Goal: Transaction & Acquisition: Purchase product/service

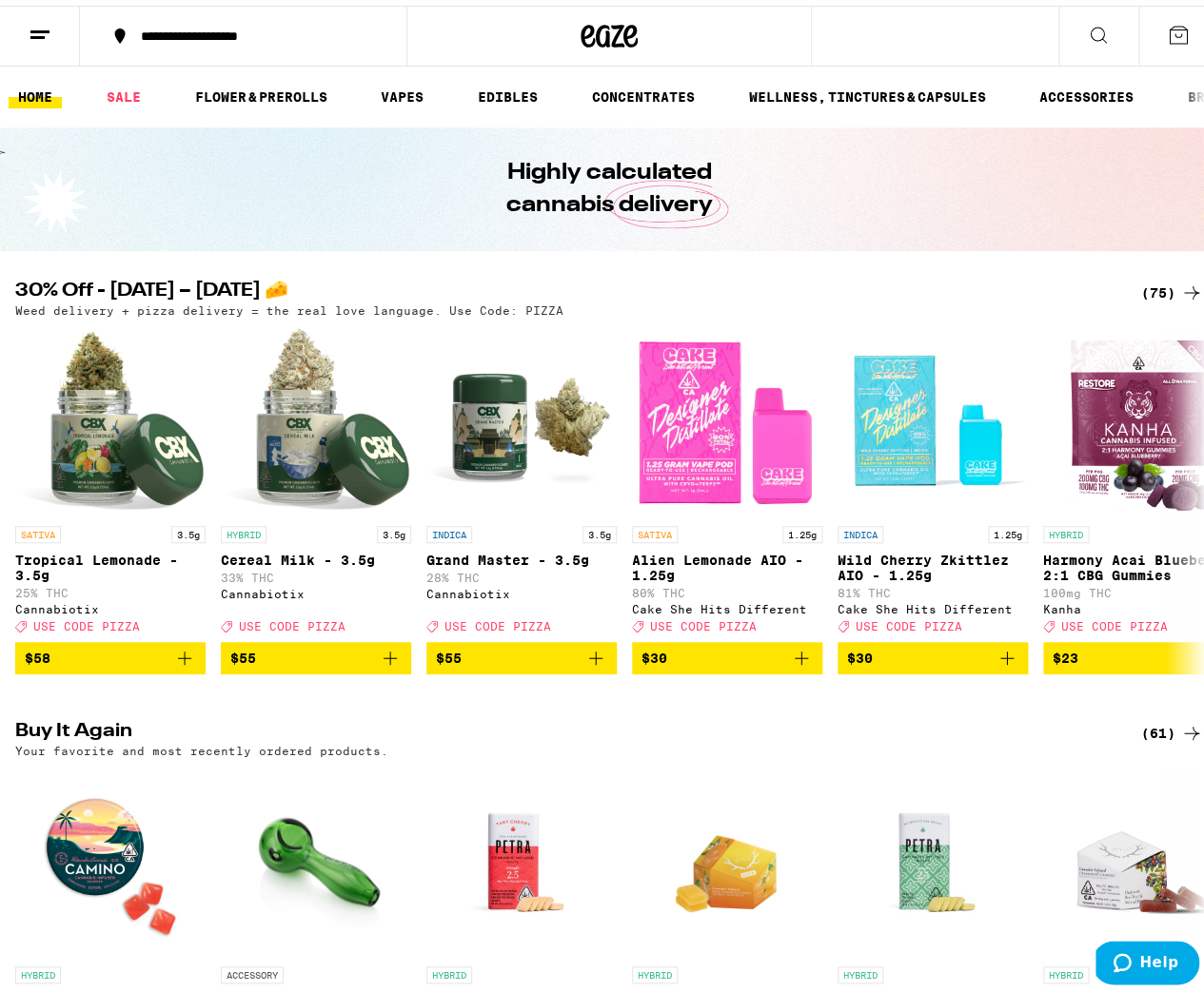
click at [1146, 291] on div "(75)" at bounding box center [1171, 287] width 62 height 23
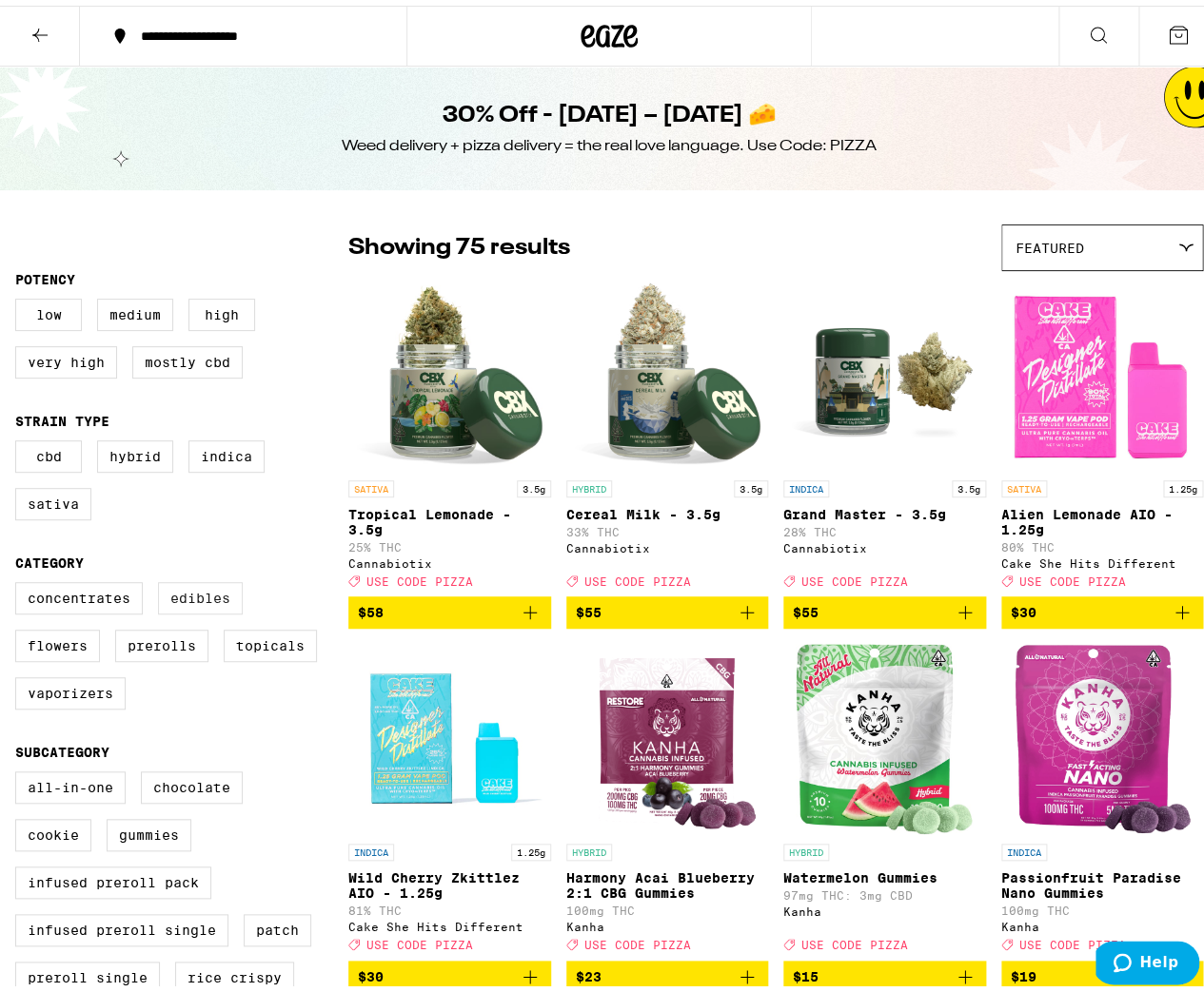
click at [188, 609] on label "Edibles" at bounding box center [200, 593] width 85 height 33
click at [20, 581] on input "Edibles" at bounding box center [19, 580] width 1 height 1
checkbox input "true"
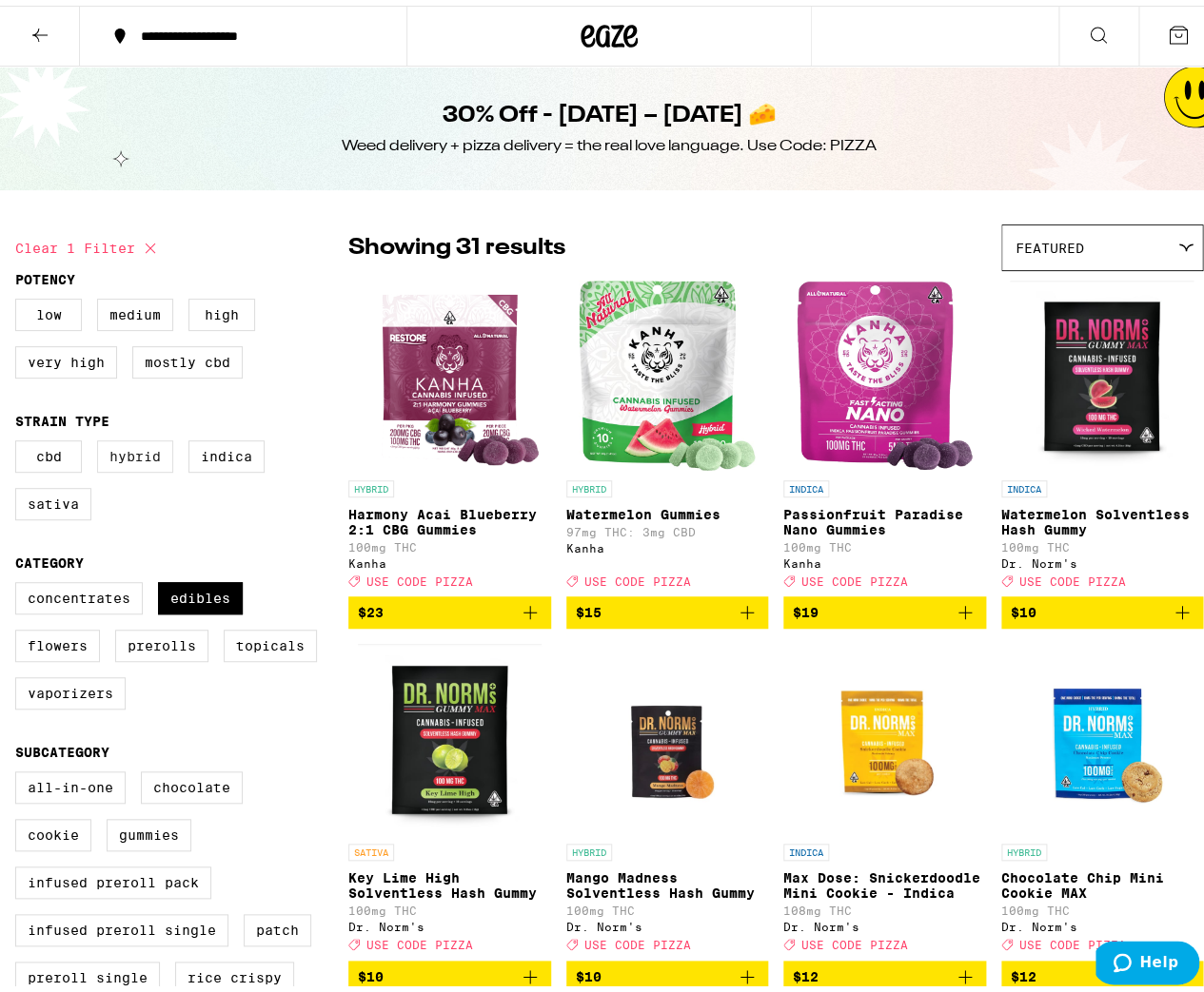
click at [127, 465] on label "Hybrid" at bounding box center [134, 451] width 76 height 33
click at [20, 439] on input "Hybrid" at bounding box center [19, 438] width 1 height 1
checkbox input "true"
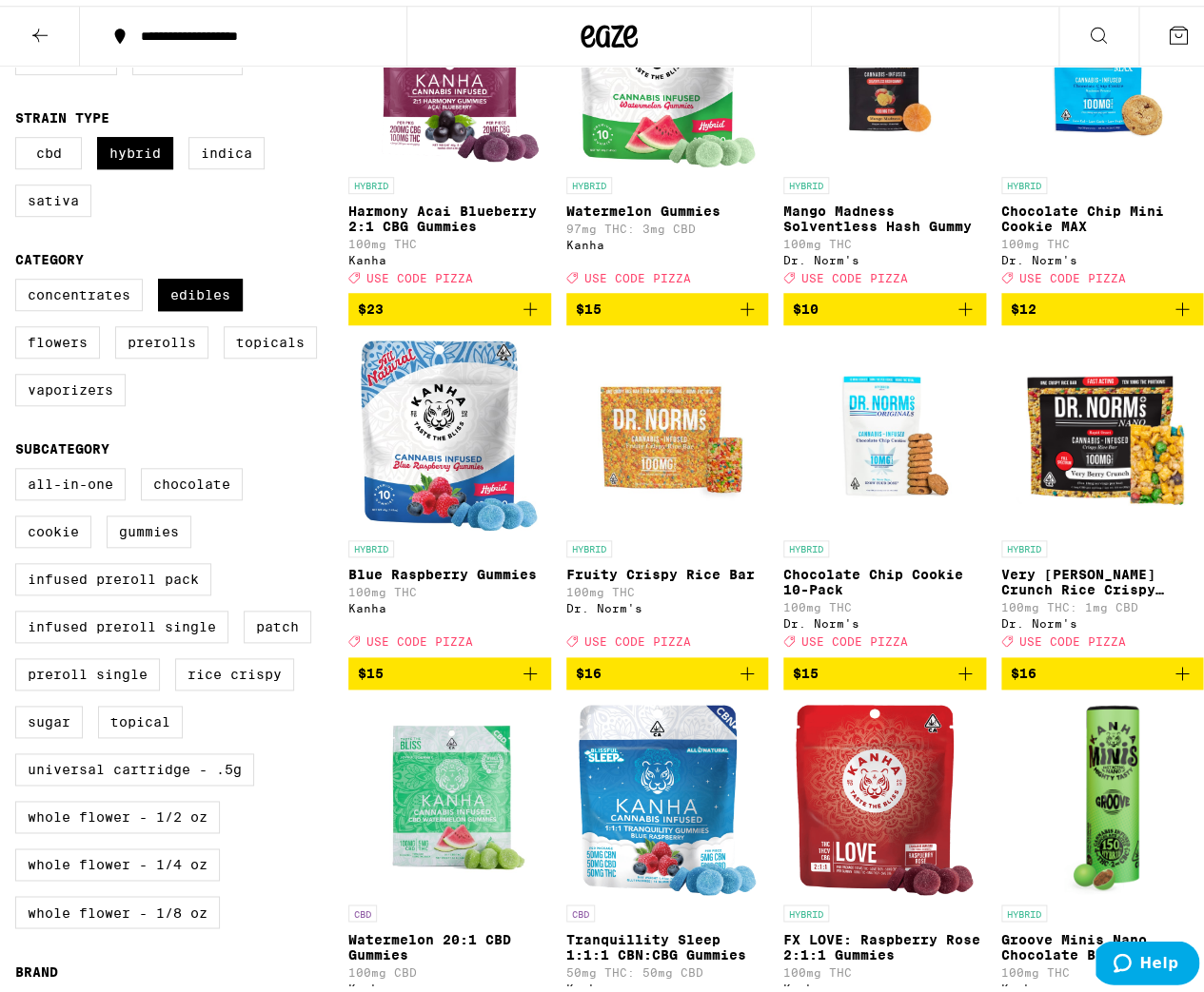
scroll to position [181, 0]
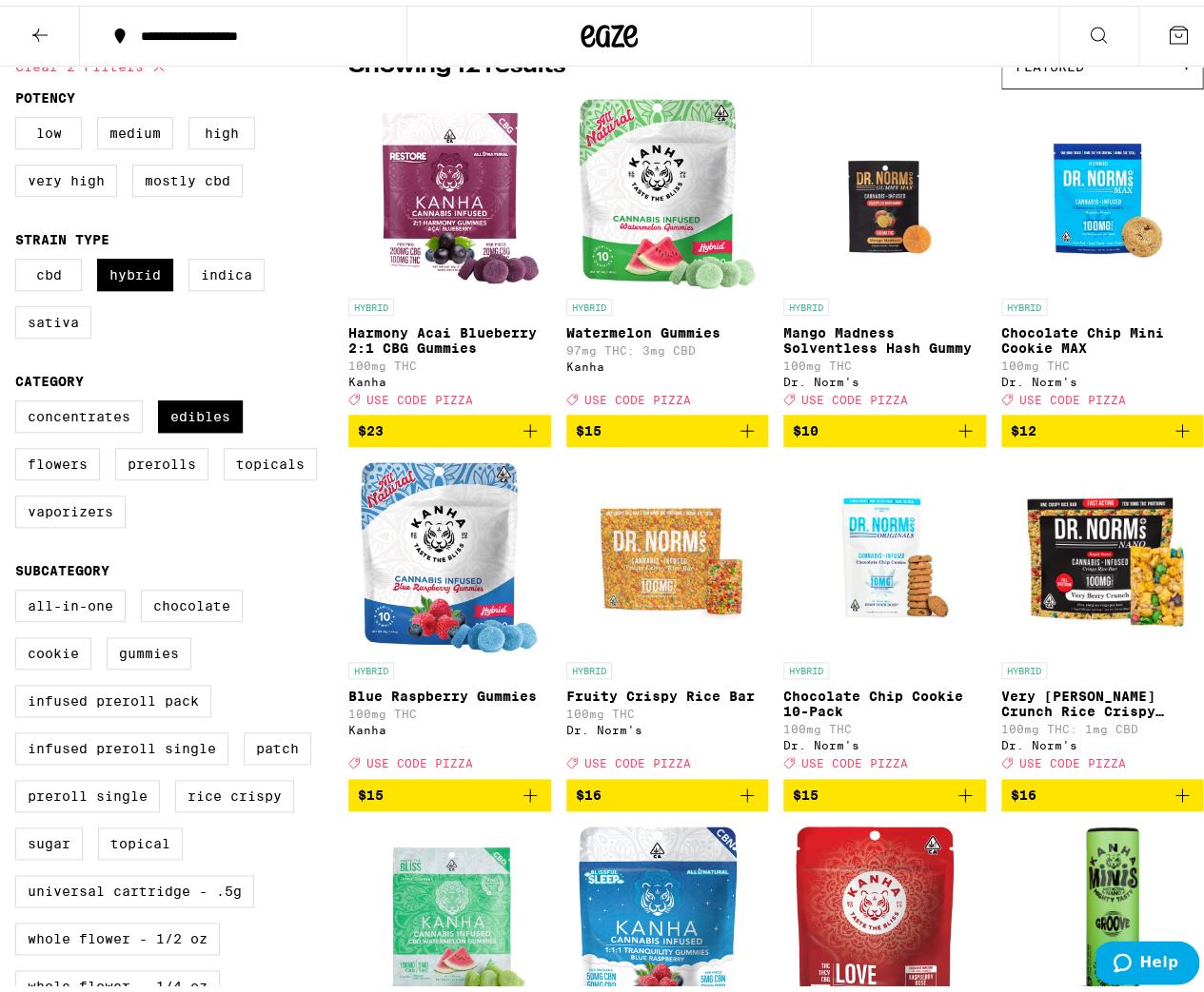
click at [510, 802] on span "$15" at bounding box center [450, 789] width 183 height 23
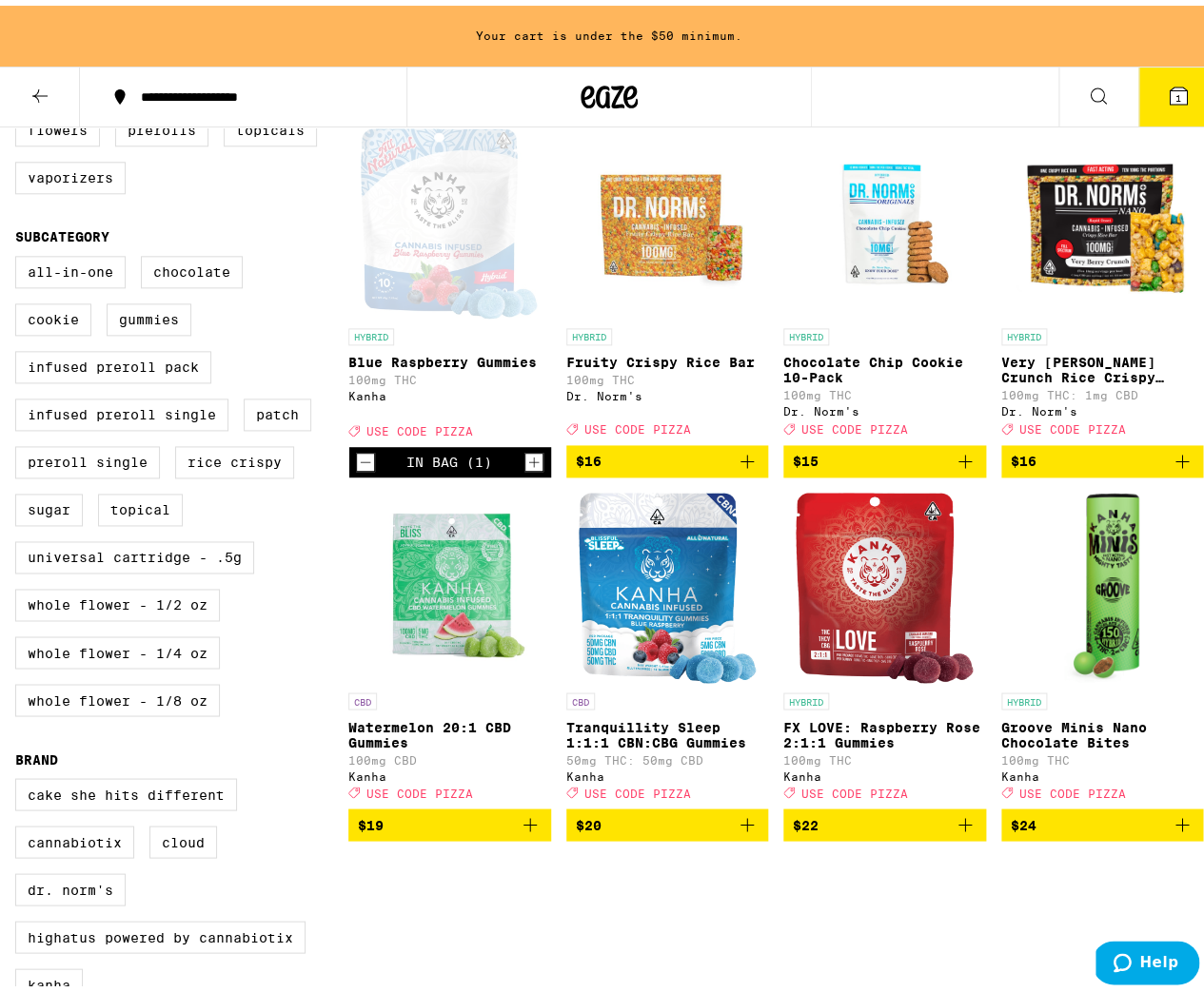
scroll to position [562, 0]
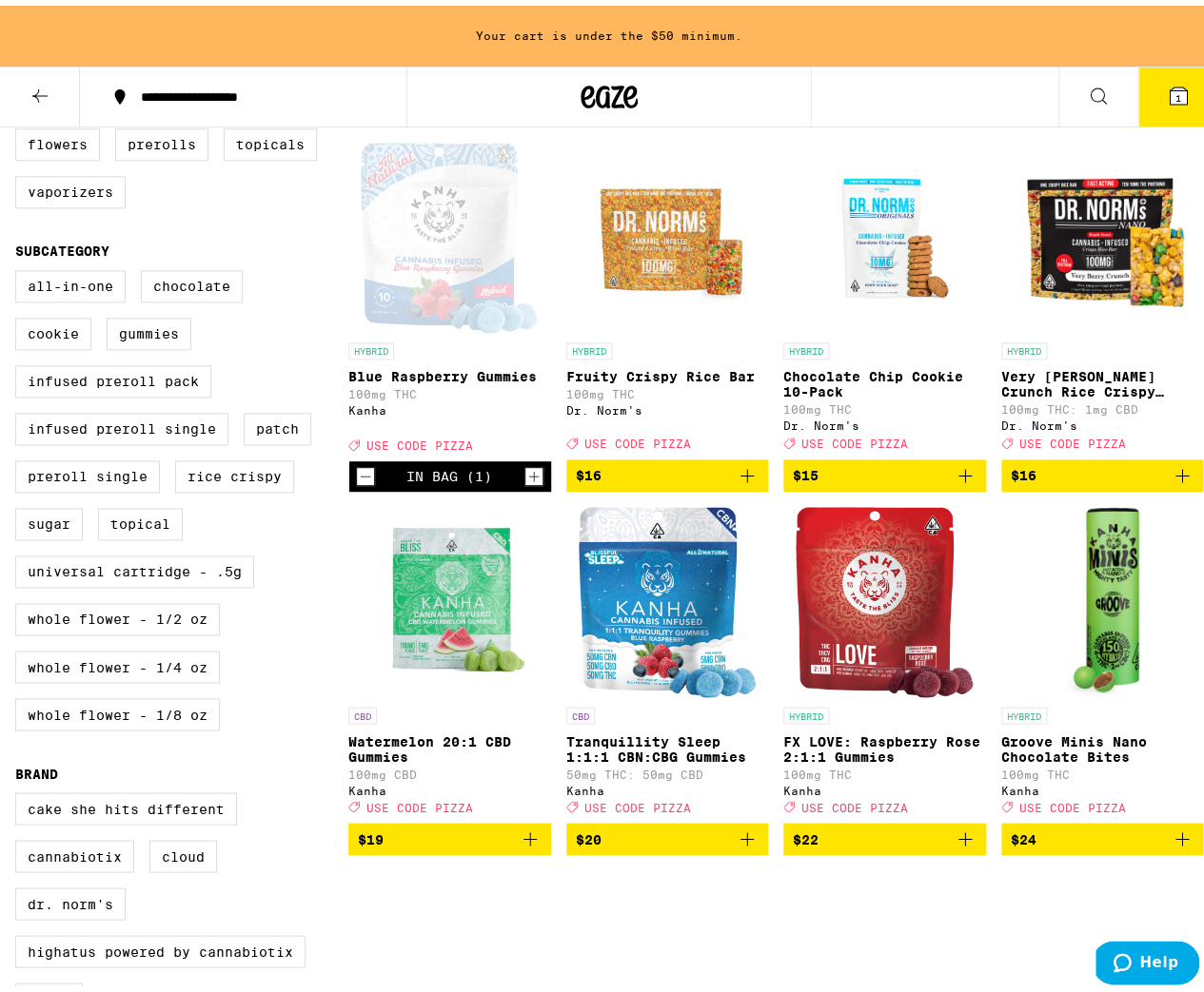
click at [889, 758] on p "FX LOVE: Raspberry Rose 2:1:1 Gummies" at bounding box center [885, 743] width 203 height 31
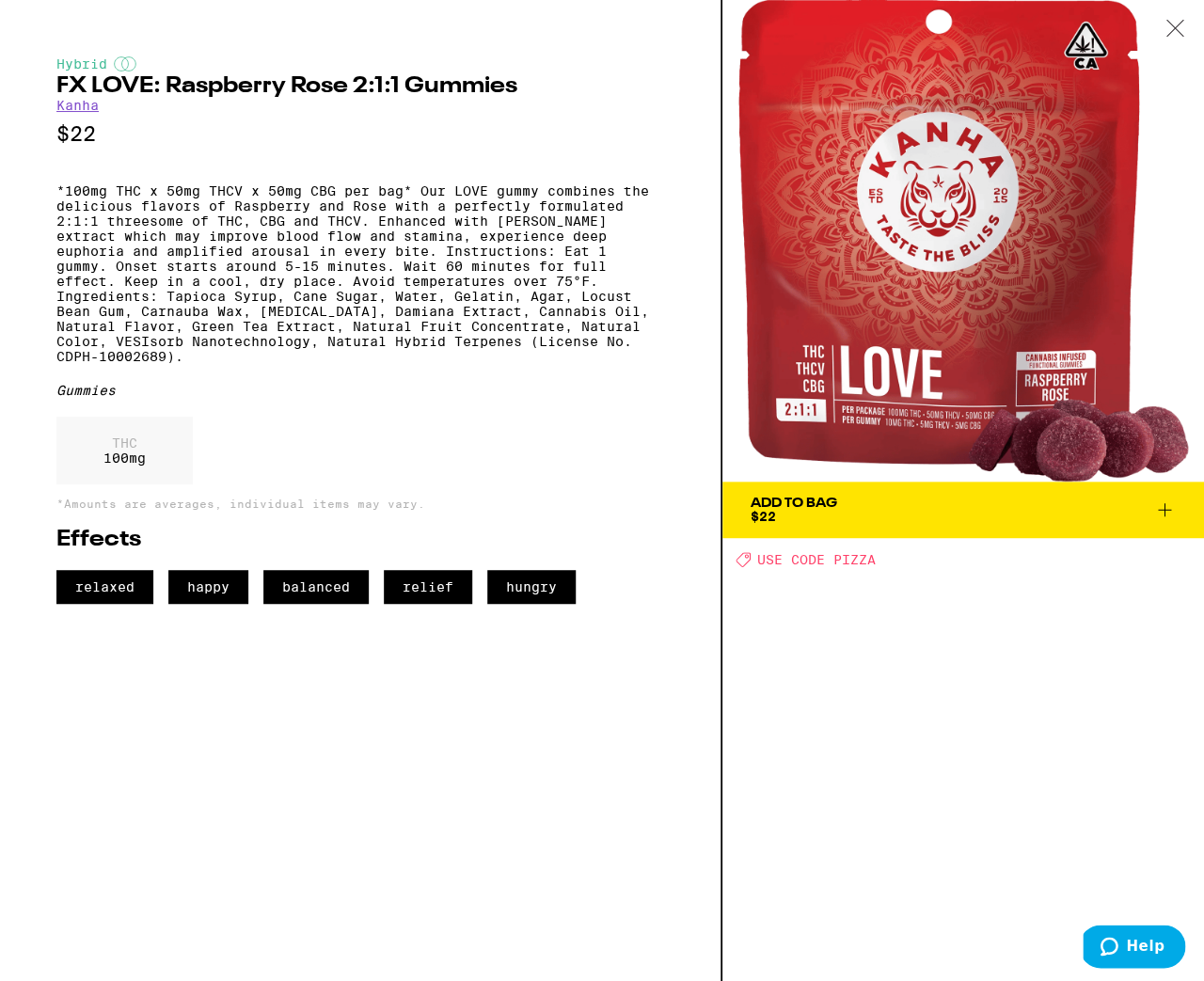
click at [1167, 30] on icon at bounding box center [1175, 27] width 19 height 17
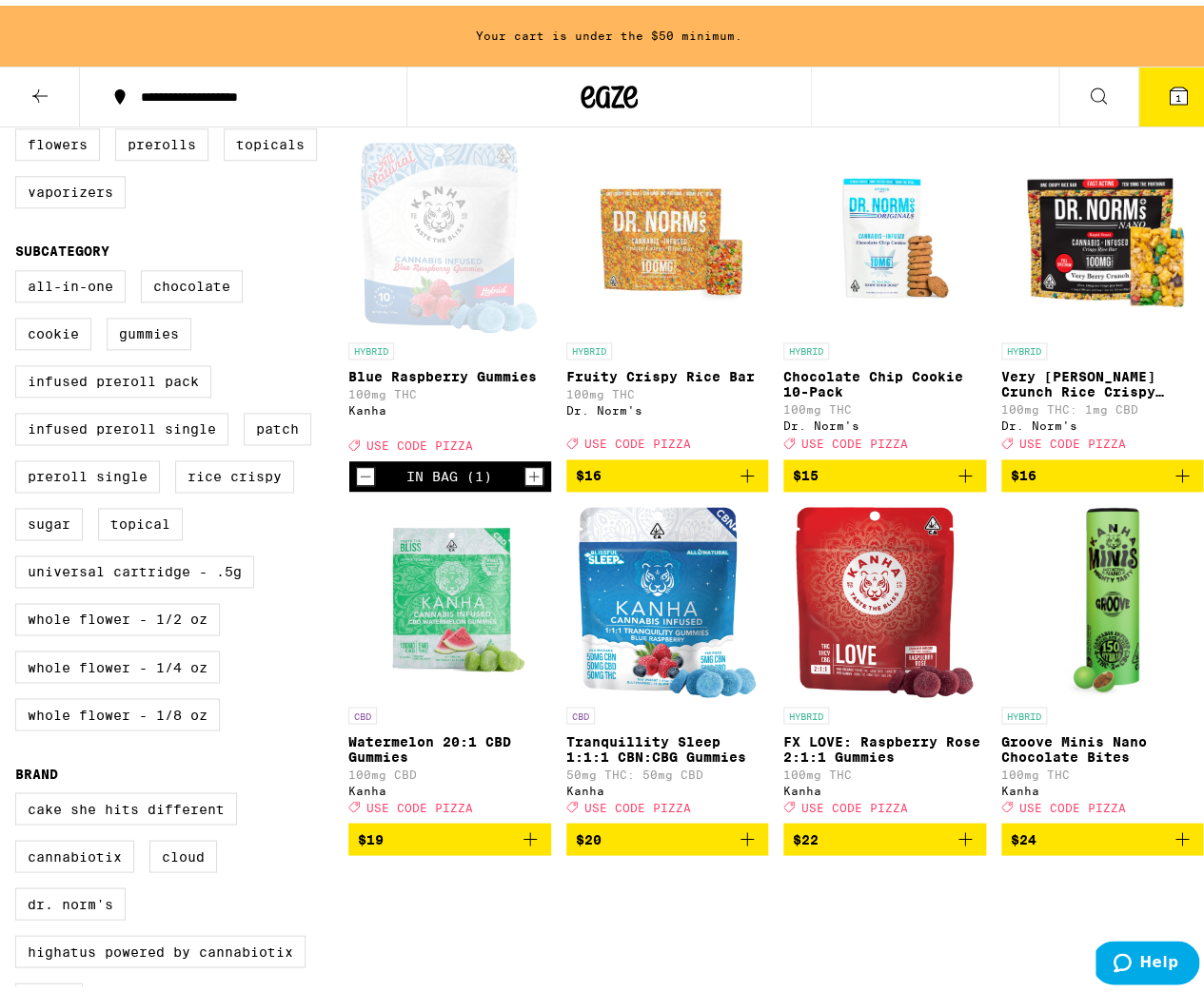
click at [900, 845] on span "$22" at bounding box center [885, 833] width 183 height 23
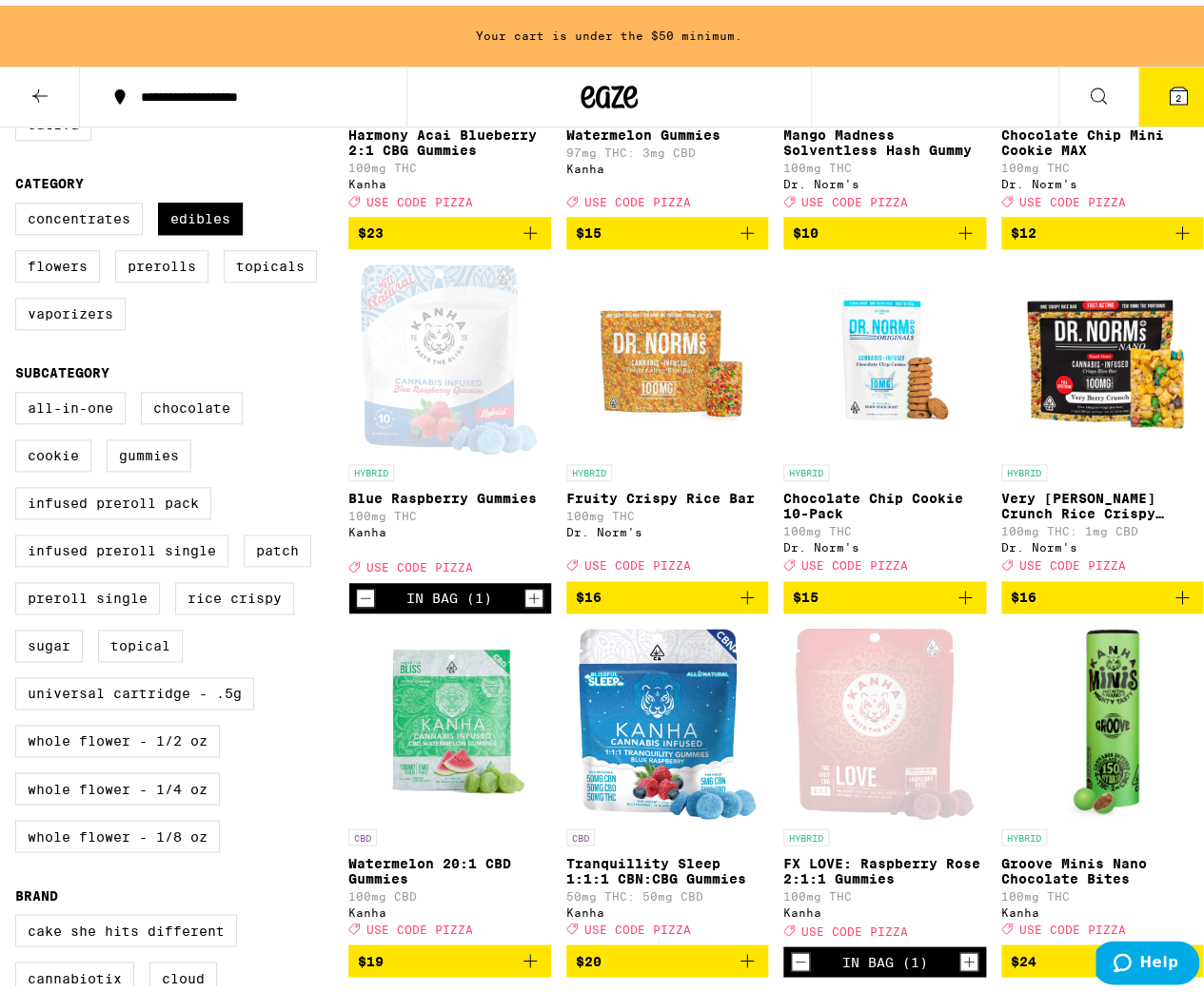
scroll to position [151, 0]
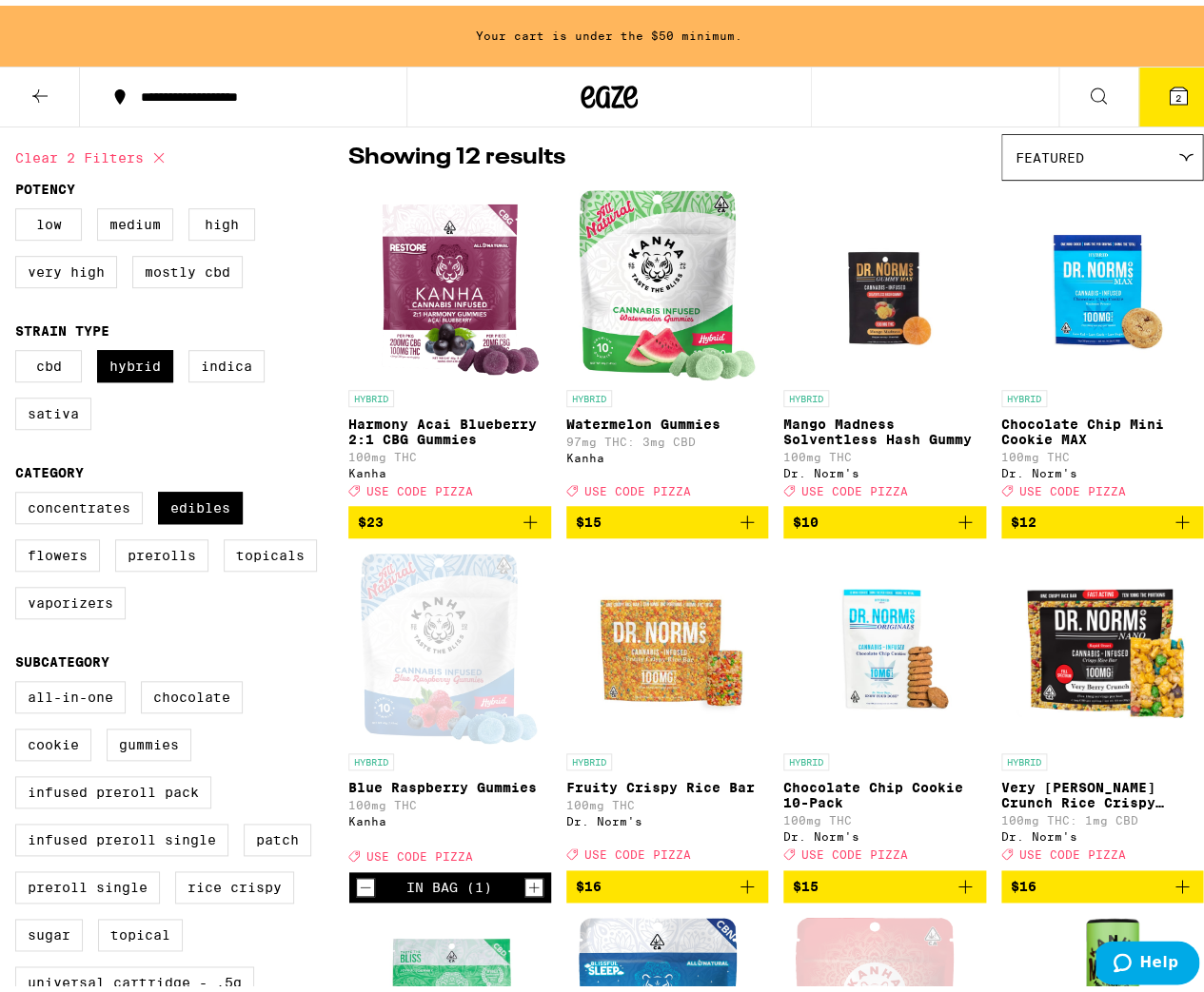
click at [877, 435] on p "Mango Madness Solventless Hash Gummy" at bounding box center [885, 426] width 203 height 31
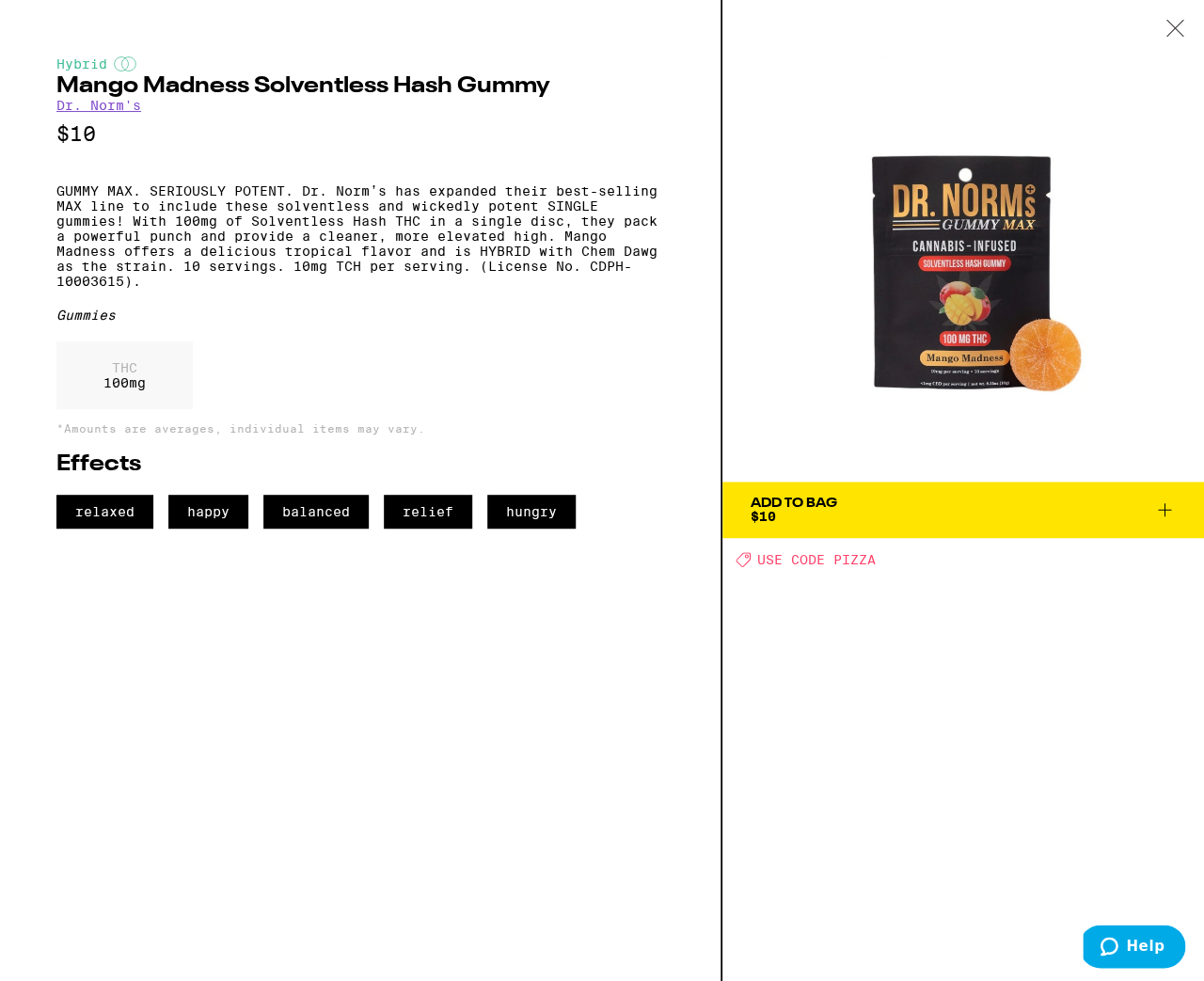
click at [1170, 33] on icon at bounding box center [1175, 27] width 16 height 16
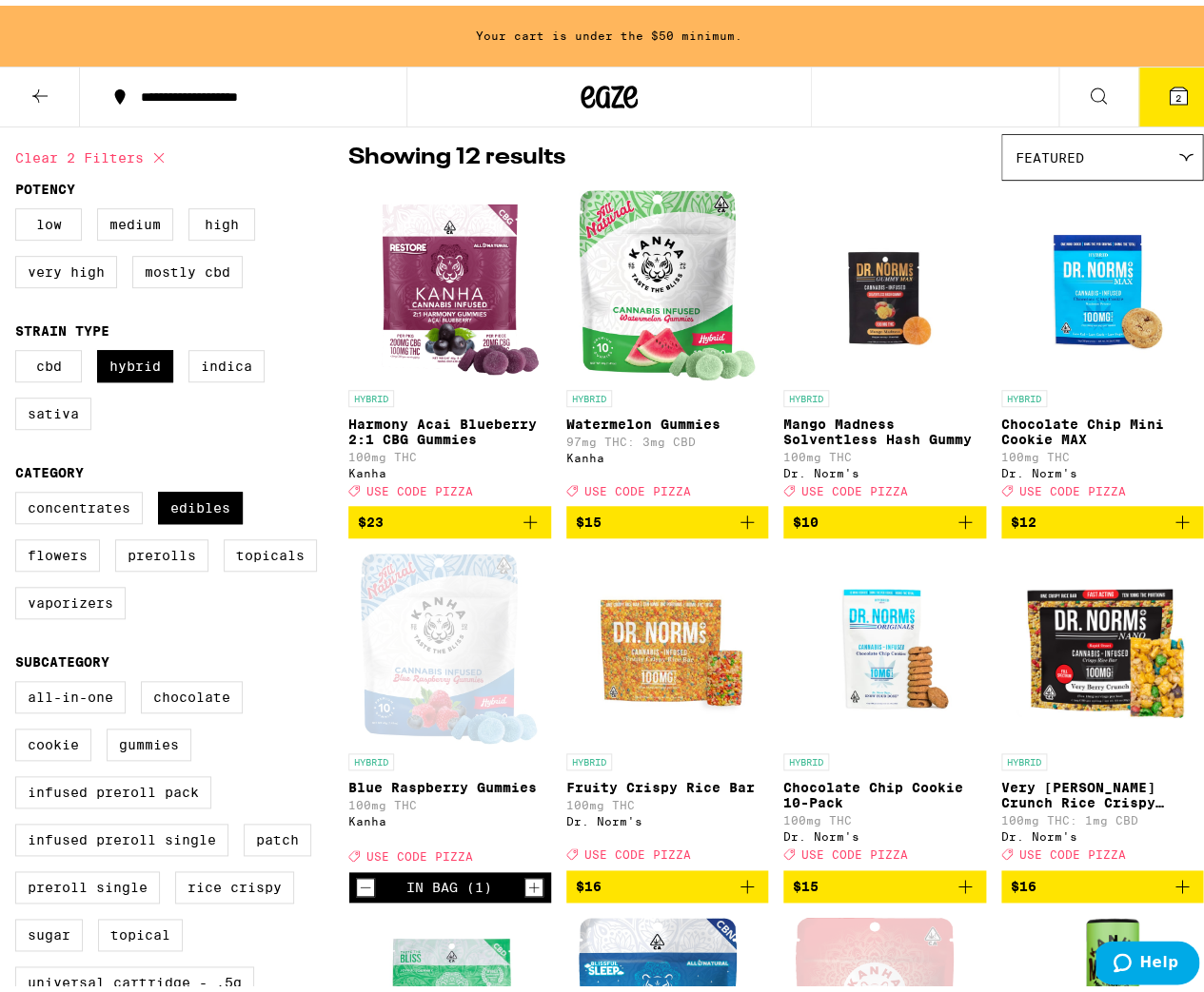
click at [876, 529] on span "$10" at bounding box center [885, 516] width 183 height 23
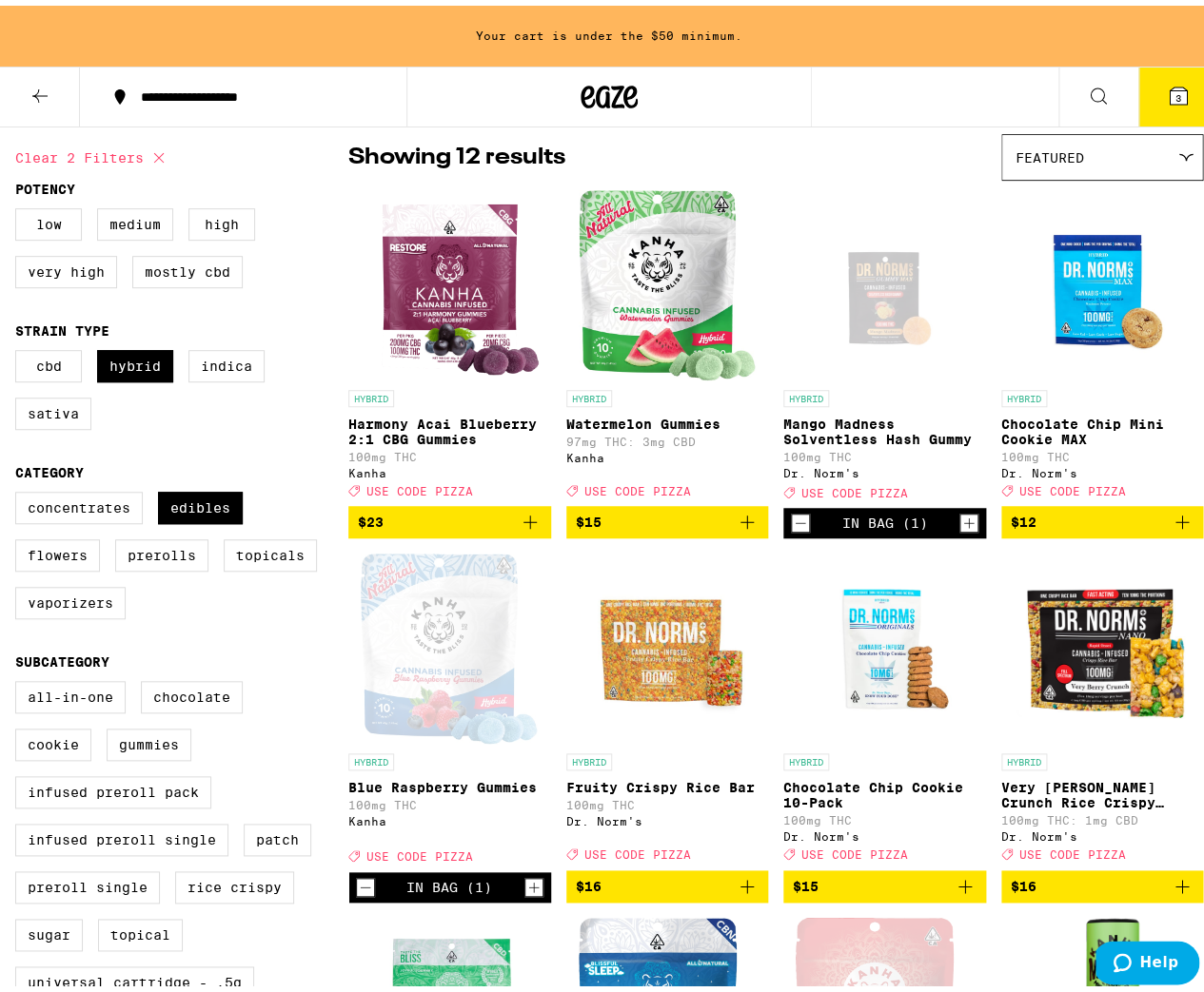
click at [438, 425] on p "Harmony Acai Blueberry 2:1 CBG Gummies" at bounding box center [450, 426] width 203 height 31
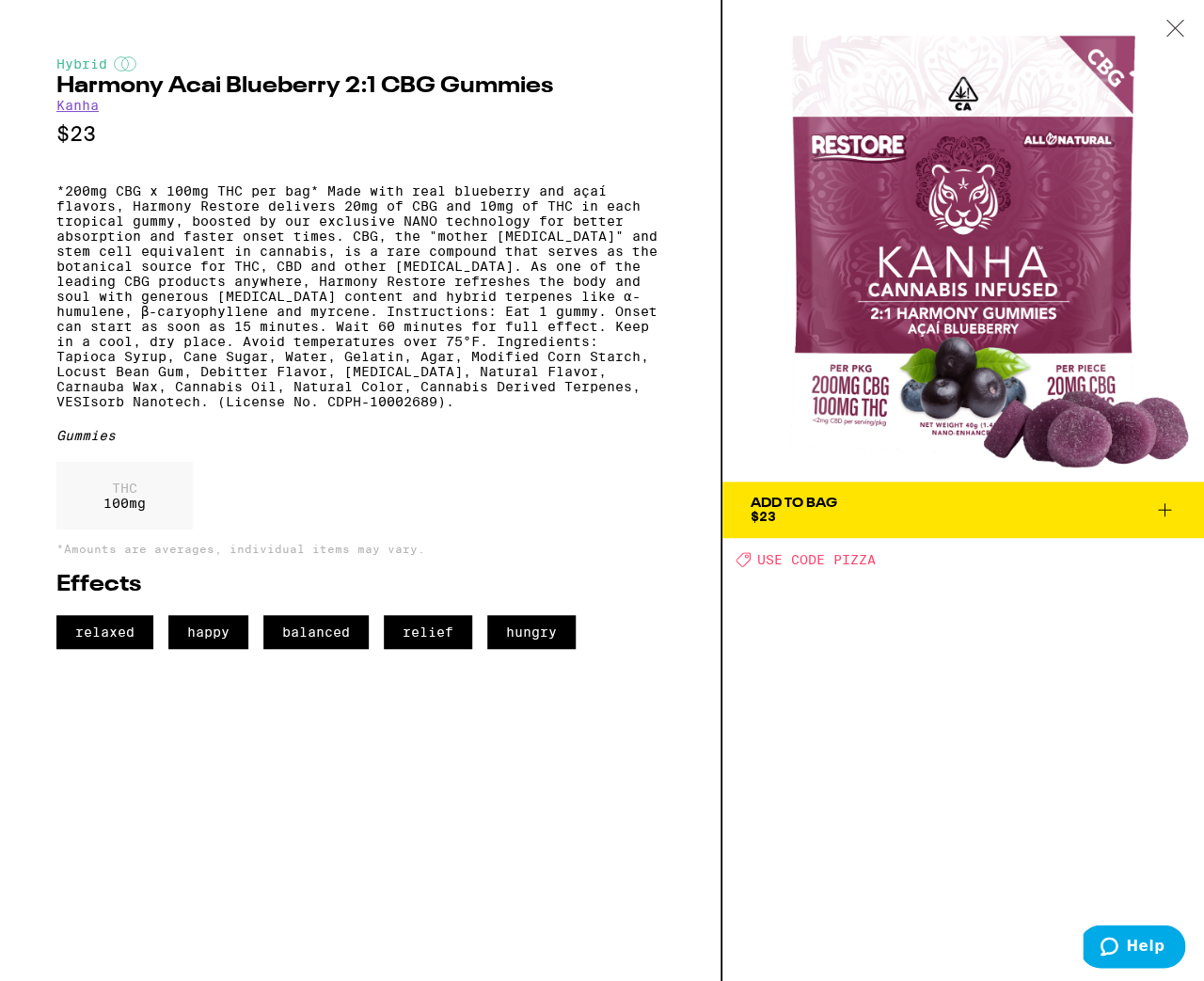
click at [1183, 23] on icon at bounding box center [1175, 27] width 19 height 17
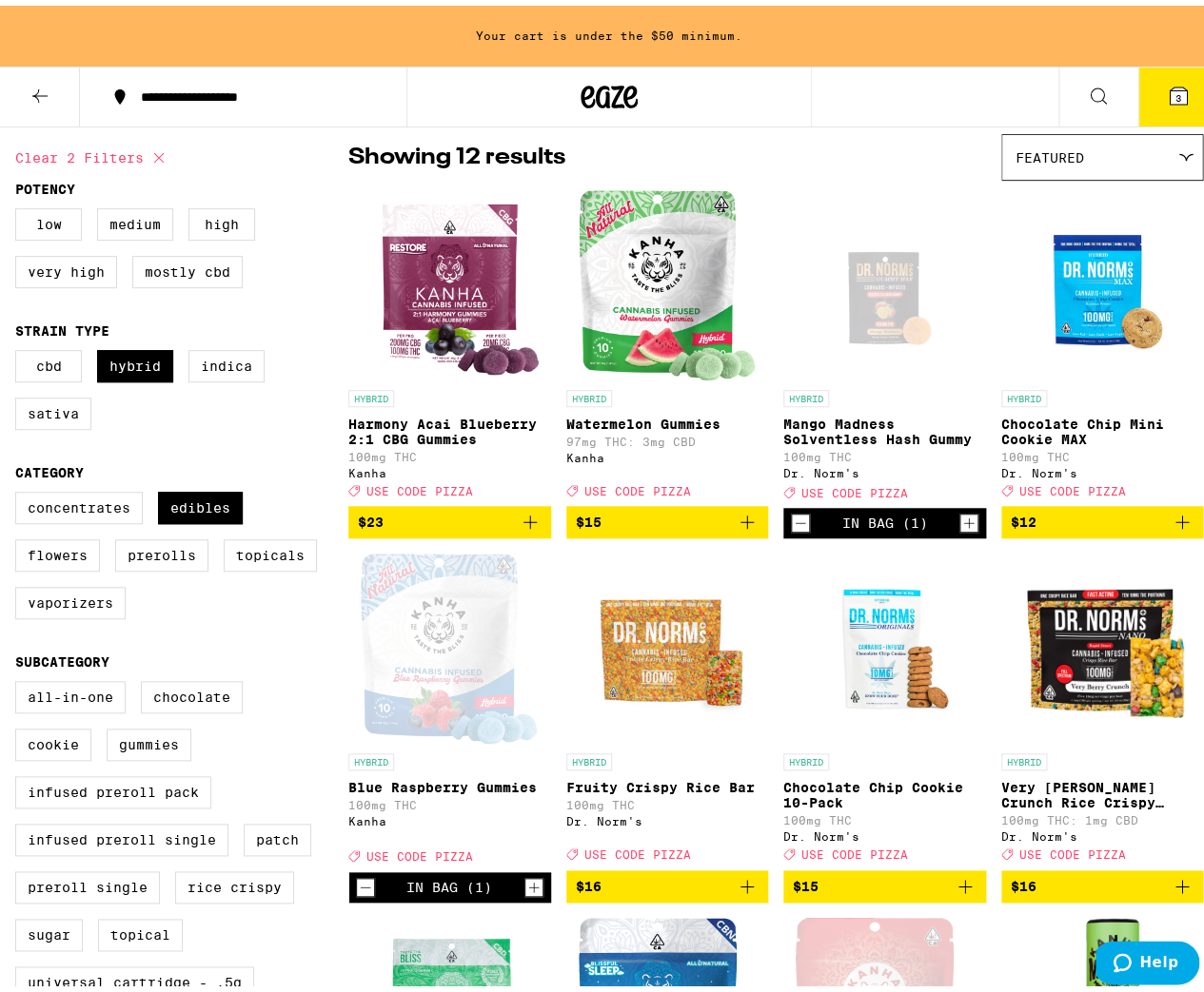
click at [530, 529] on icon "Add to bag" at bounding box center [530, 516] width 23 height 23
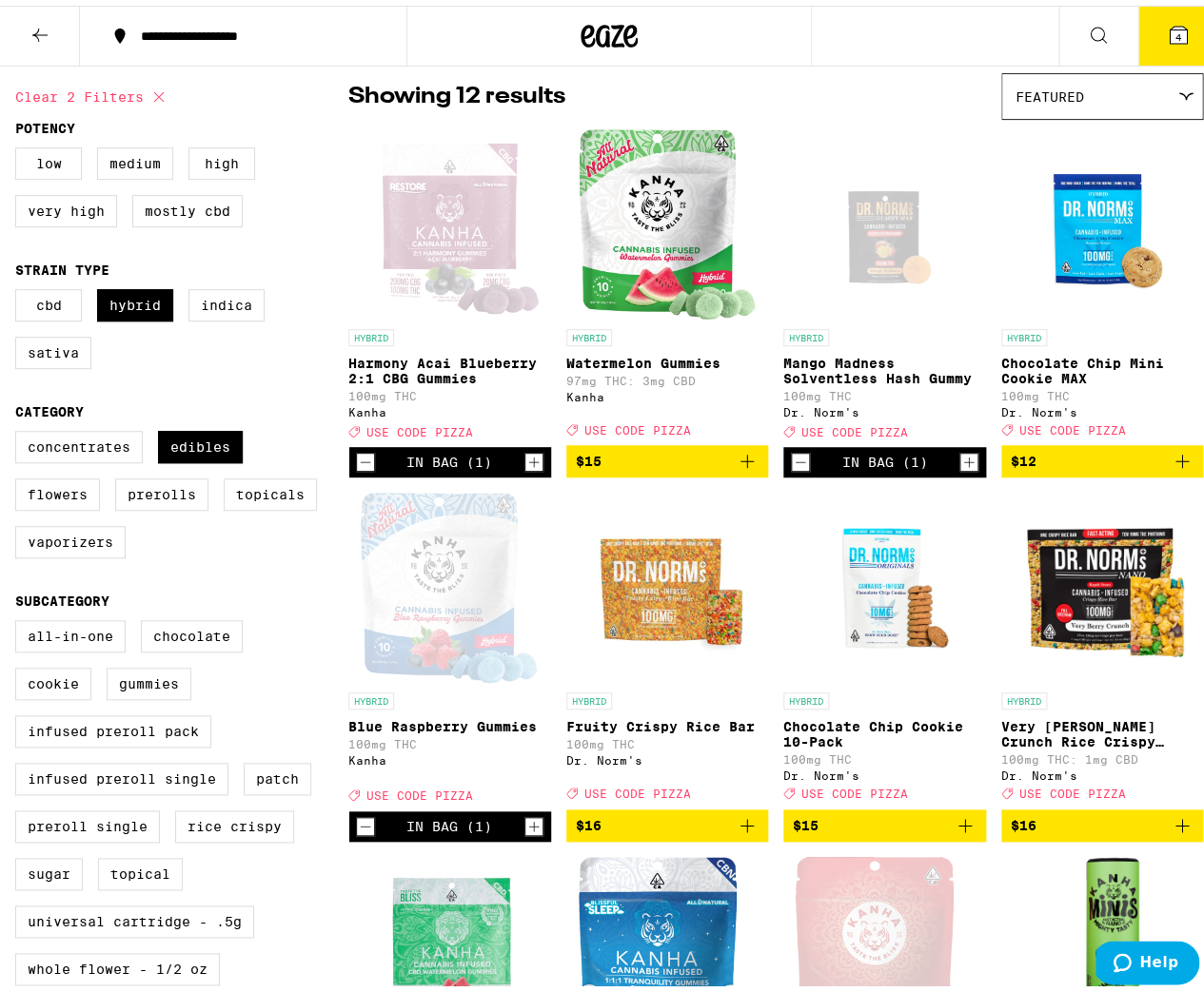
scroll to position [91, 0]
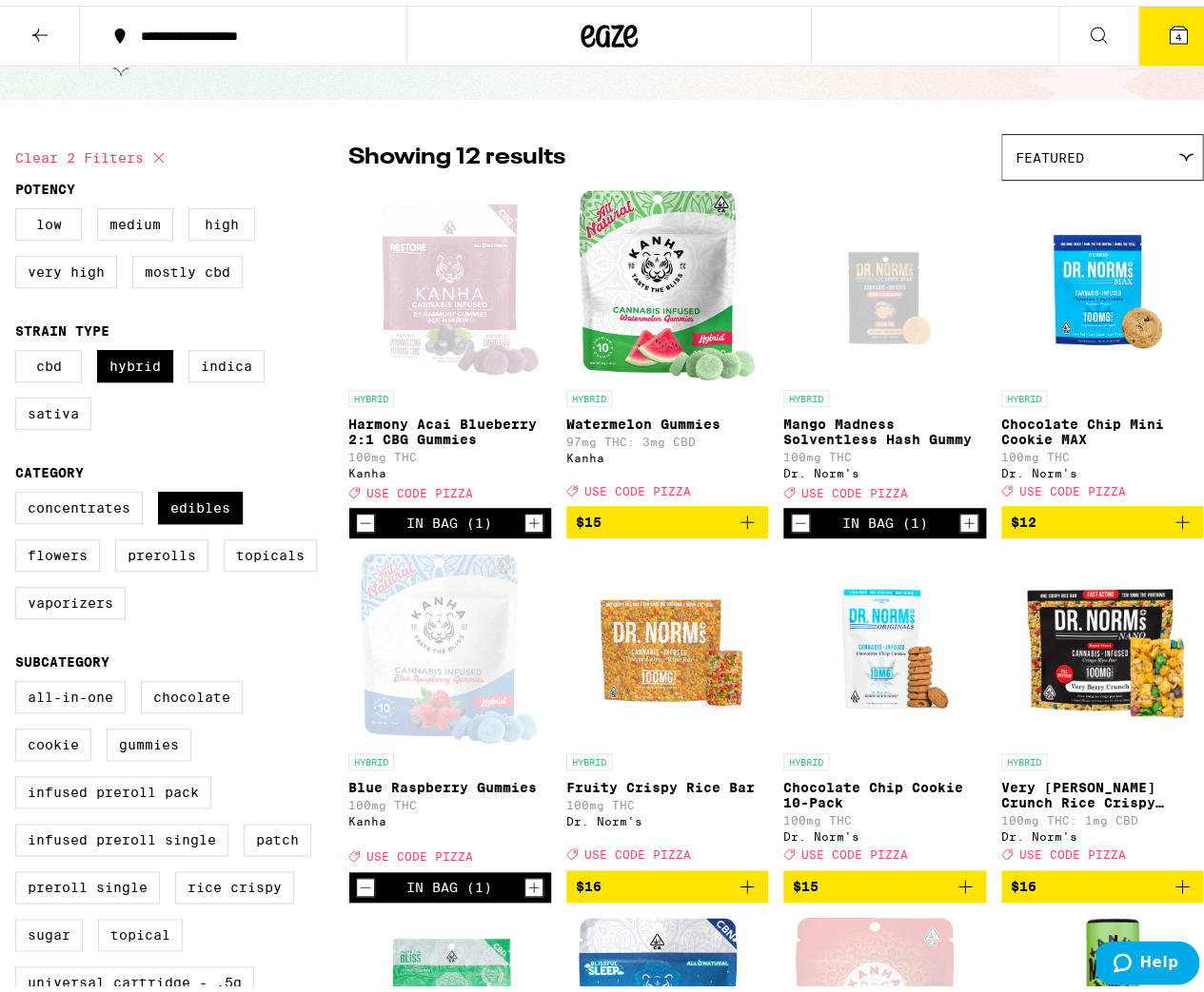
click at [697, 423] on p "Watermelon Gummies" at bounding box center [668, 418] width 203 height 15
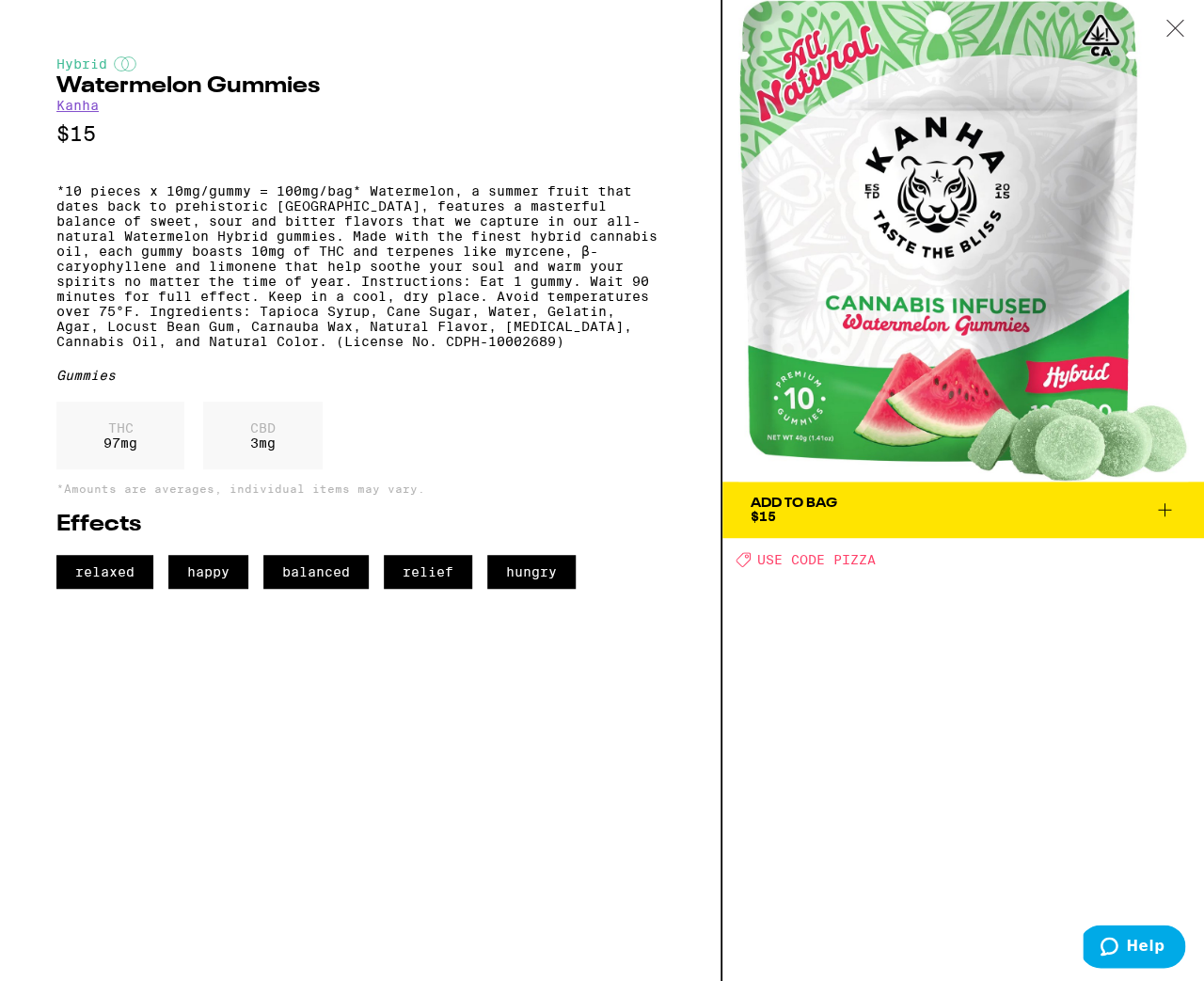
click at [1168, 25] on icon at bounding box center [1175, 27] width 19 height 17
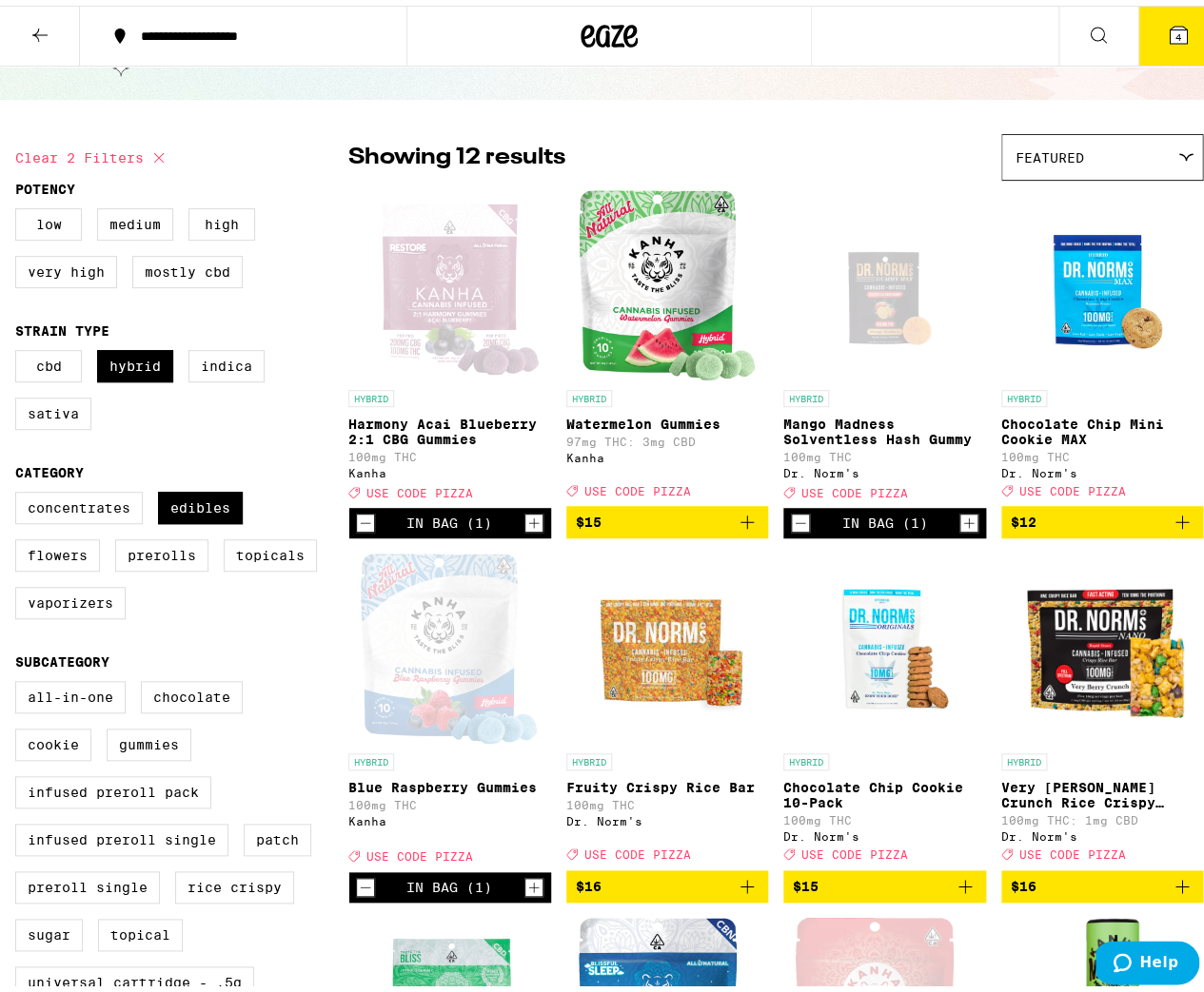
click at [720, 529] on span "$15" at bounding box center [668, 516] width 183 height 23
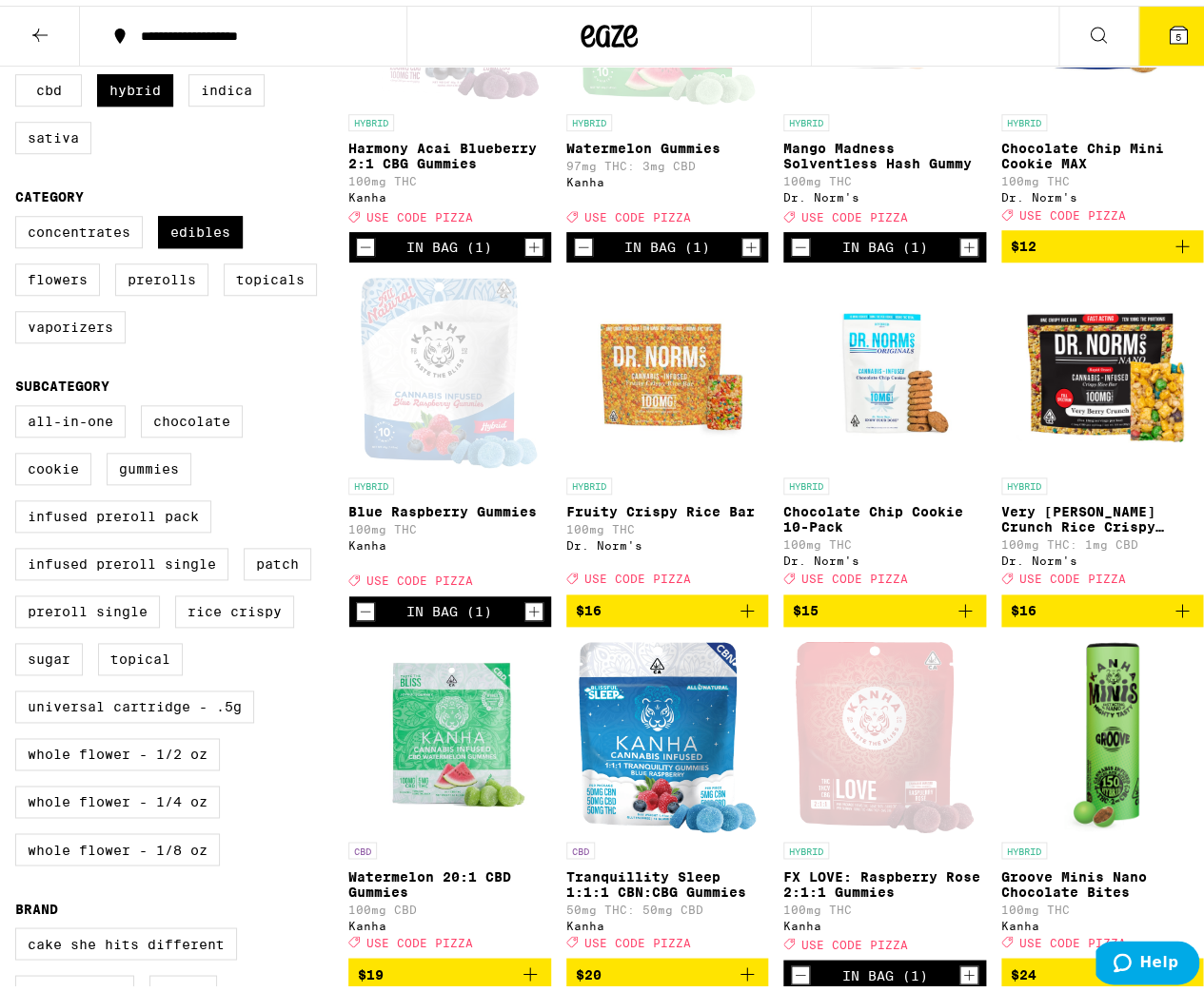
scroll to position [517, 0]
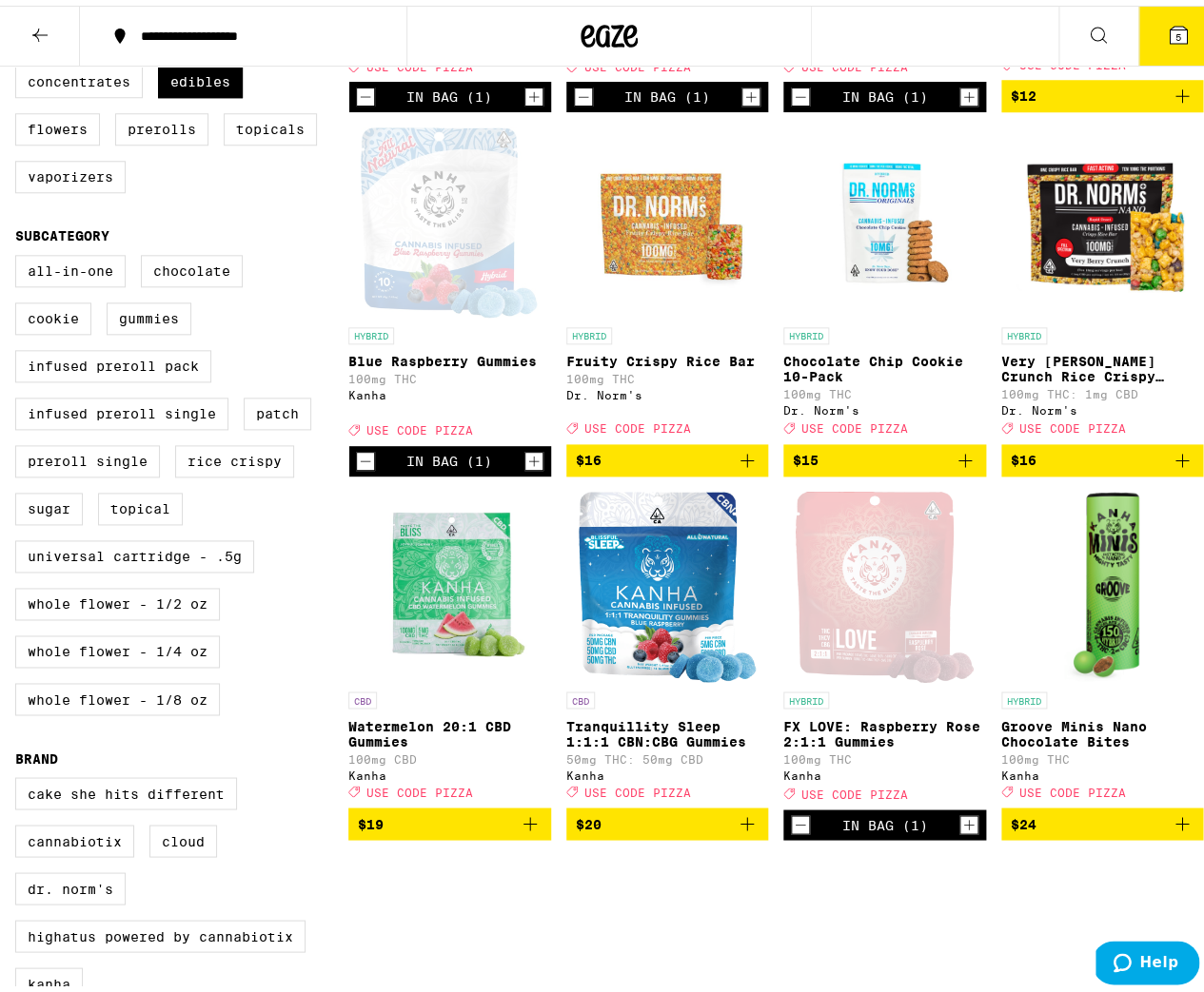
click at [1068, 744] on p "Groove Minis Nano Chocolate Bites" at bounding box center [1102, 728] width 203 height 31
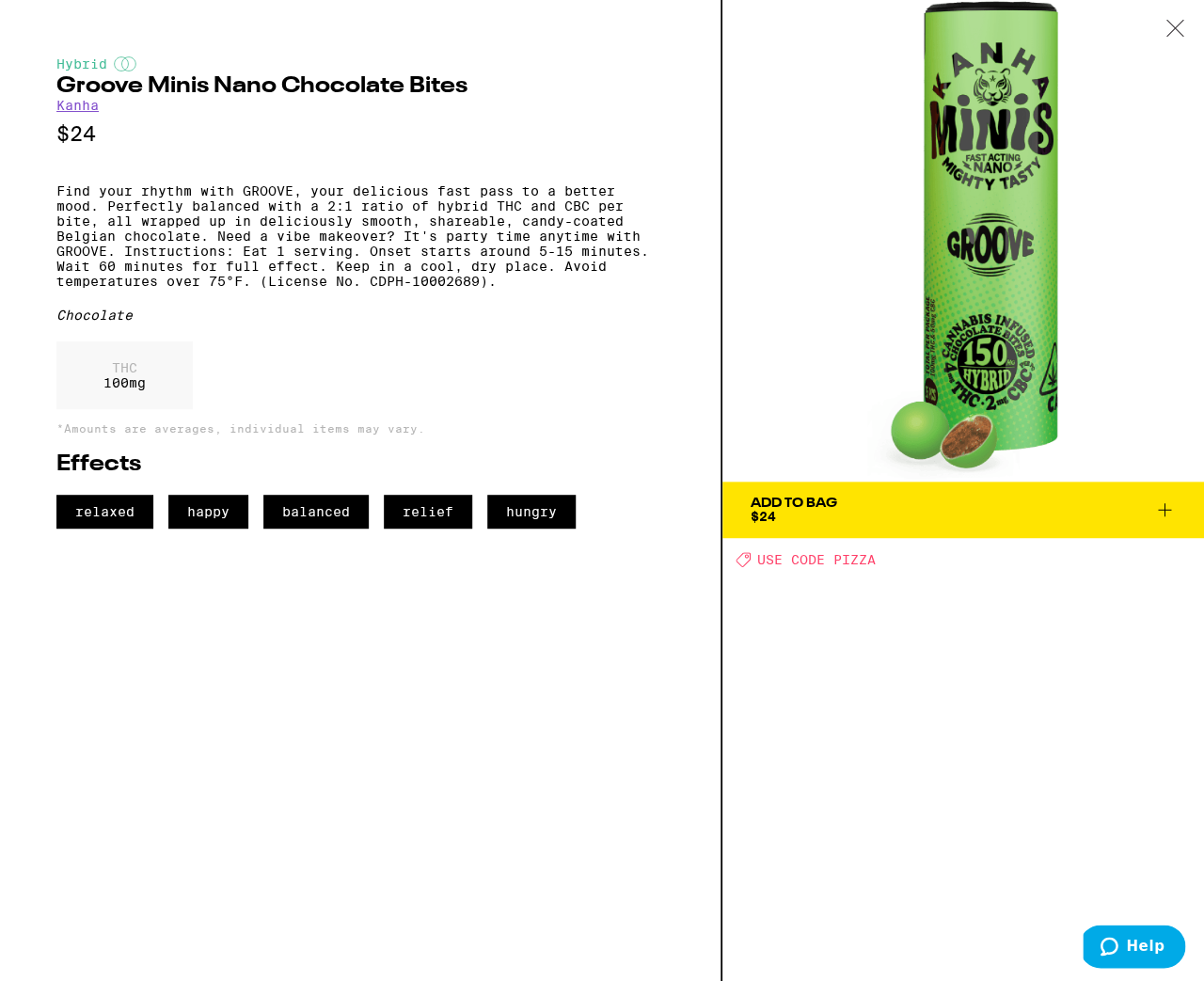
click at [1062, 509] on span "Add To Bag $24" at bounding box center [963, 510] width 425 height 26
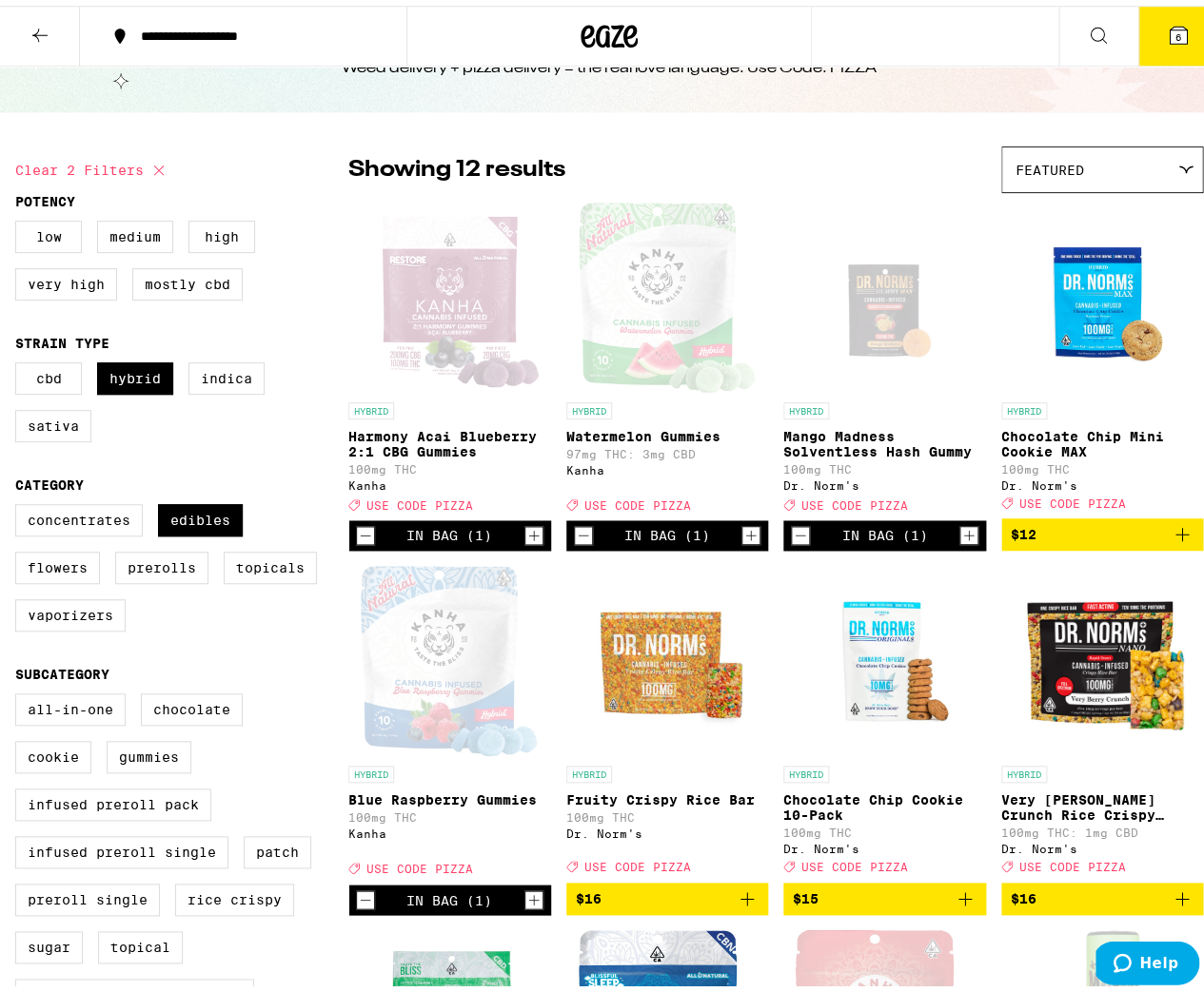
scroll to position [91, 0]
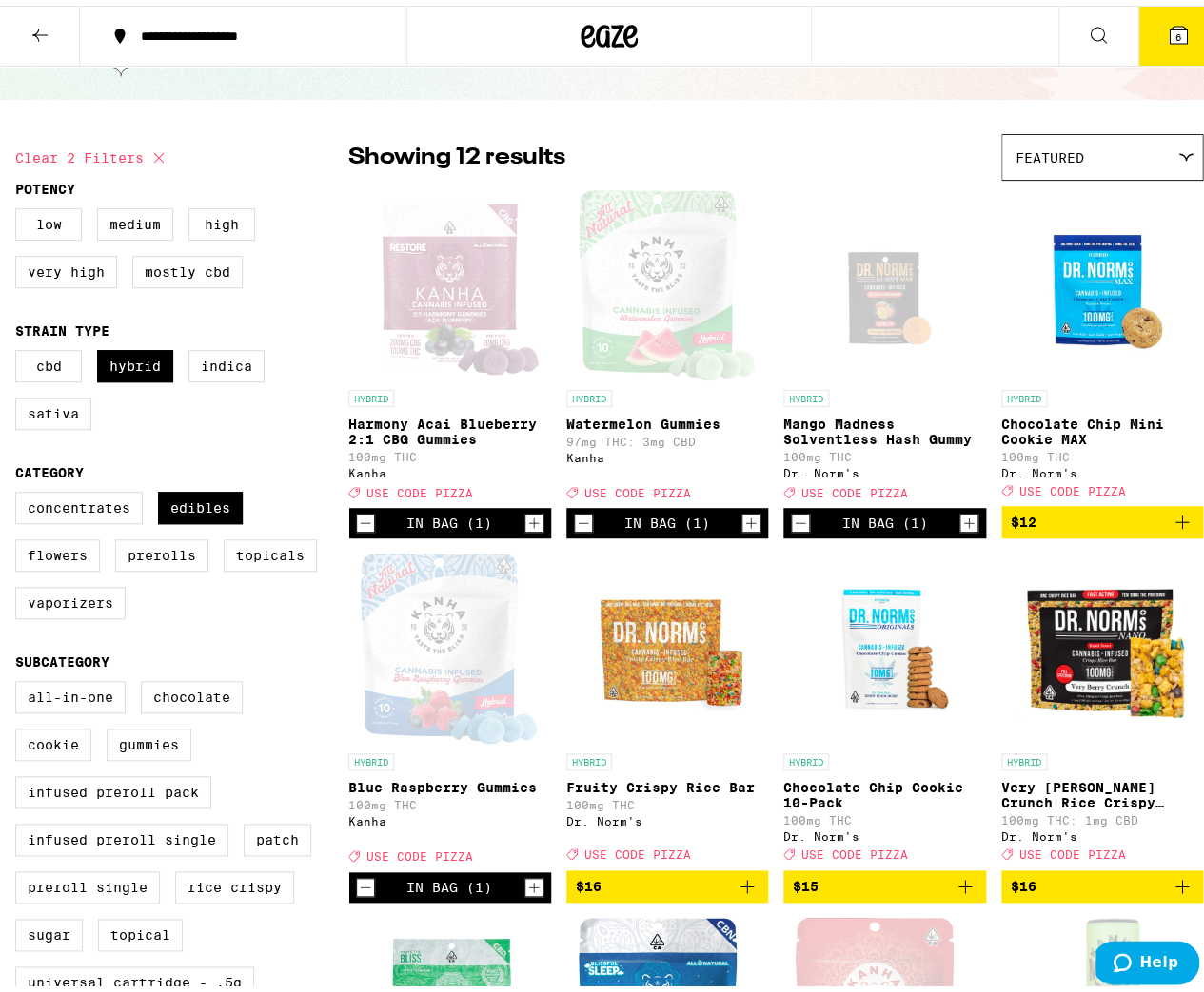
click at [1118, 424] on p "Chocolate Chip Mini Cookie MAX" at bounding box center [1102, 426] width 203 height 31
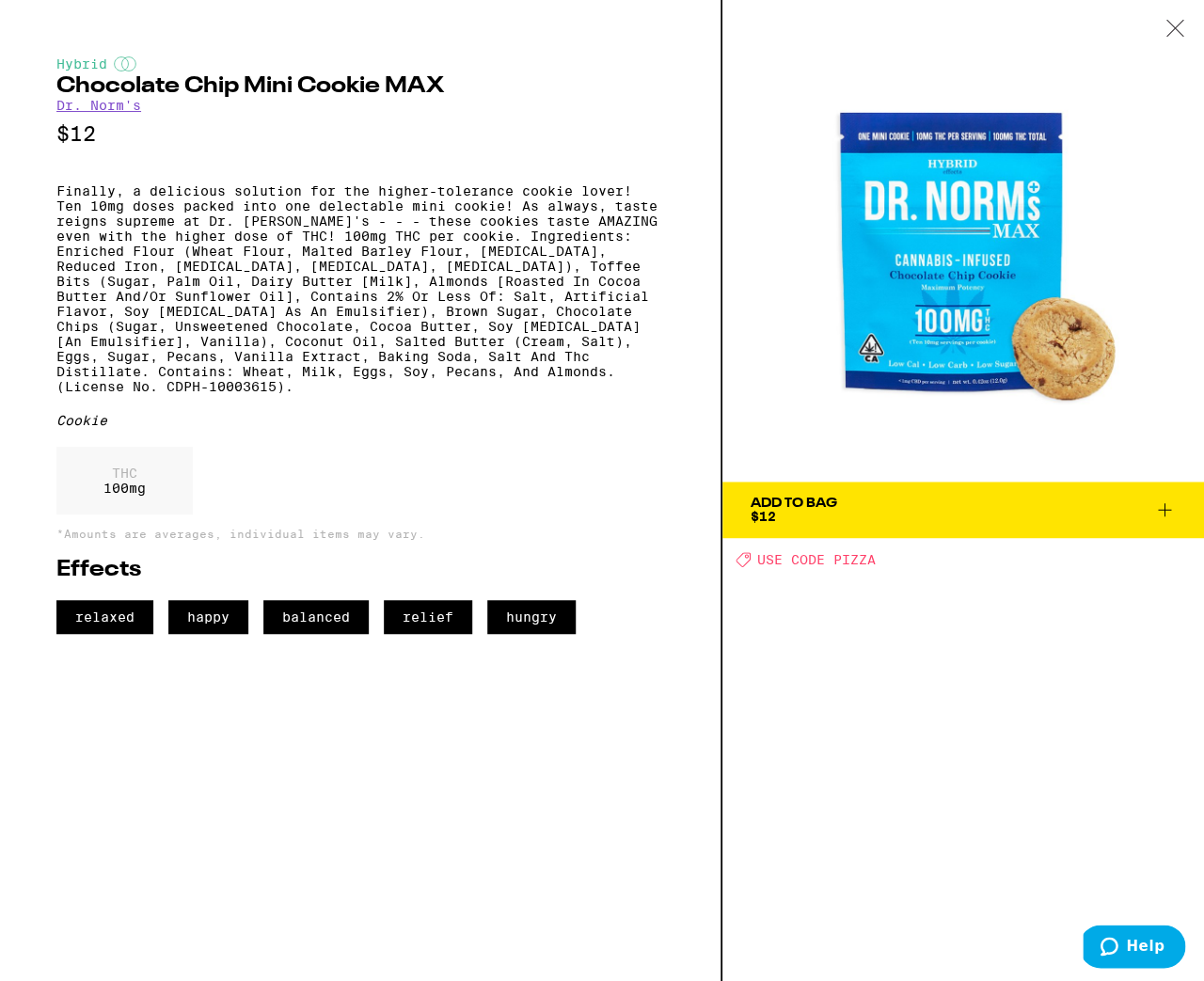
click at [1168, 25] on icon at bounding box center [1175, 27] width 19 height 17
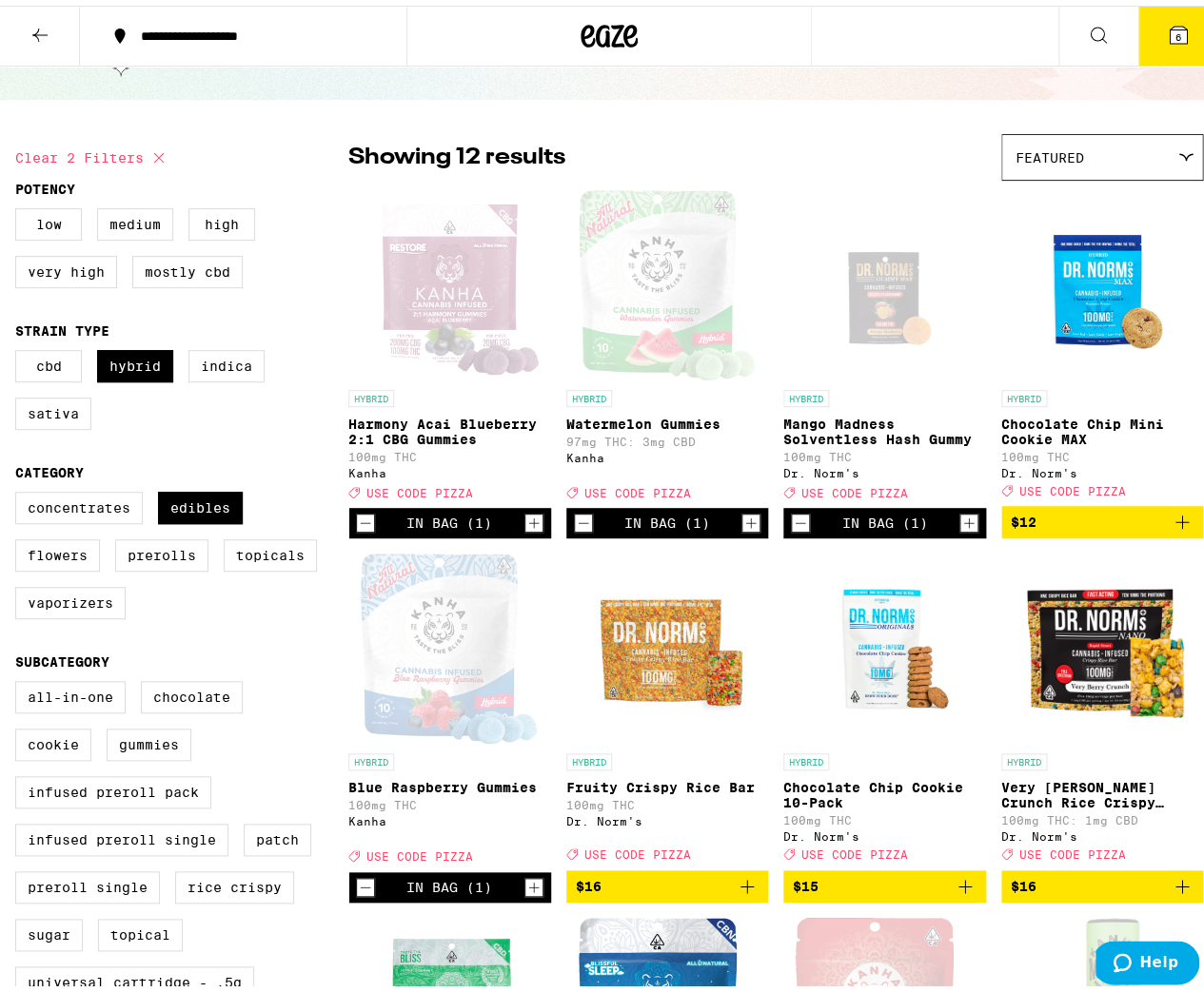
click at [1092, 529] on span "$12" at bounding box center [1102, 516] width 183 height 23
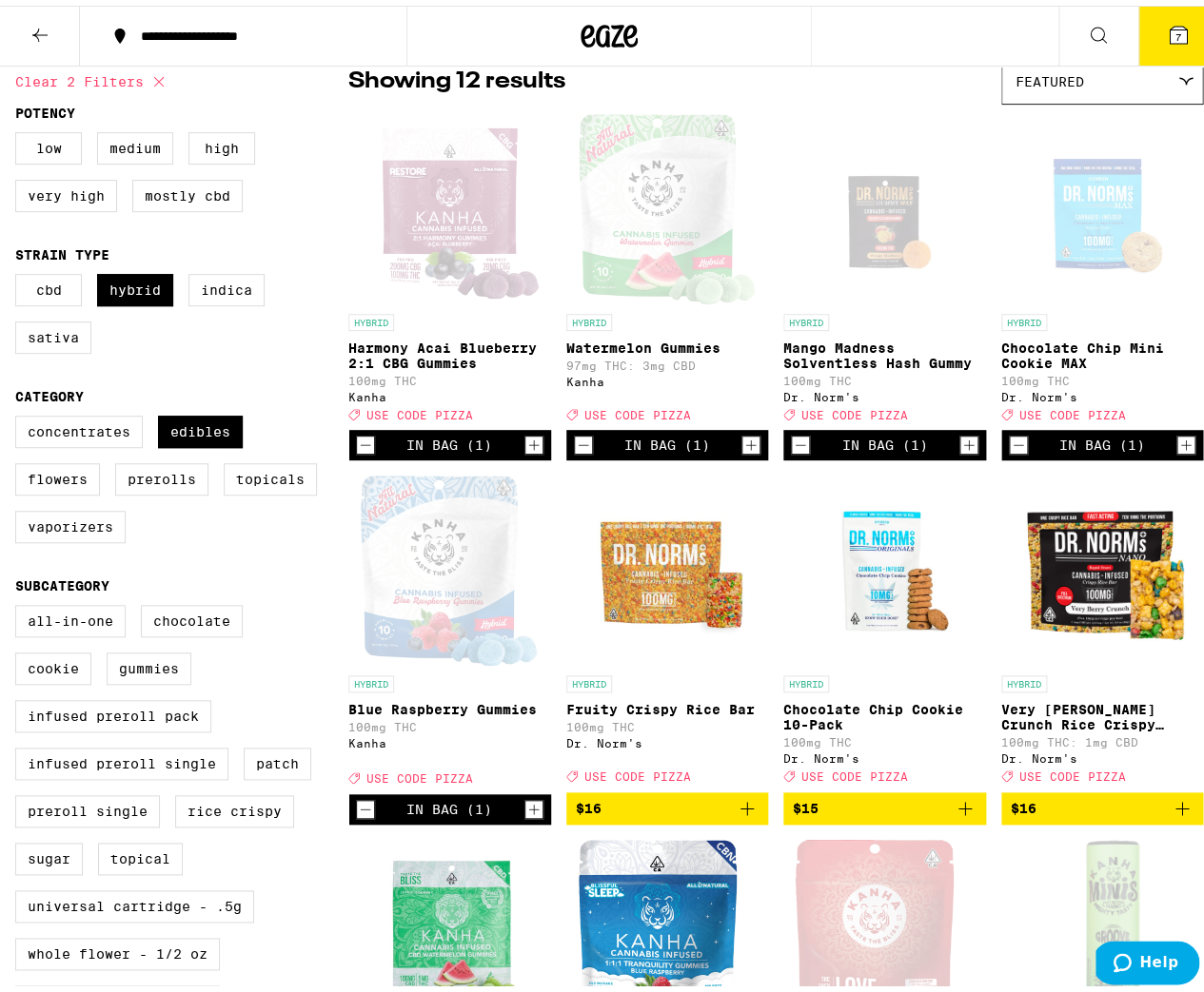
scroll to position [486, 0]
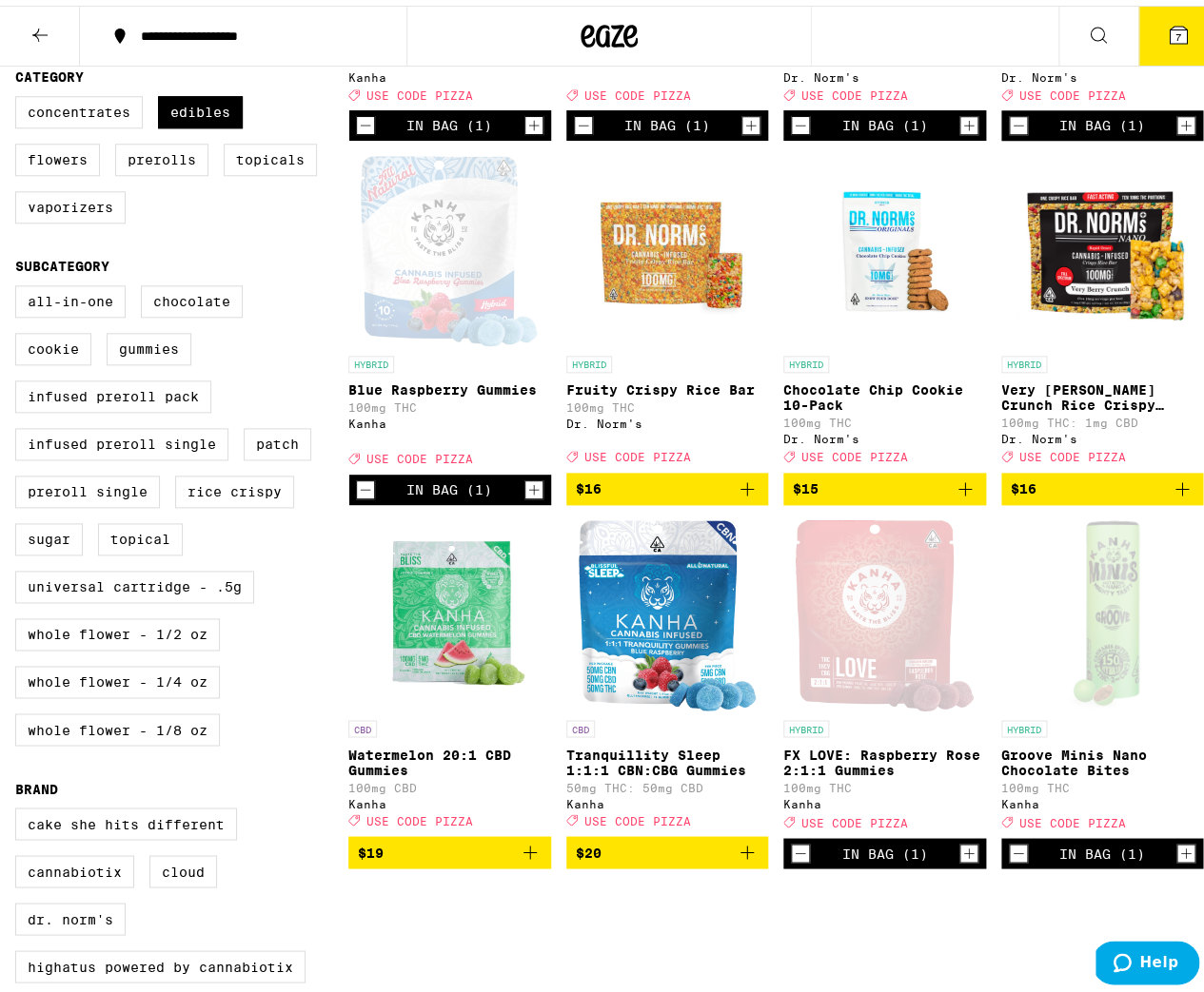
click at [960, 859] on icon "Increment" at bounding box center [968, 847] width 17 height 23
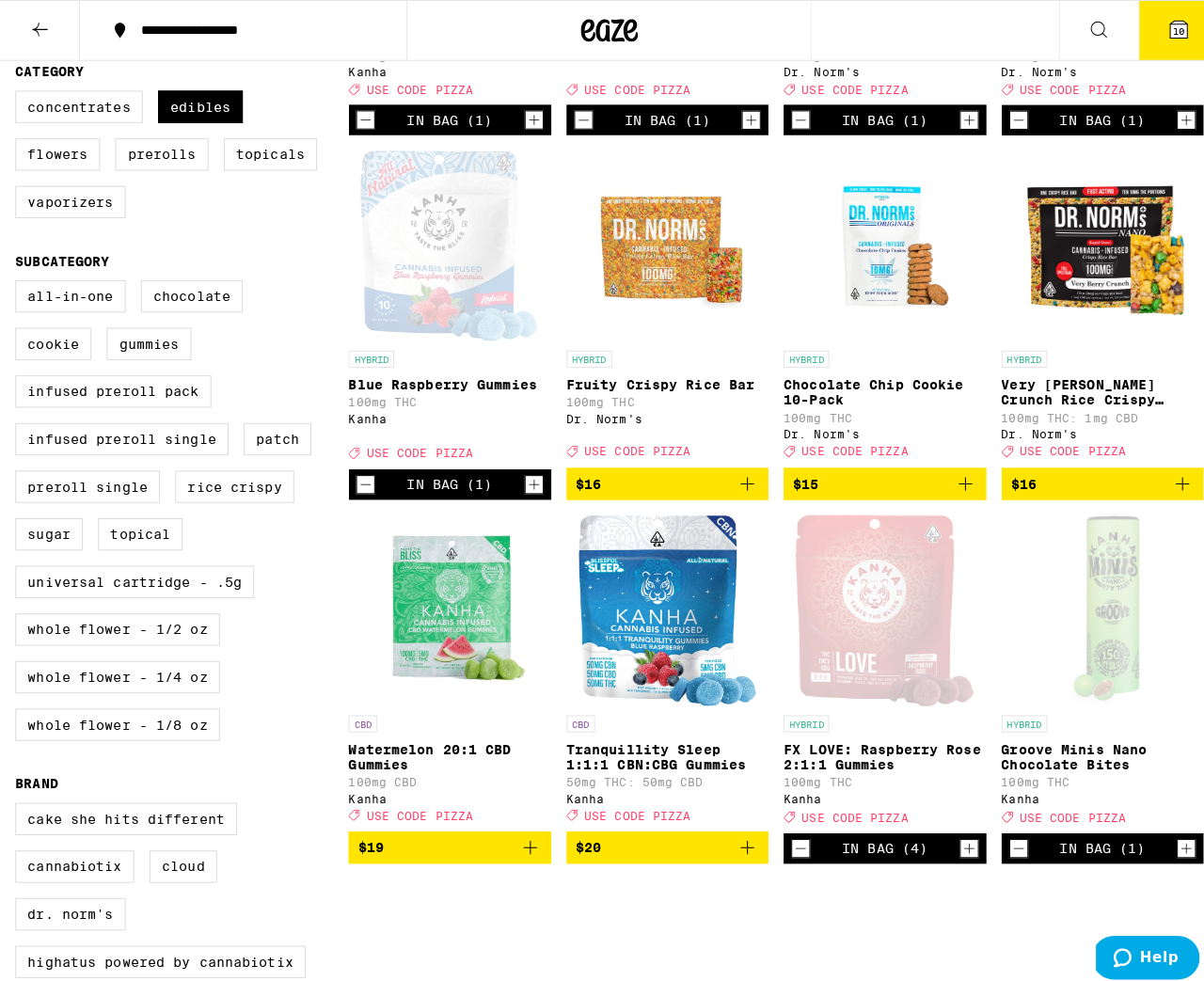
scroll to position [0, 0]
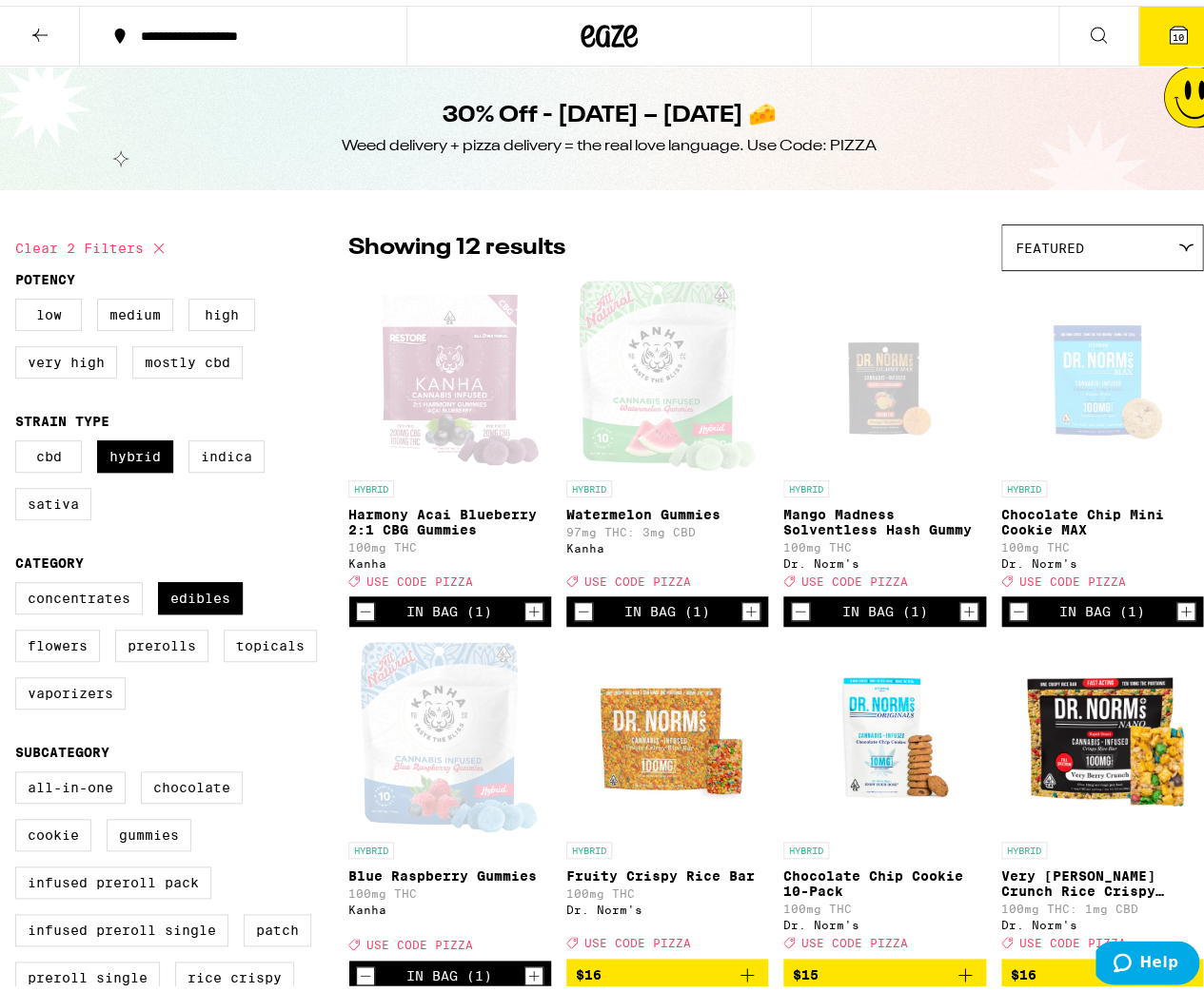
click at [1179, 33] on button "10" at bounding box center [1177, 31] width 80 height 59
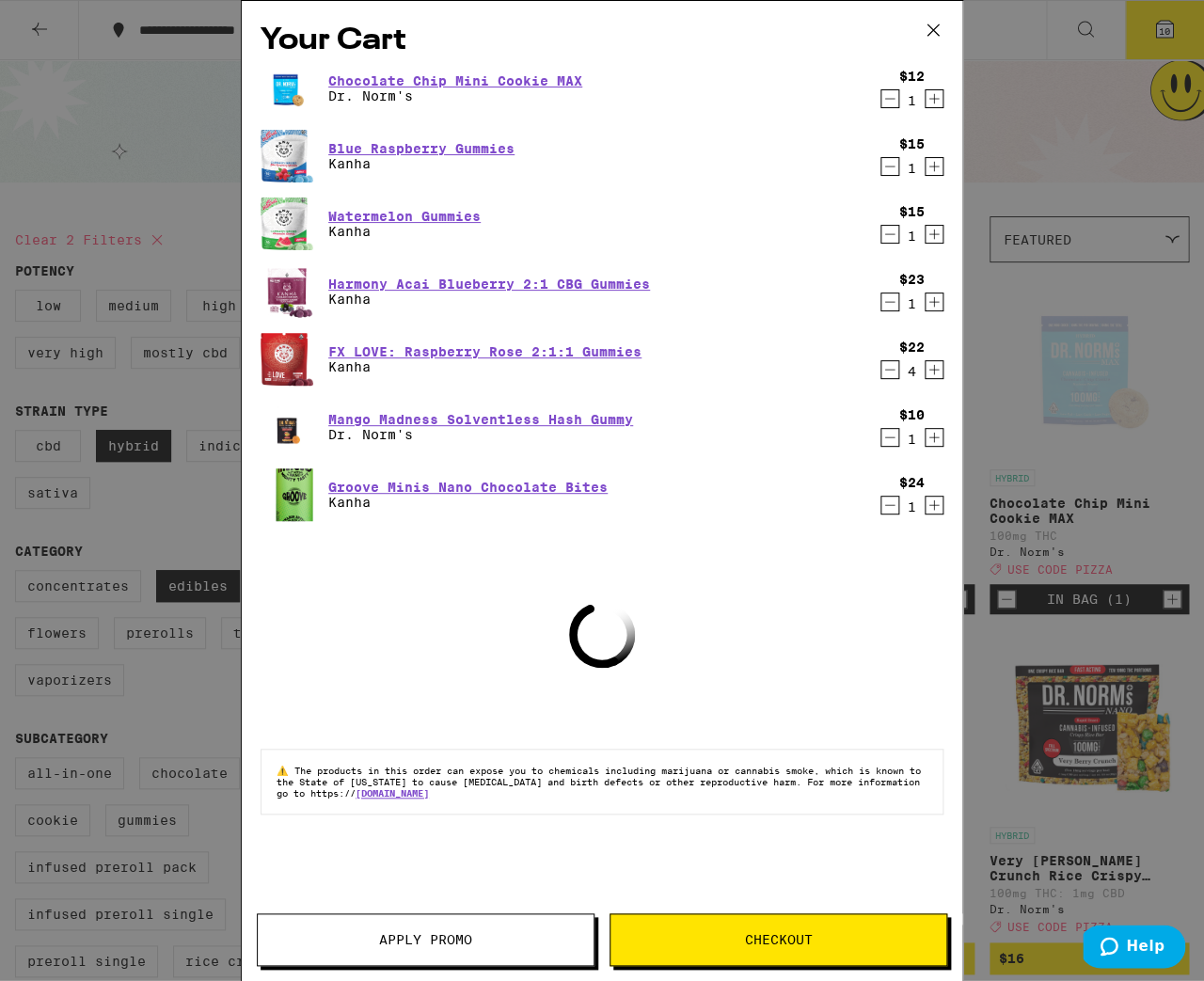
click at [374, 945] on span "Apply Promo" at bounding box center [425, 940] width 335 height 14
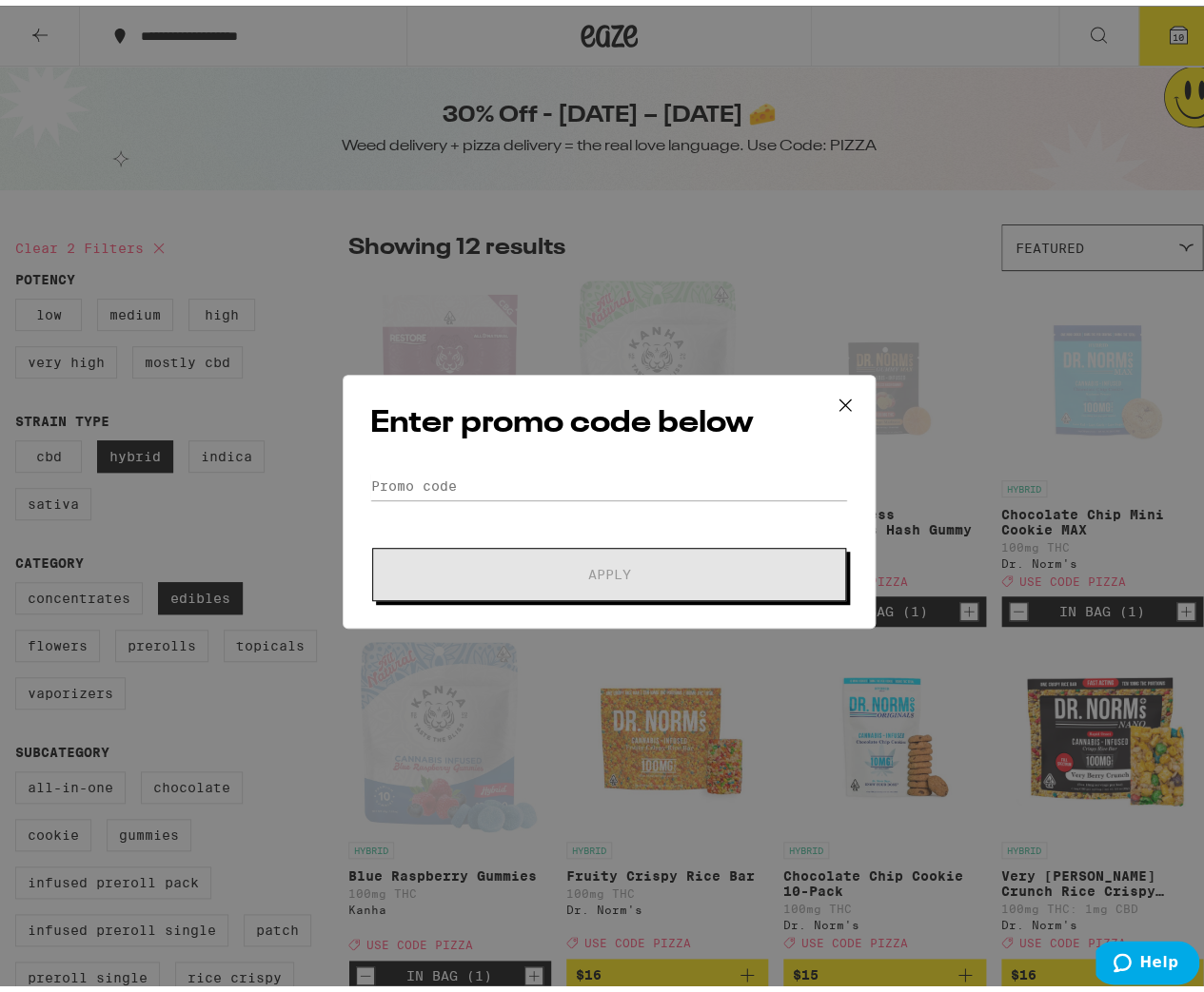
click at [564, 465] on div "Enter promo code below Promo Code Apply" at bounding box center [608, 496] width 532 height 254
click at [557, 478] on input "Promo Code" at bounding box center [608, 480] width 477 height 29
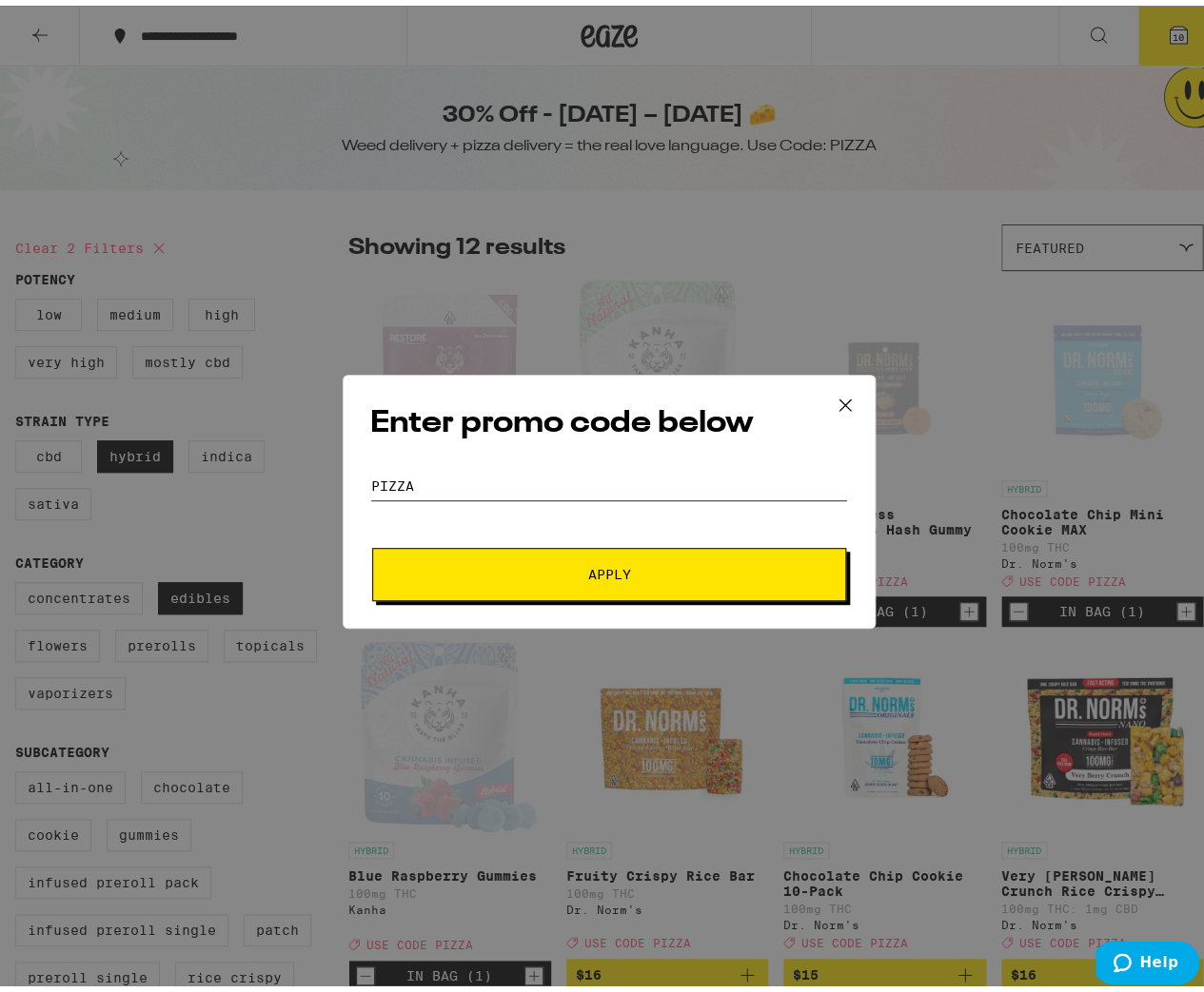
type input "pizza"
click at [525, 558] on button "Apply" at bounding box center [608, 569] width 474 height 53
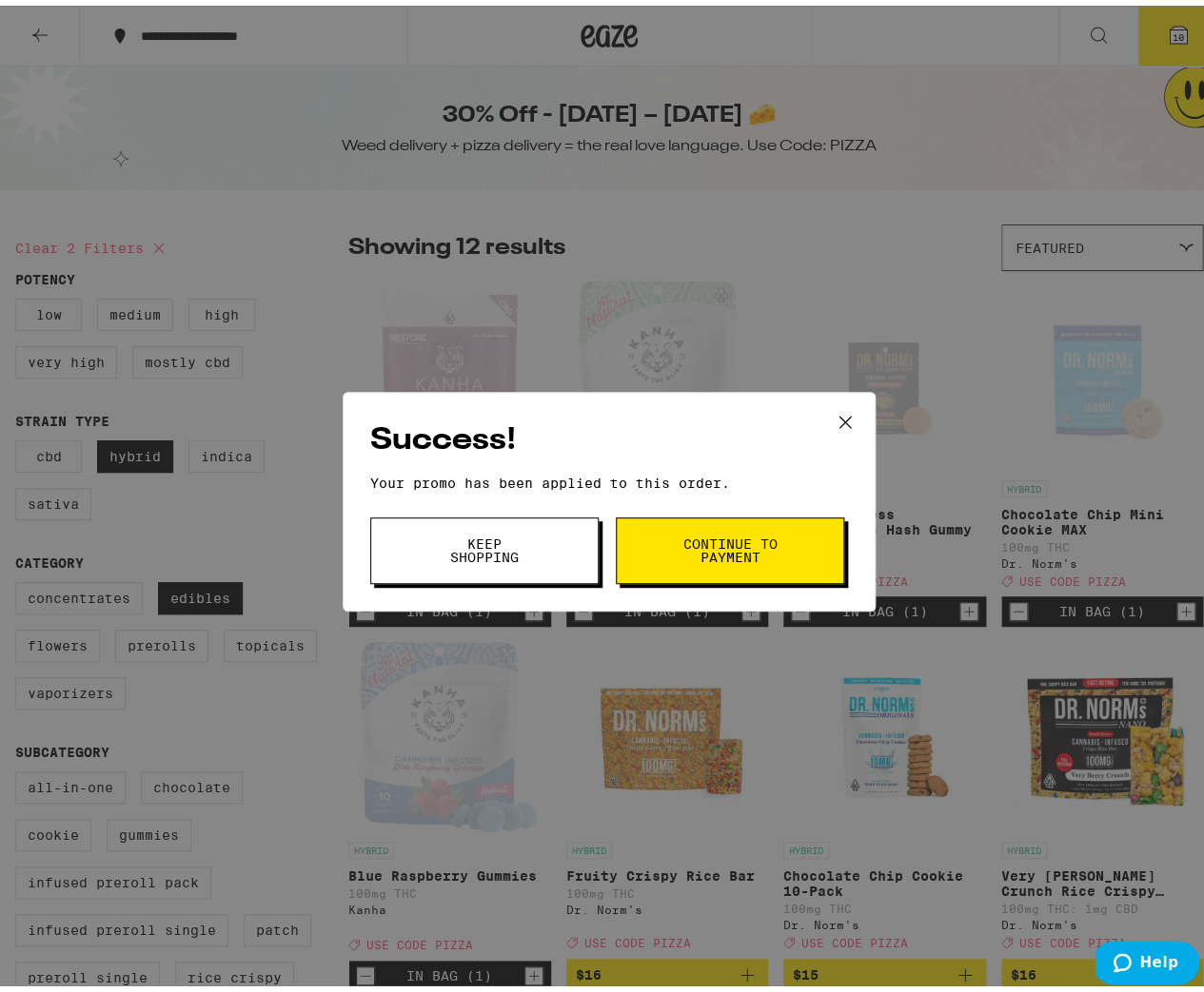
click at [466, 536] on span "Keep Shopping" at bounding box center [484, 544] width 97 height 27
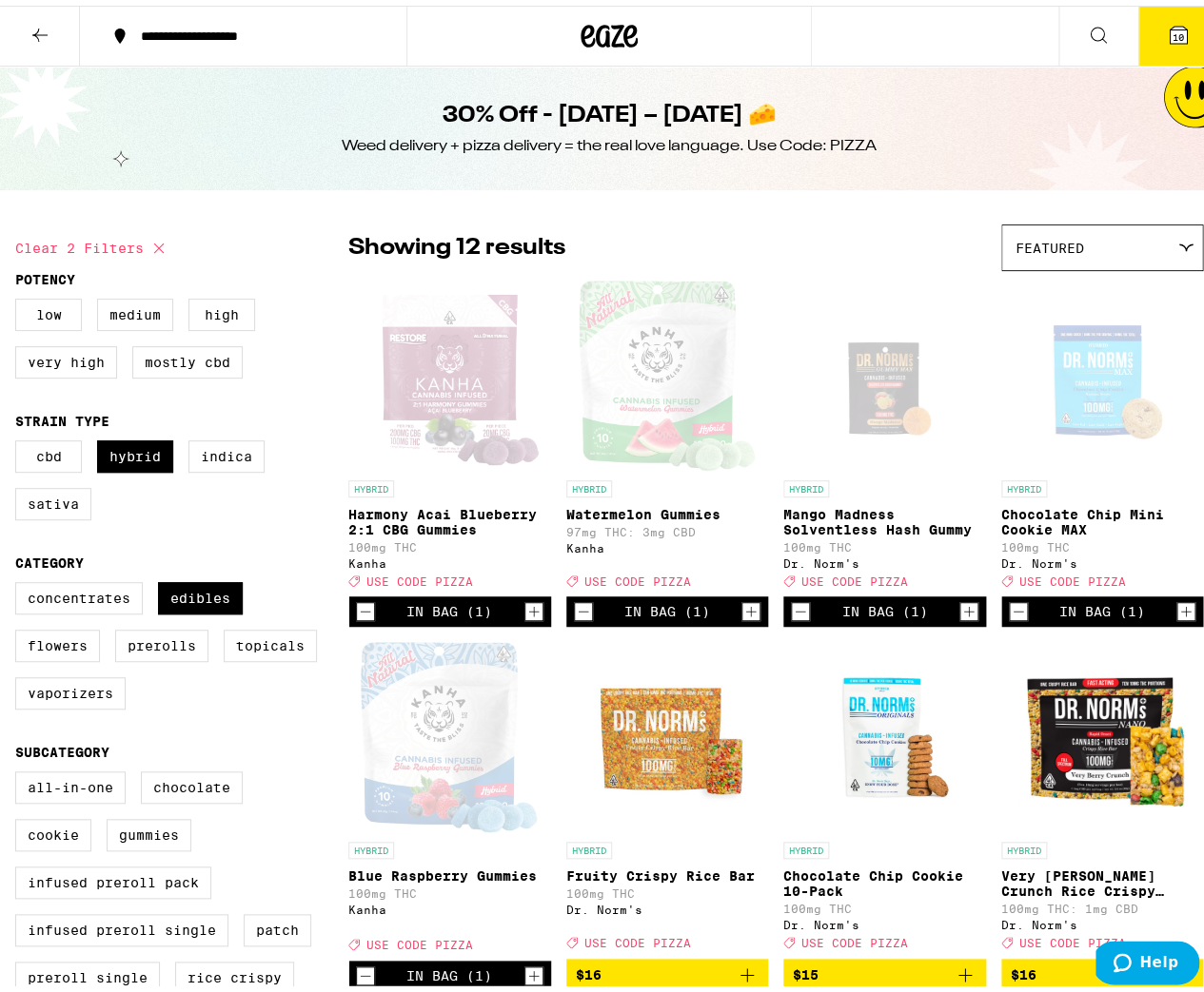
click at [1167, 39] on icon at bounding box center [1177, 29] width 23 height 23
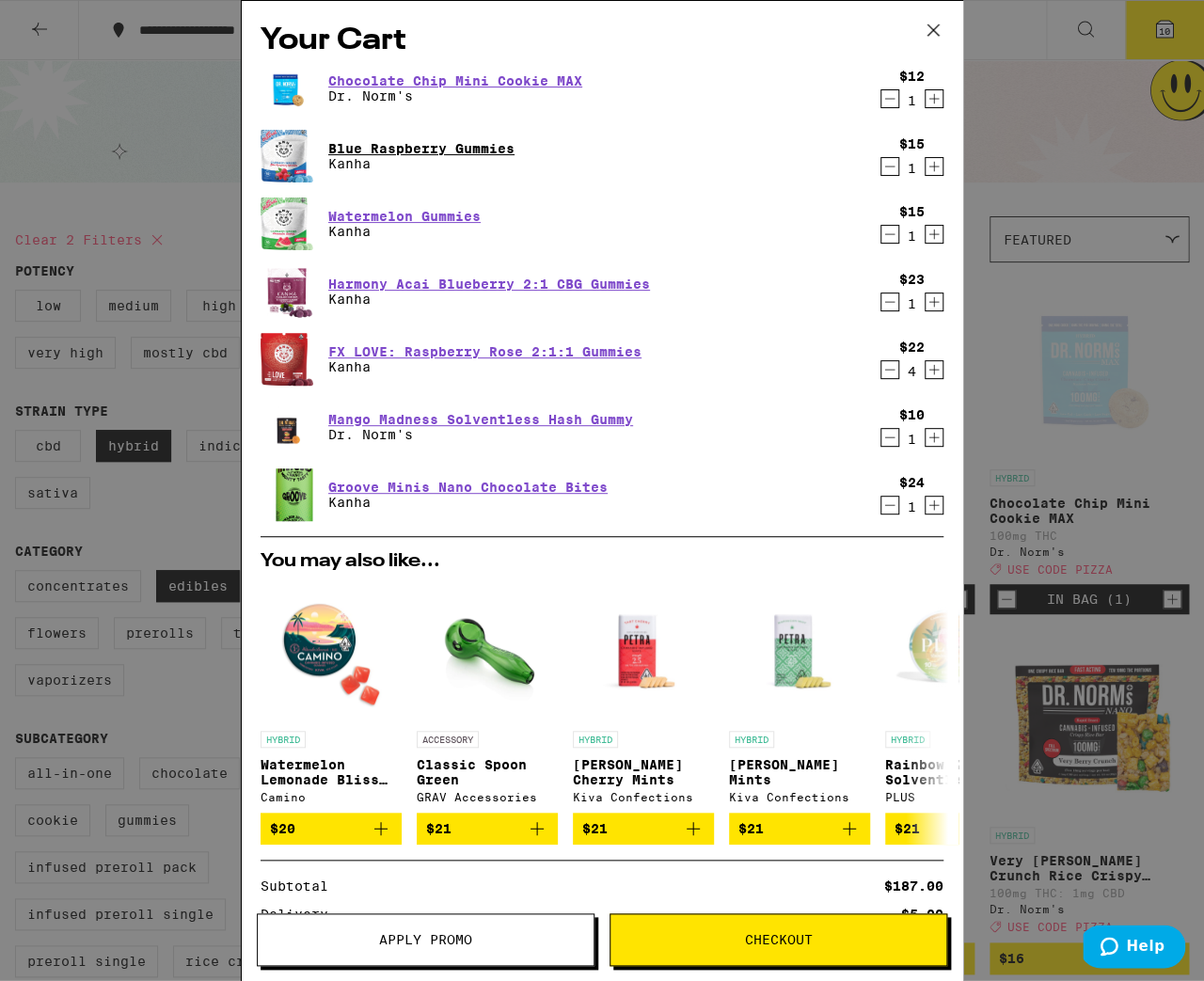
click at [502, 143] on link "Blue Raspberry Gummies" at bounding box center [421, 148] width 186 height 15
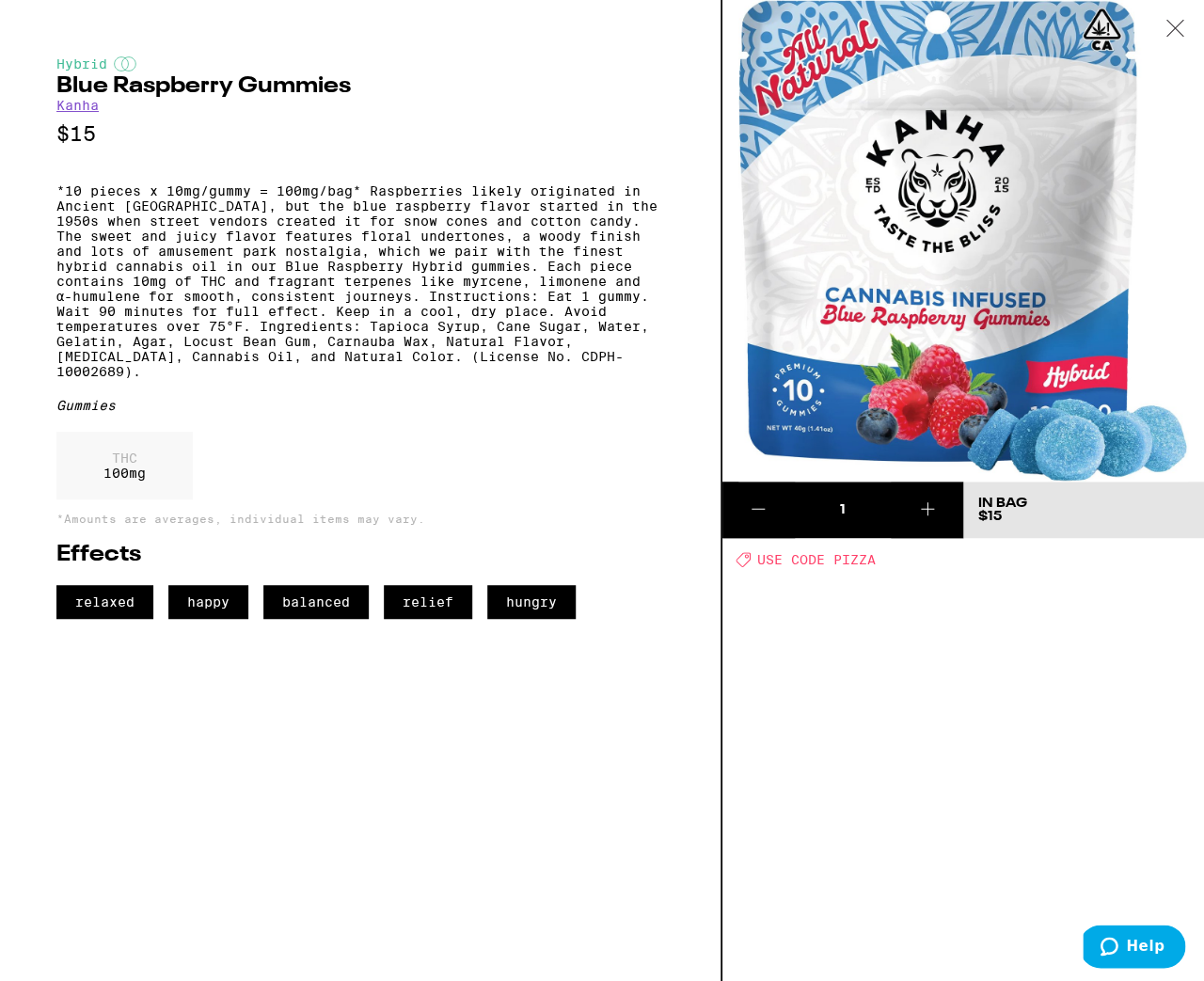
click at [1174, 21] on icon at bounding box center [1175, 27] width 19 height 17
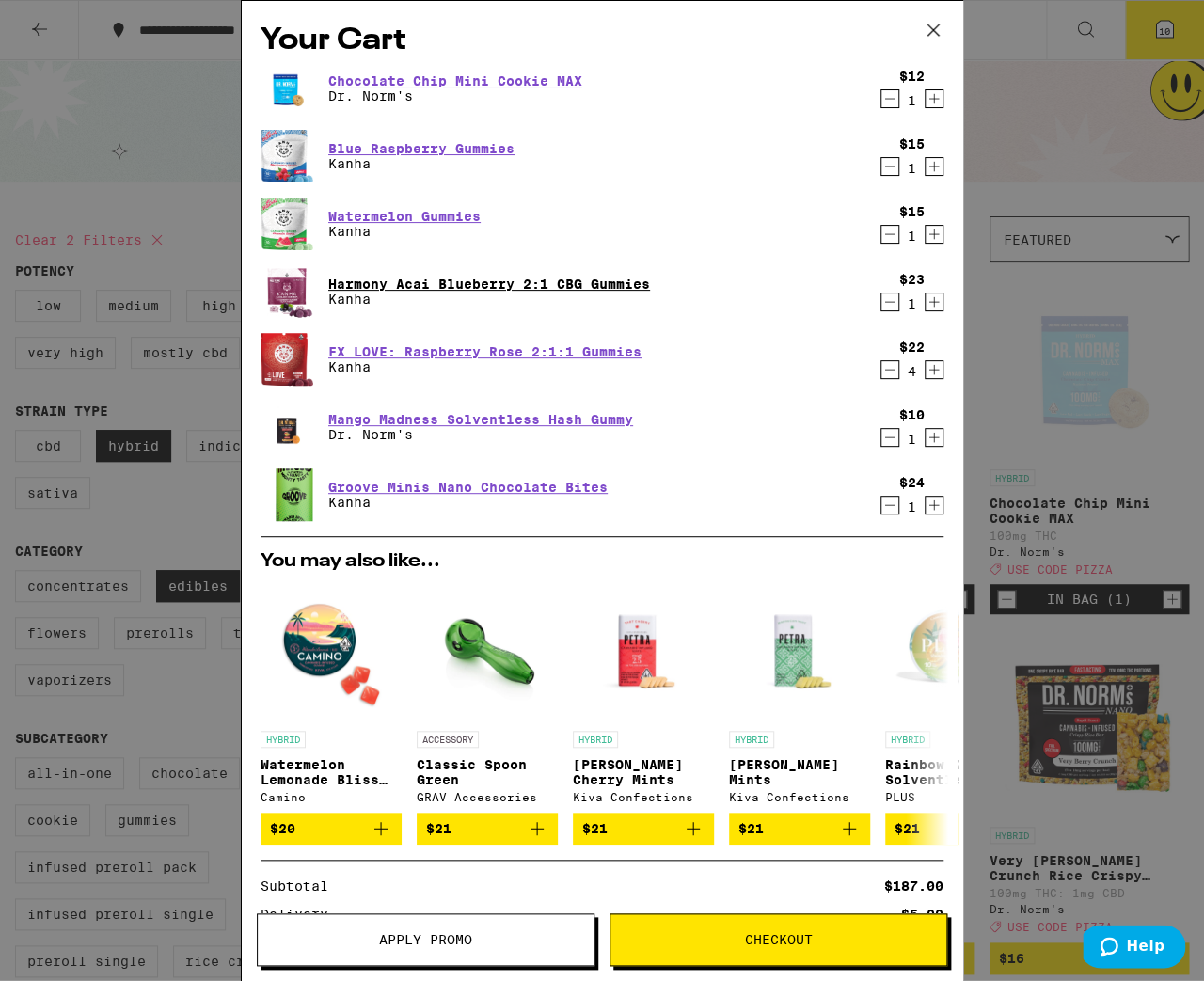
click at [446, 283] on link "Harmony Acai Blueberry 2:1 CBG Gummies" at bounding box center [489, 284] width 322 height 15
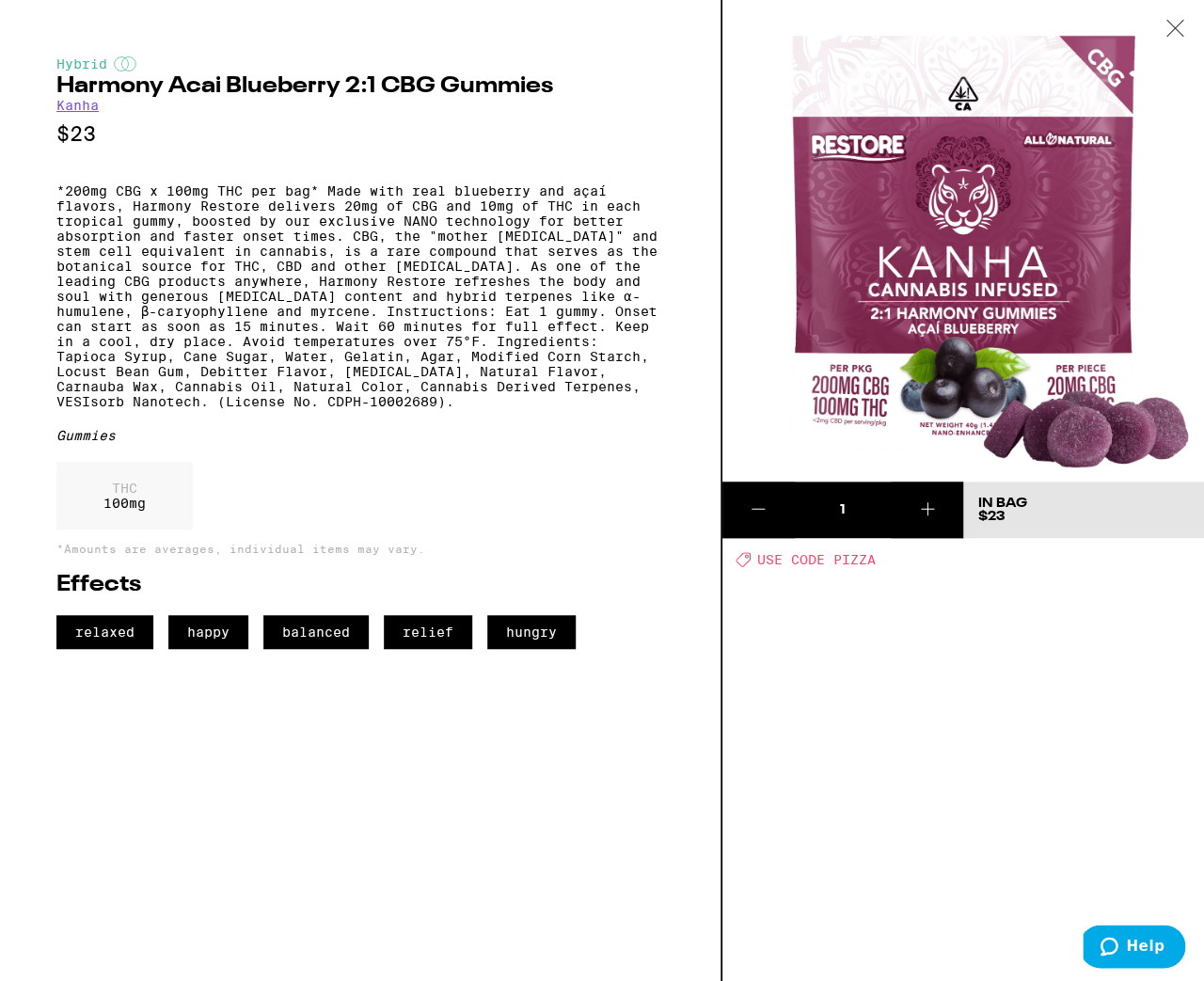
click at [760, 513] on icon at bounding box center [757, 508] width 22 height 22
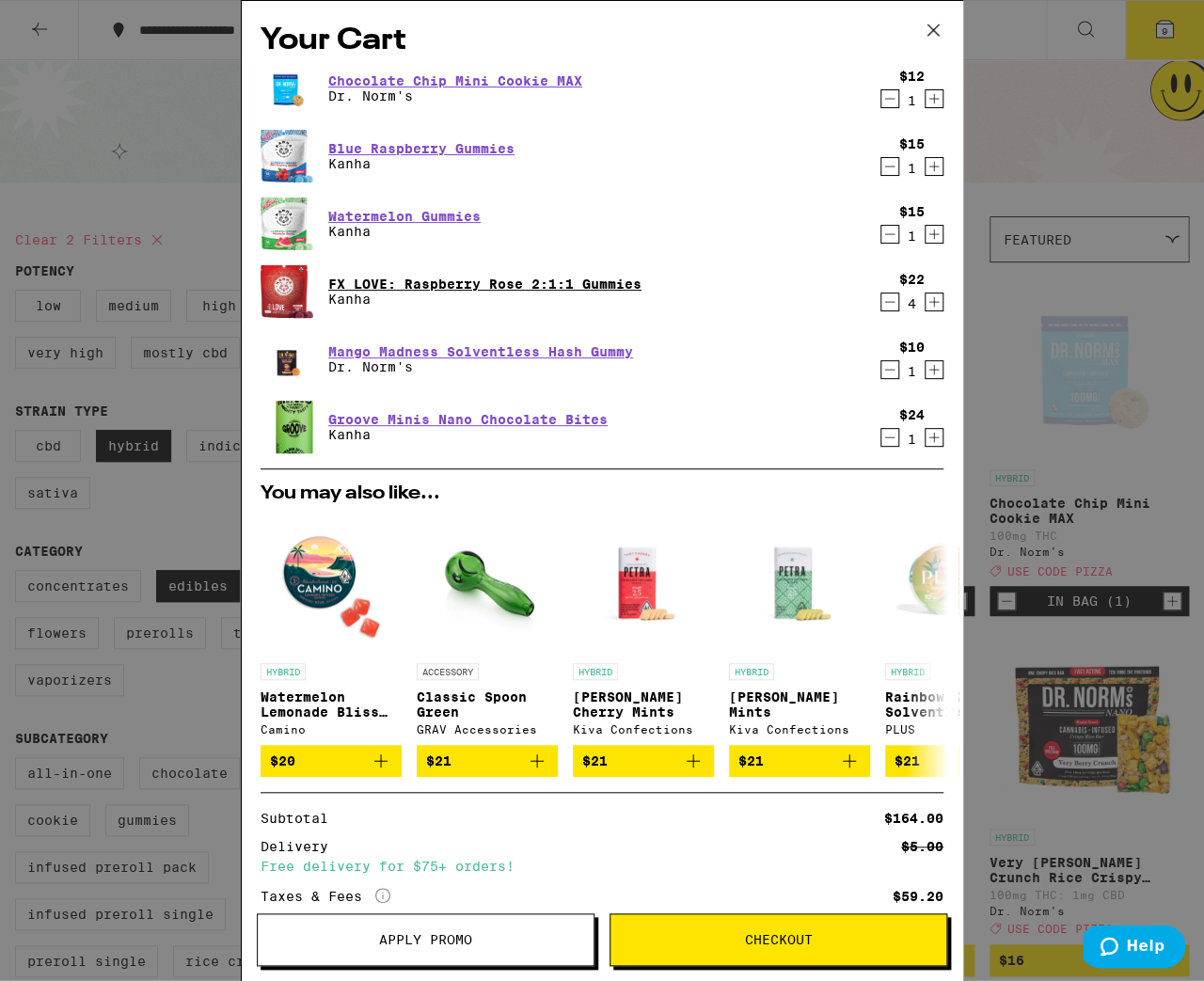
click at [602, 282] on link "FX LOVE: Raspberry Rose 2:1:1 Gummies" at bounding box center [485, 284] width 313 height 15
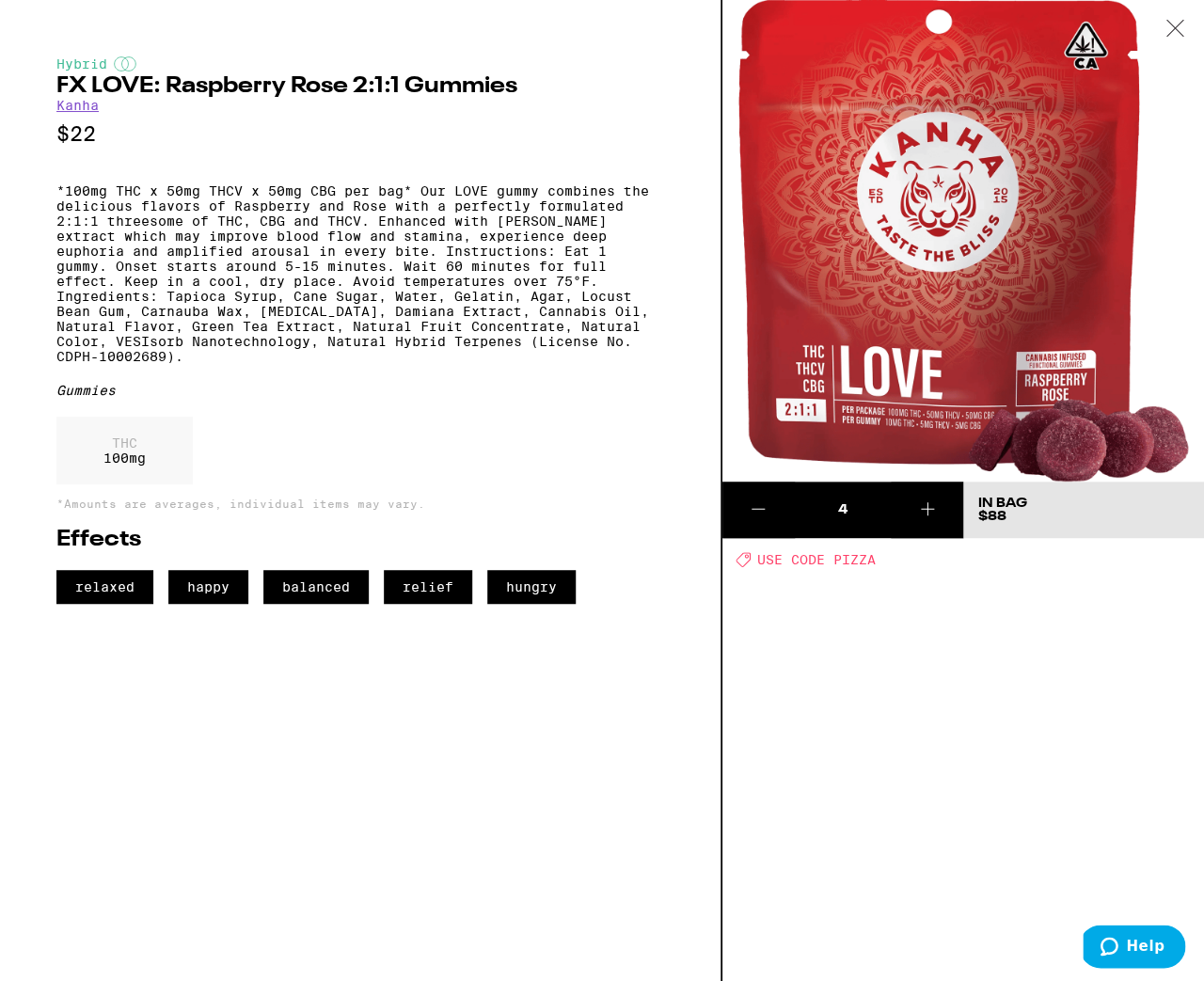
click at [936, 509] on icon at bounding box center [927, 508] width 22 height 22
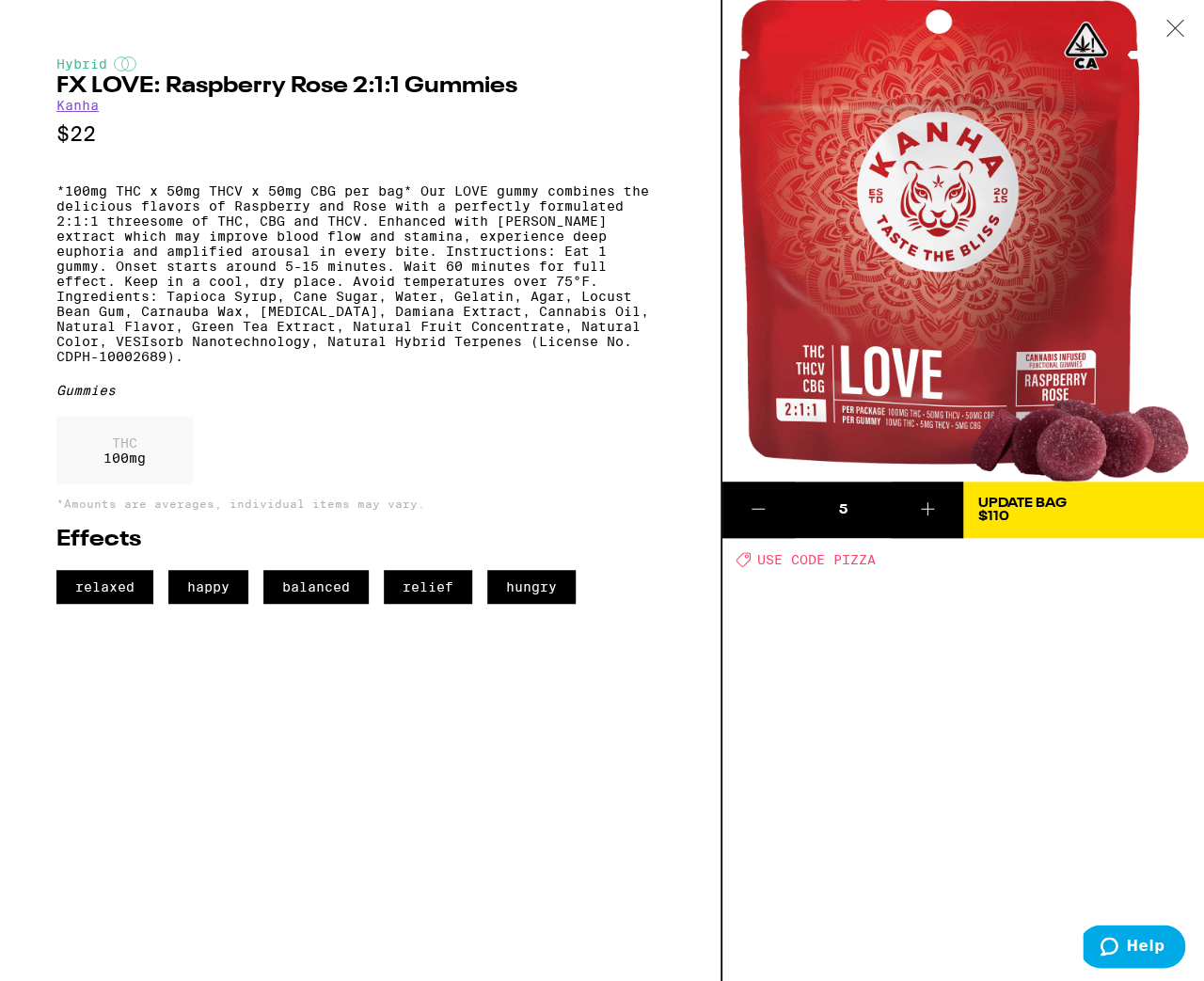
click at [936, 508] on icon at bounding box center [927, 508] width 22 height 22
click at [1162, 23] on div at bounding box center [1175, 29] width 58 height 59
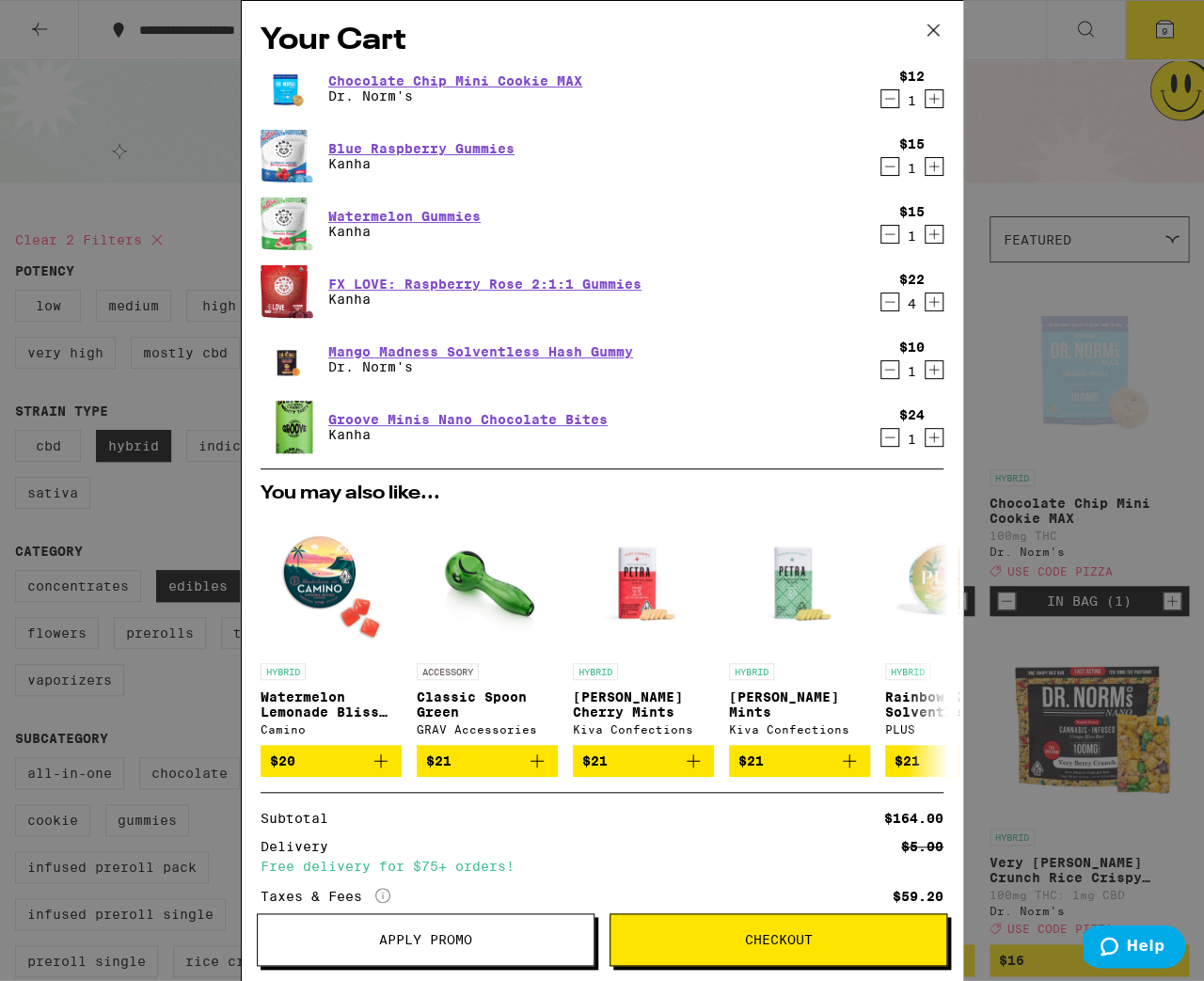
click at [926, 303] on icon "Increment" at bounding box center [934, 301] width 17 height 22
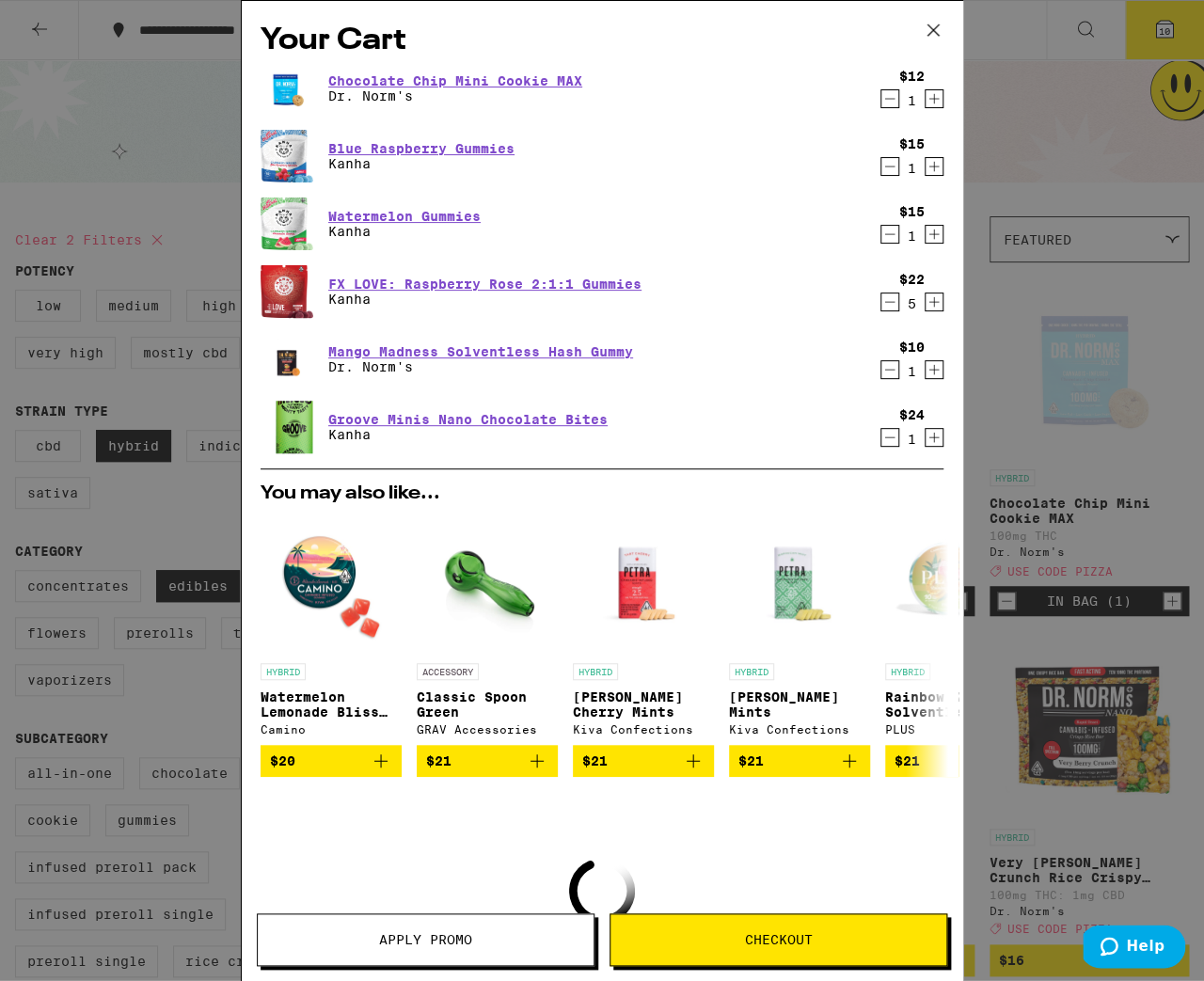
click at [926, 303] on icon "Increment" at bounding box center [934, 301] width 17 height 22
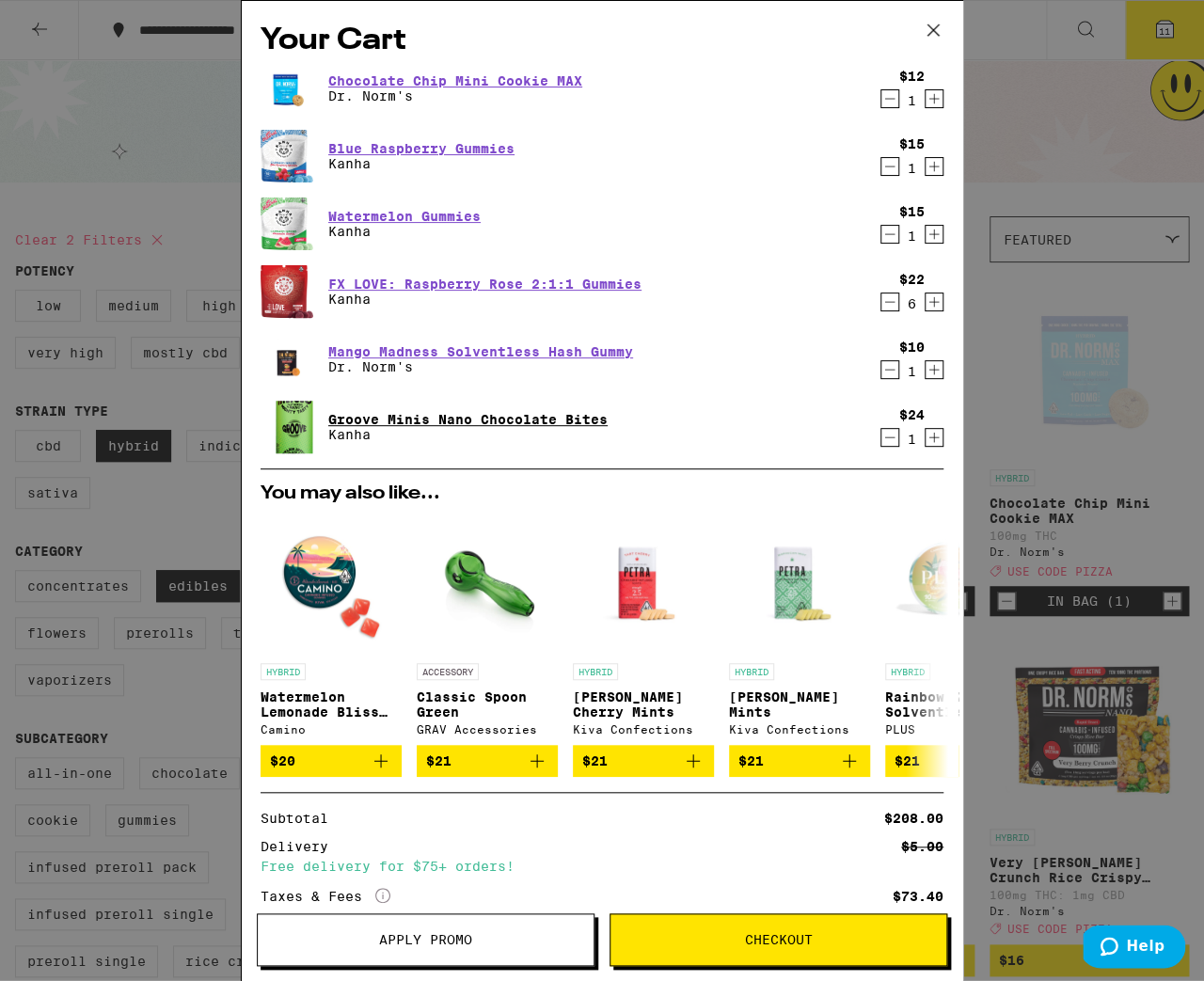
click at [474, 421] on link "Groove Minis Nano Chocolate Bites" at bounding box center [468, 419] width 280 height 15
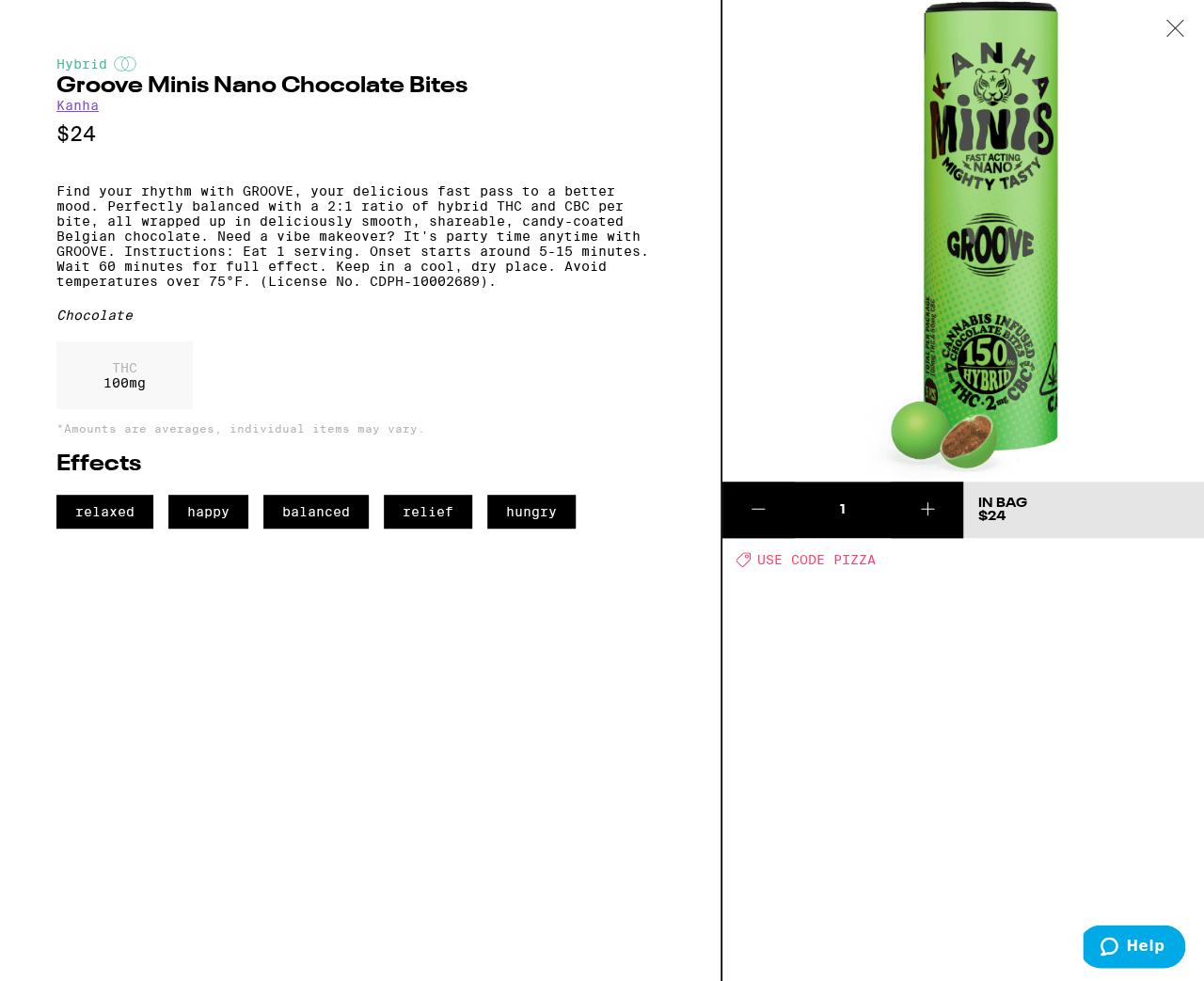
click at [1184, 30] on icon at bounding box center [1175, 27] width 19 height 17
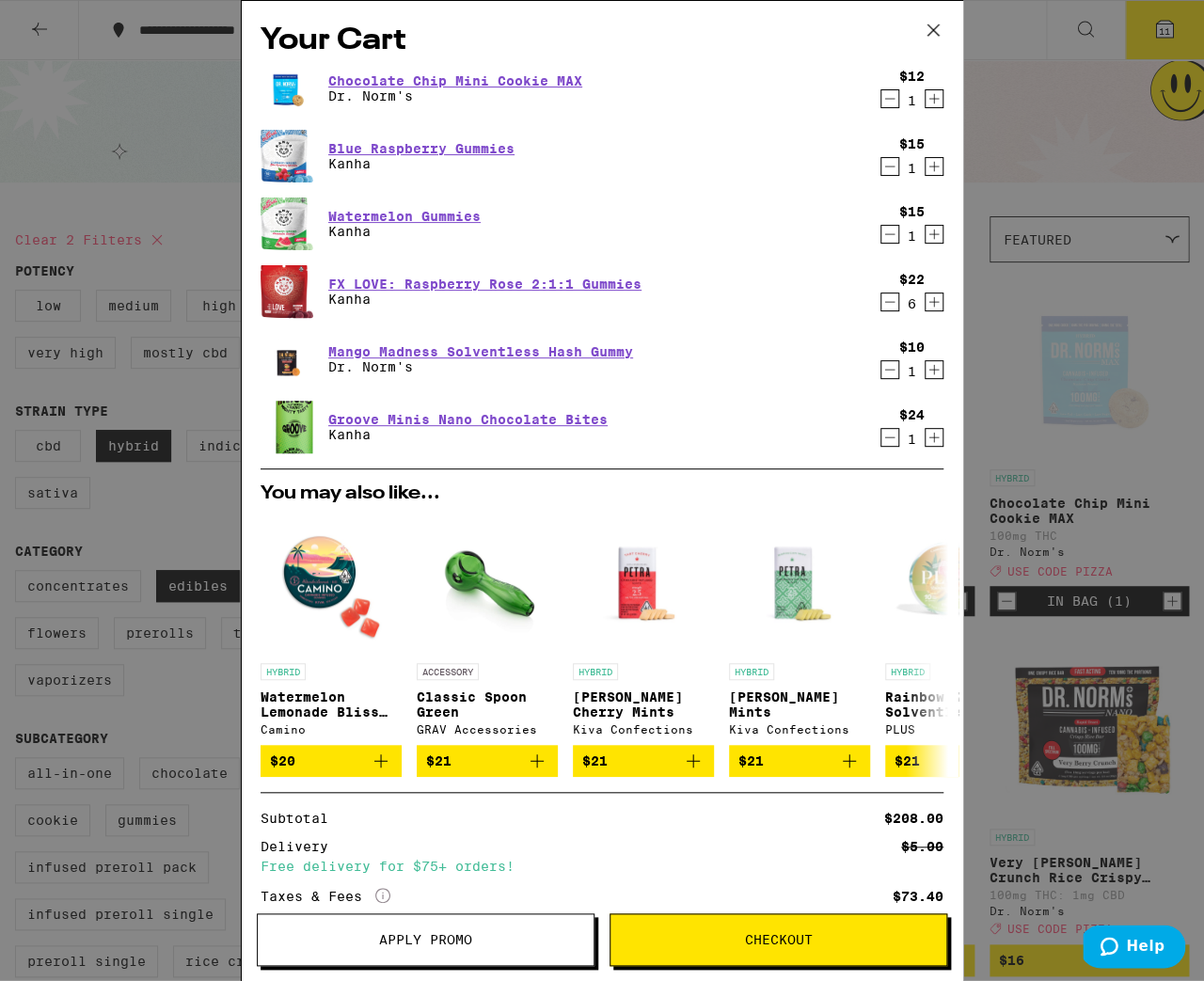
click at [926, 436] on icon "Increment" at bounding box center [934, 437] width 17 height 22
click at [523, 354] on link "Mango Madness Solventless Hash Gummy" at bounding box center [481, 351] width 305 height 15
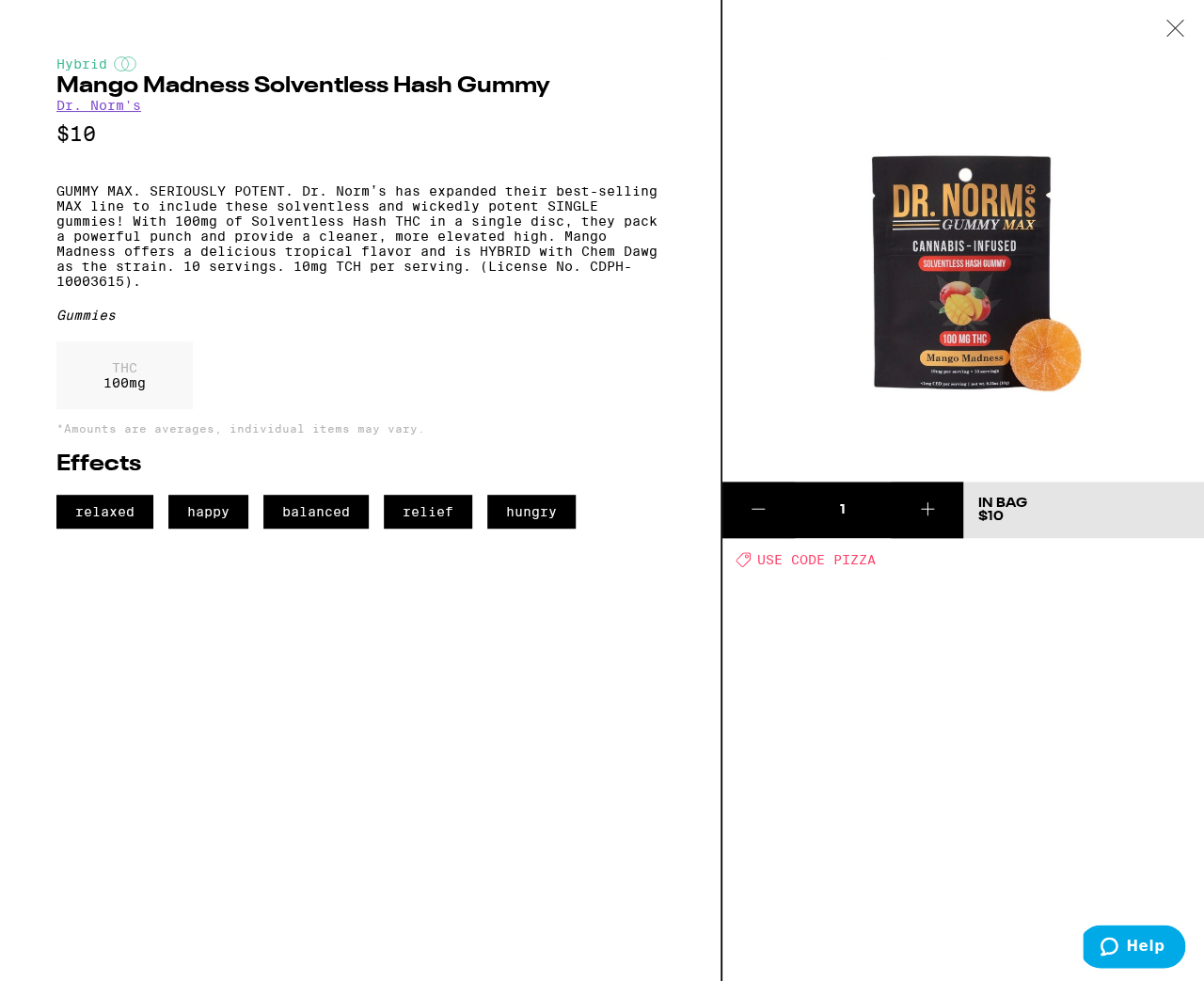
click at [1183, 39] on div at bounding box center [1175, 29] width 58 height 59
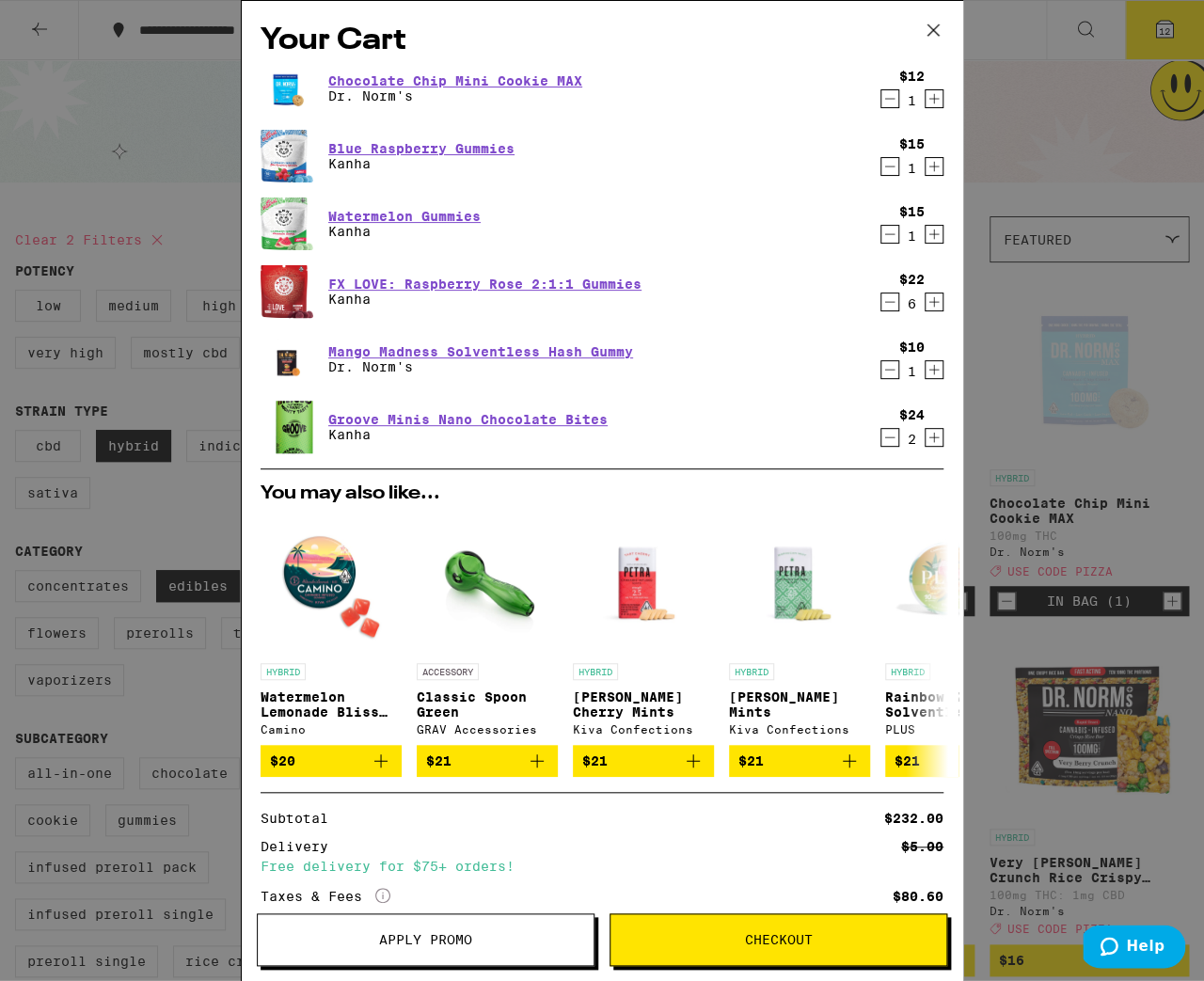
click at [926, 169] on icon "Increment" at bounding box center [934, 166] width 17 height 22
click at [383, 216] on link "Watermelon Gummies" at bounding box center [405, 216] width 152 height 15
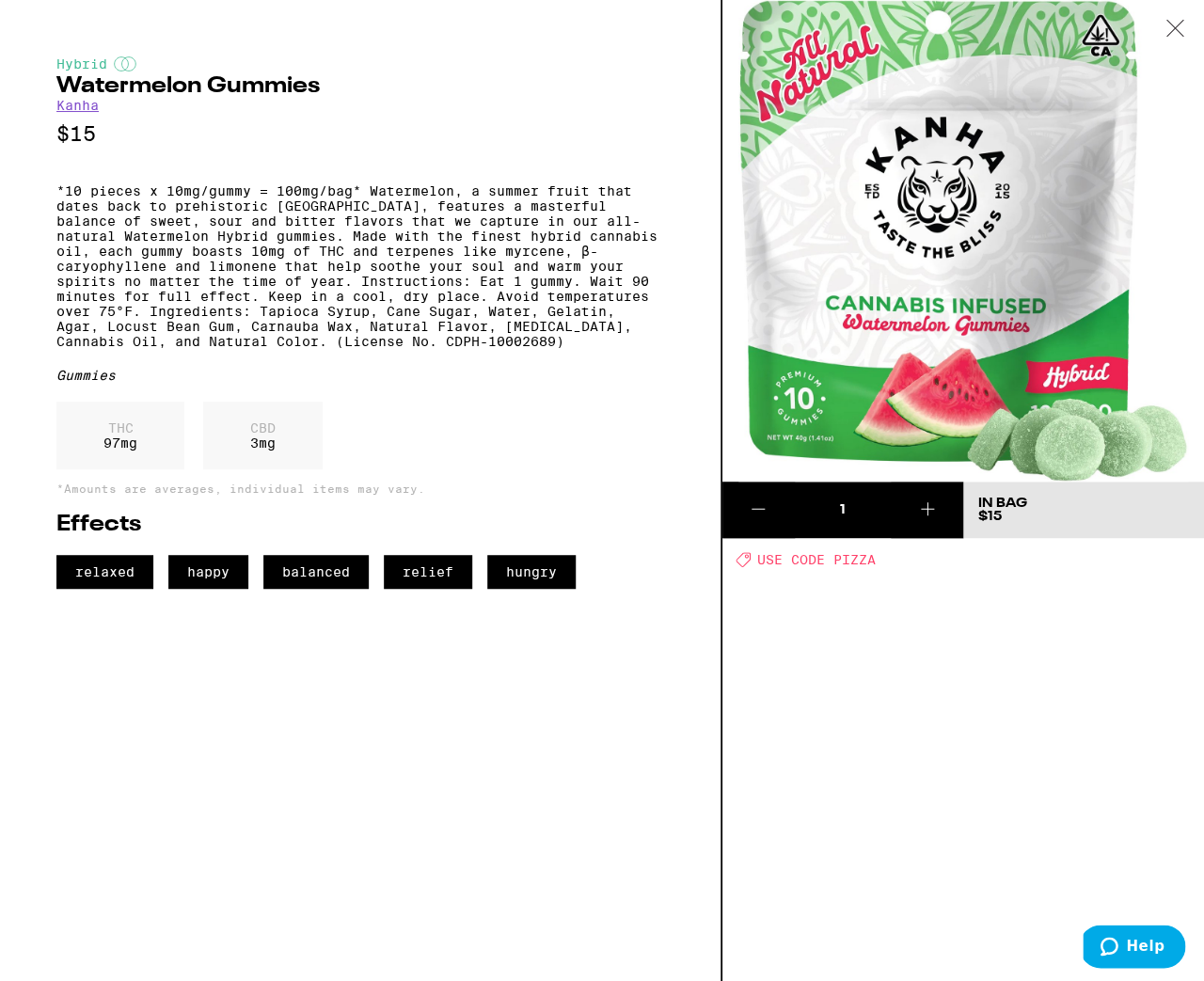
click at [1170, 37] on div at bounding box center [1175, 29] width 58 height 59
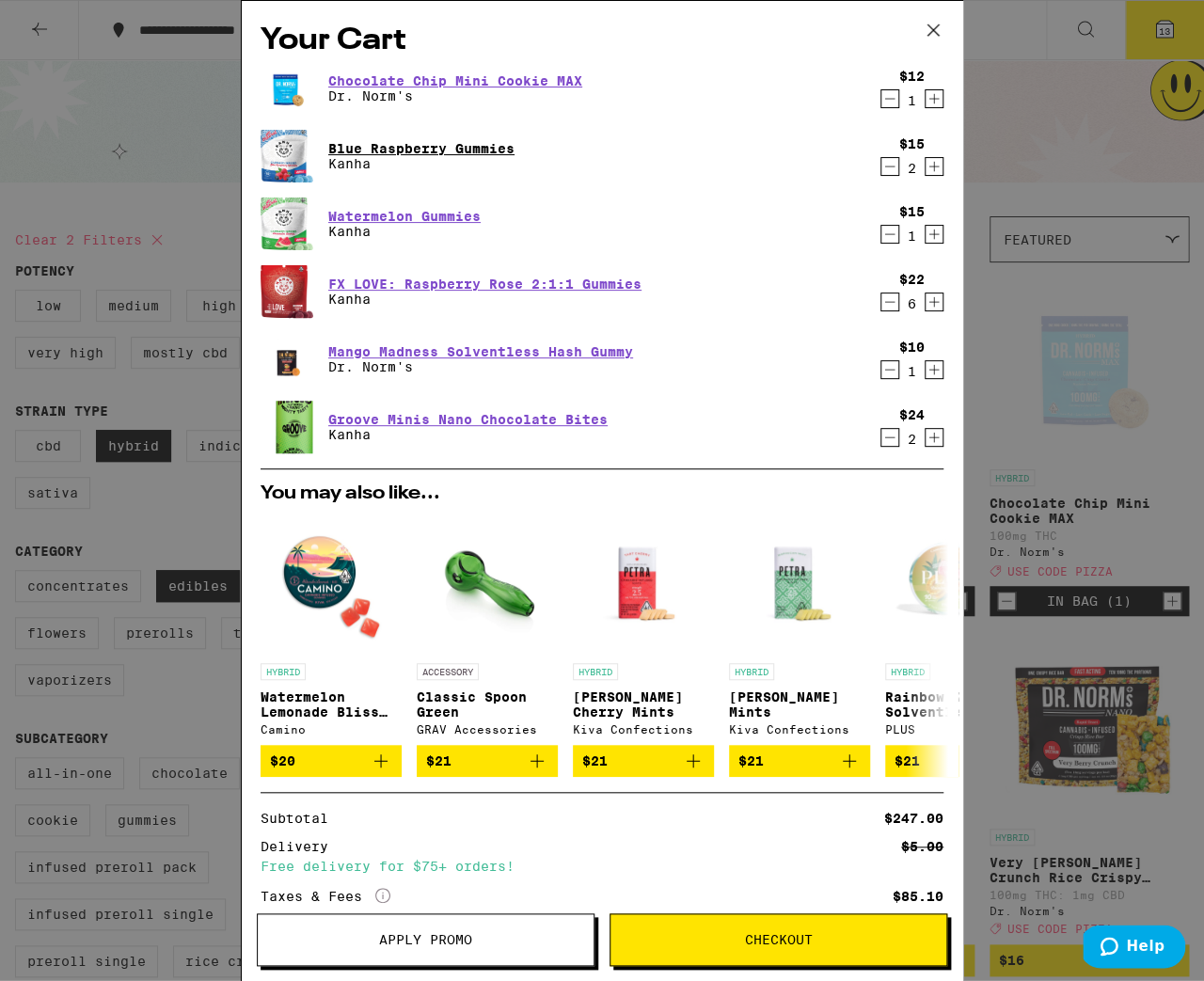
click at [381, 148] on link "Blue Raspberry Gummies" at bounding box center [421, 148] width 186 height 15
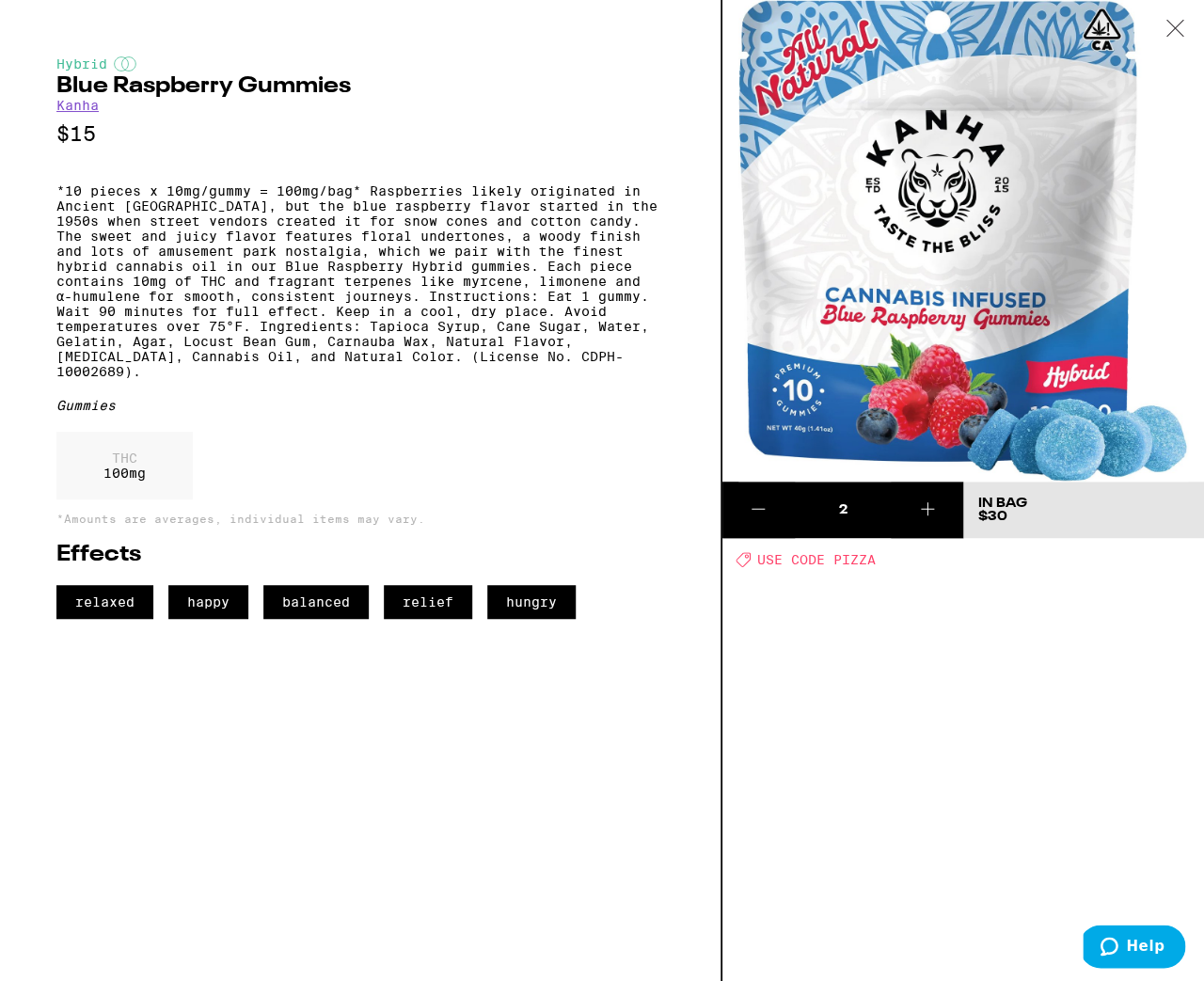
click at [1166, 31] on icon at bounding box center [1175, 27] width 19 height 17
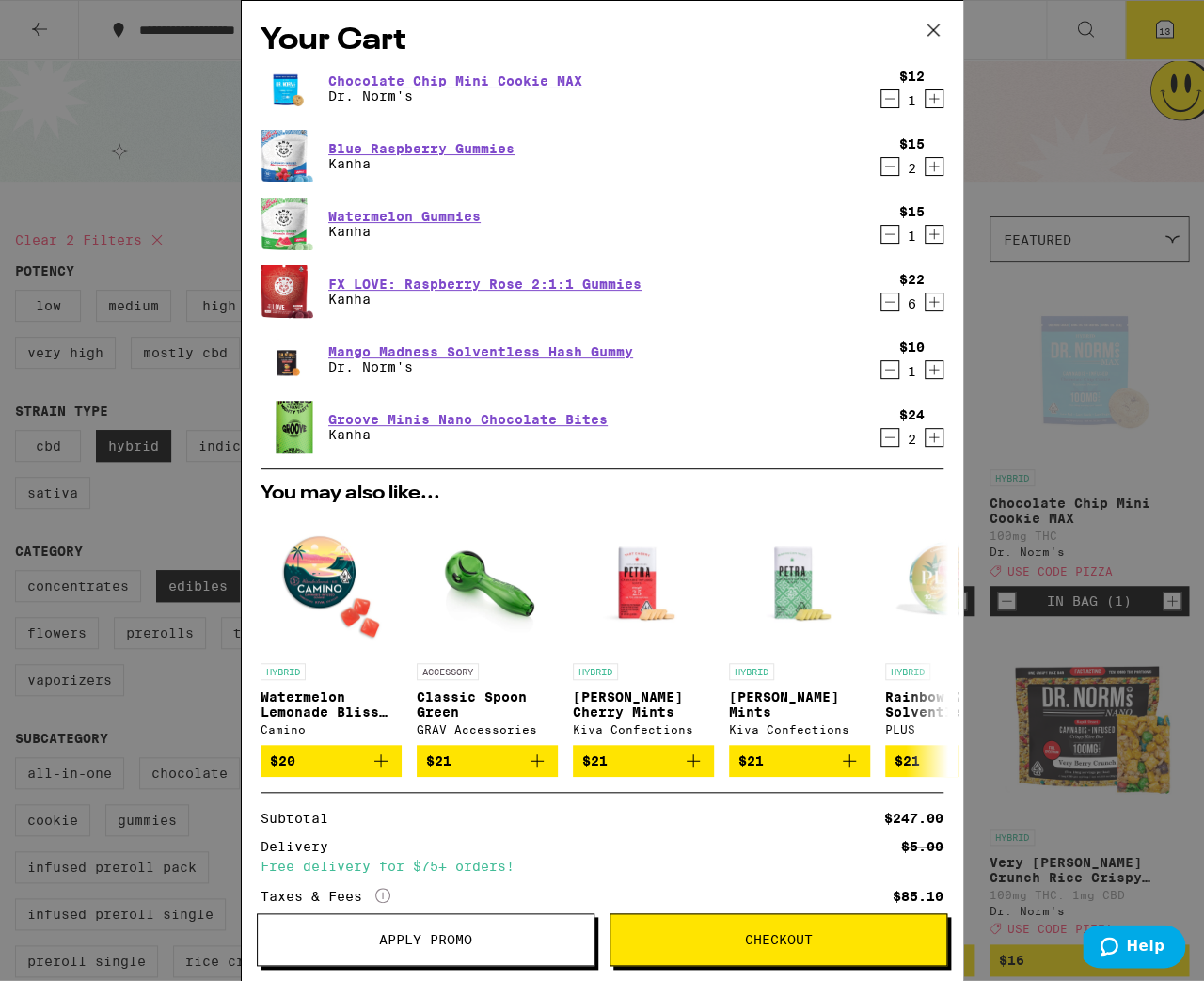
click at [925, 241] on button "Increment" at bounding box center [934, 234] width 19 height 19
click at [443, 282] on link "FX LOVE: Raspberry Rose 2:1:1 Gummies" at bounding box center [485, 284] width 313 height 15
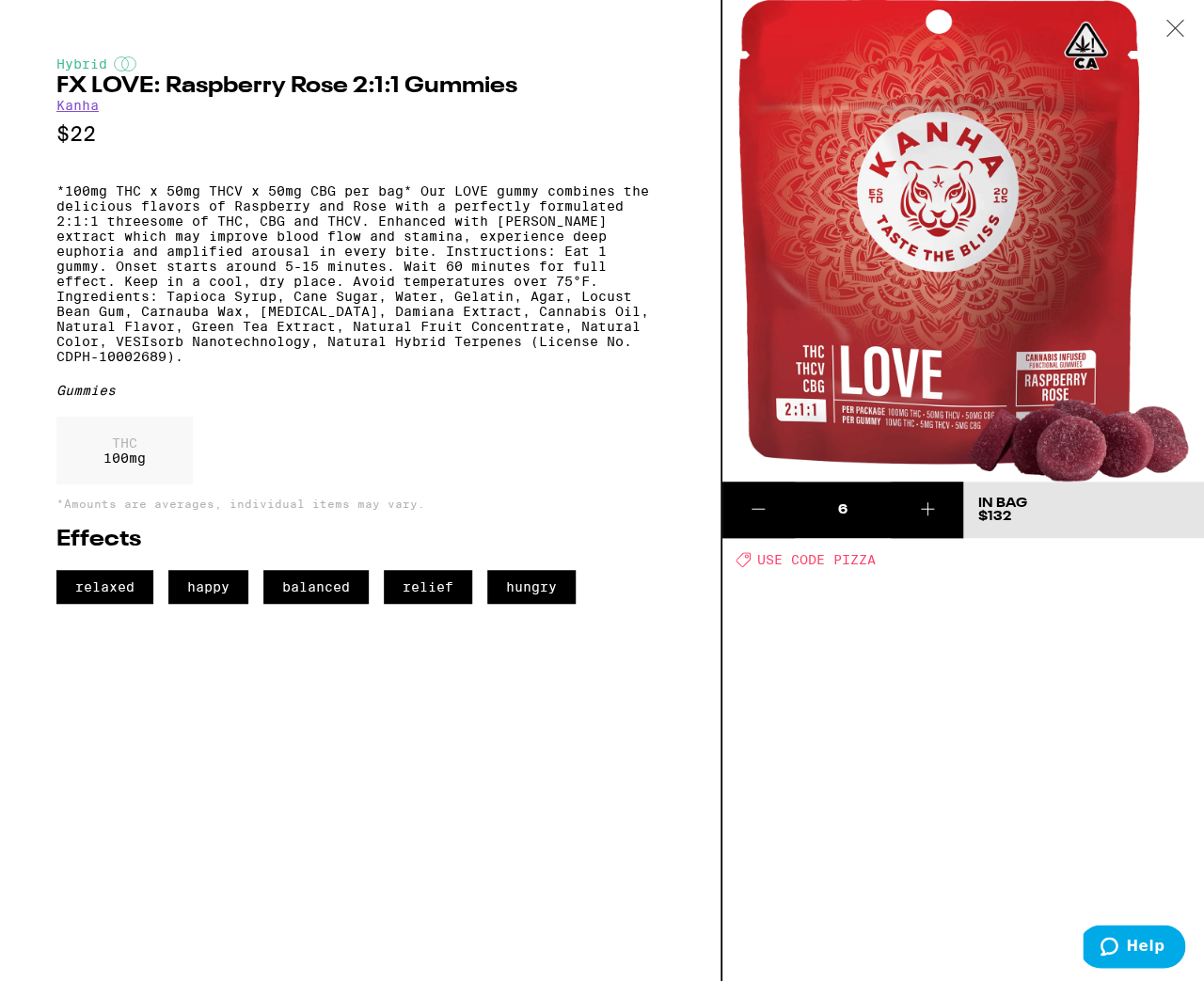
click at [1184, 33] on icon at bounding box center [1175, 27] width 19 height 17
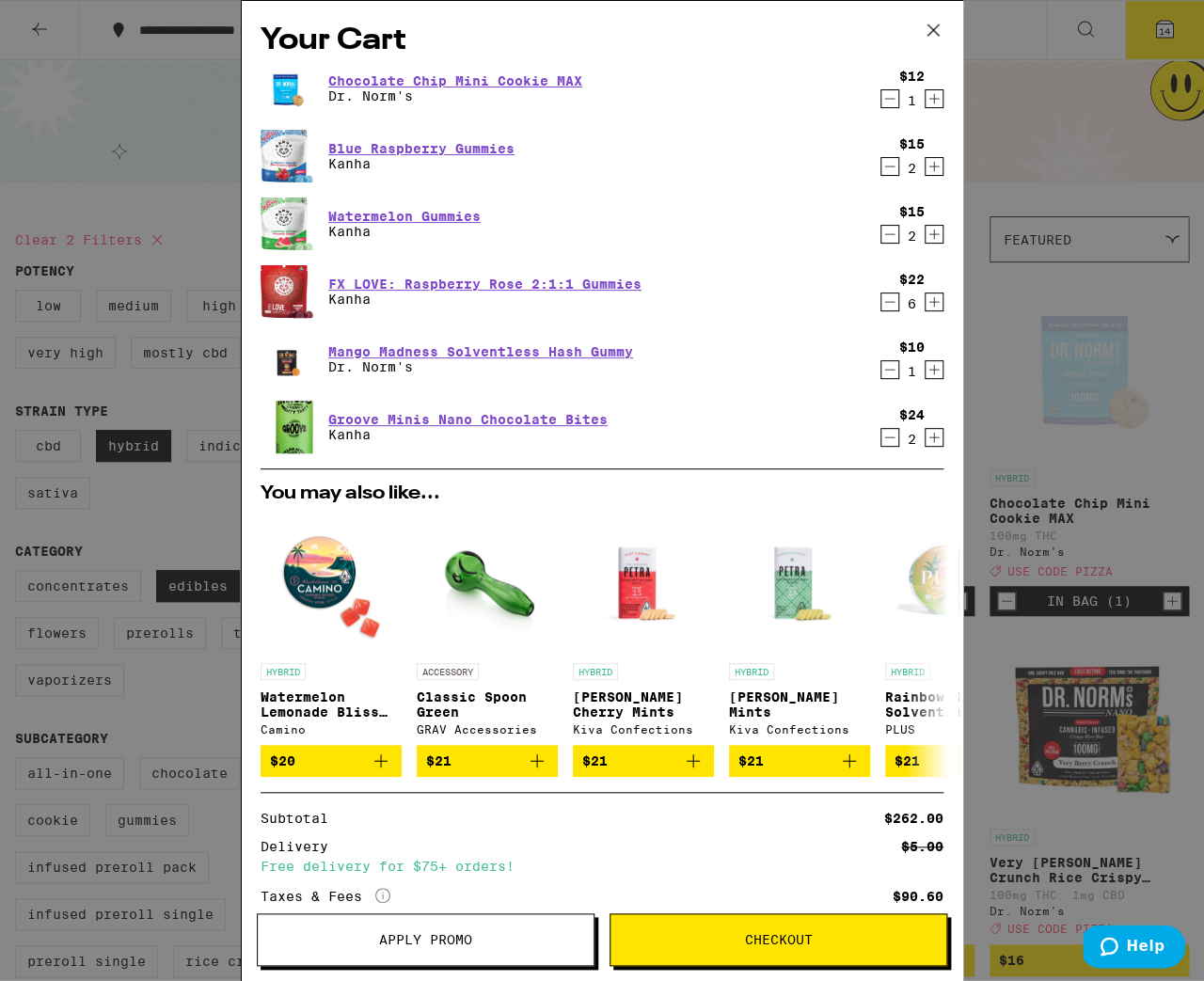
click at [934, 34] on icon at bounding box center [933, 29] width 28 height 28
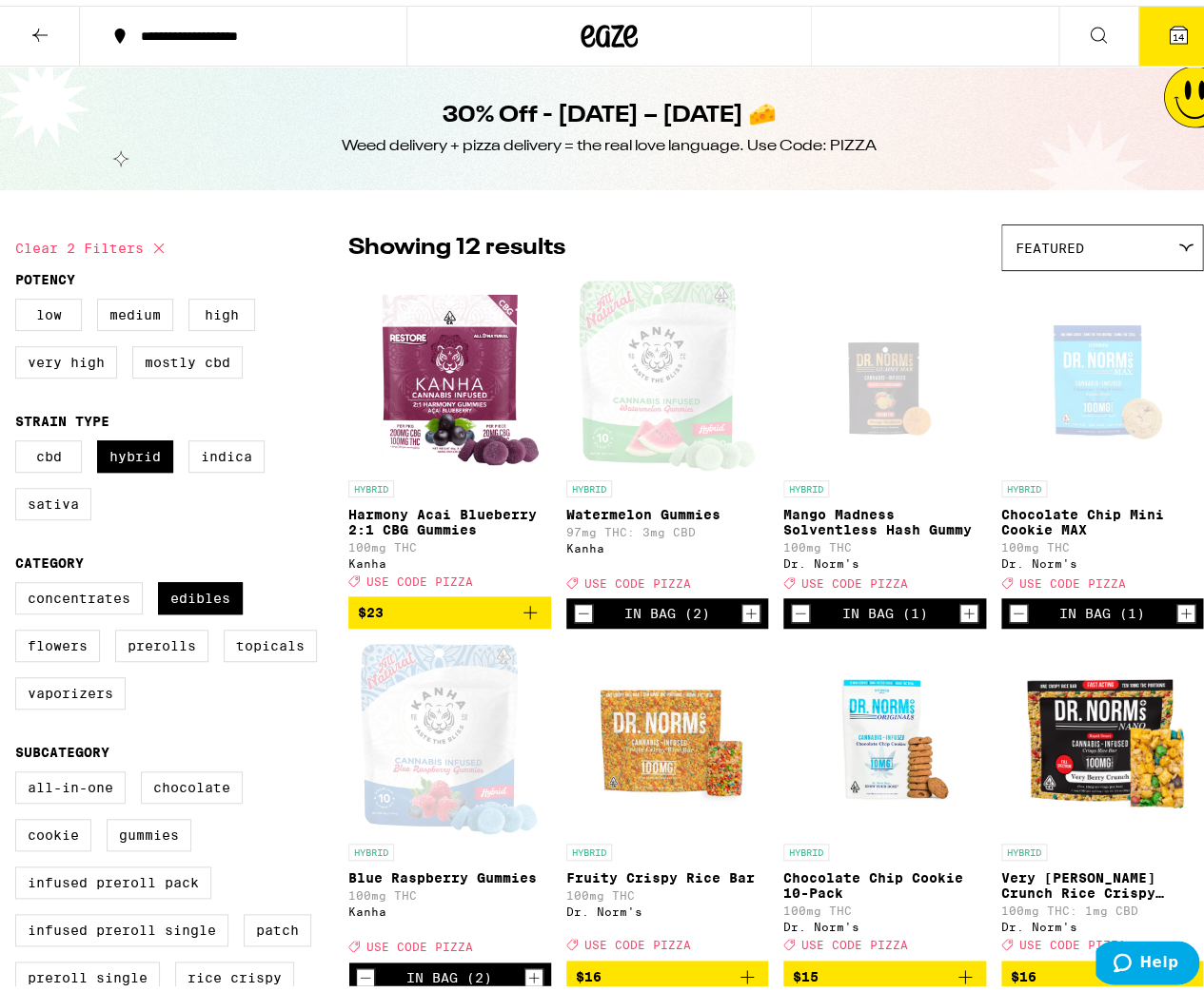
click at [462, 519] on p "Harmony Acai Blueberry 2:1 CBG Gummies" at bounding box center [450, 517] width 203 height 31
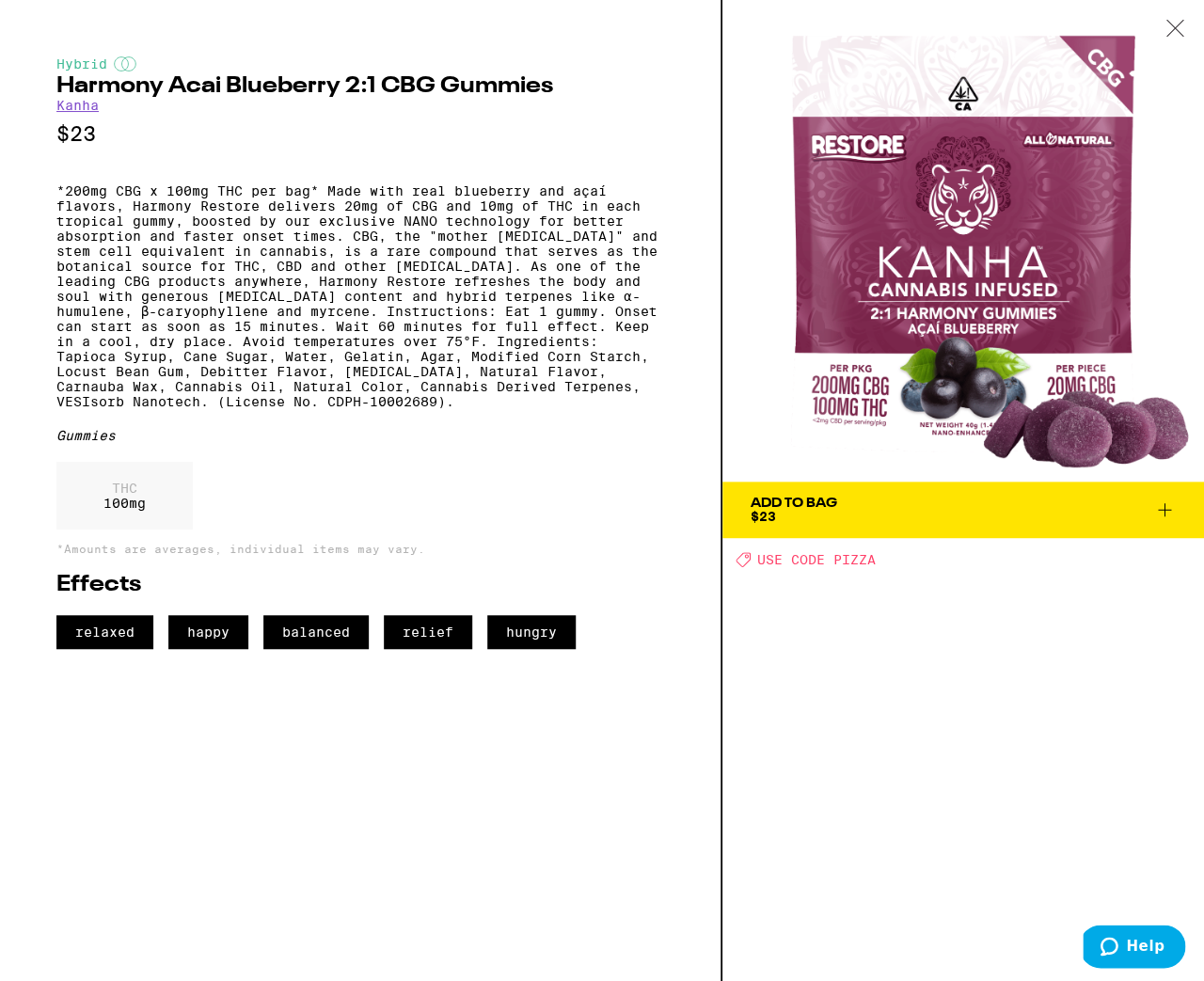
click at [1157, 510] on icon at bounding box center [1164, 509] width 22 height 22
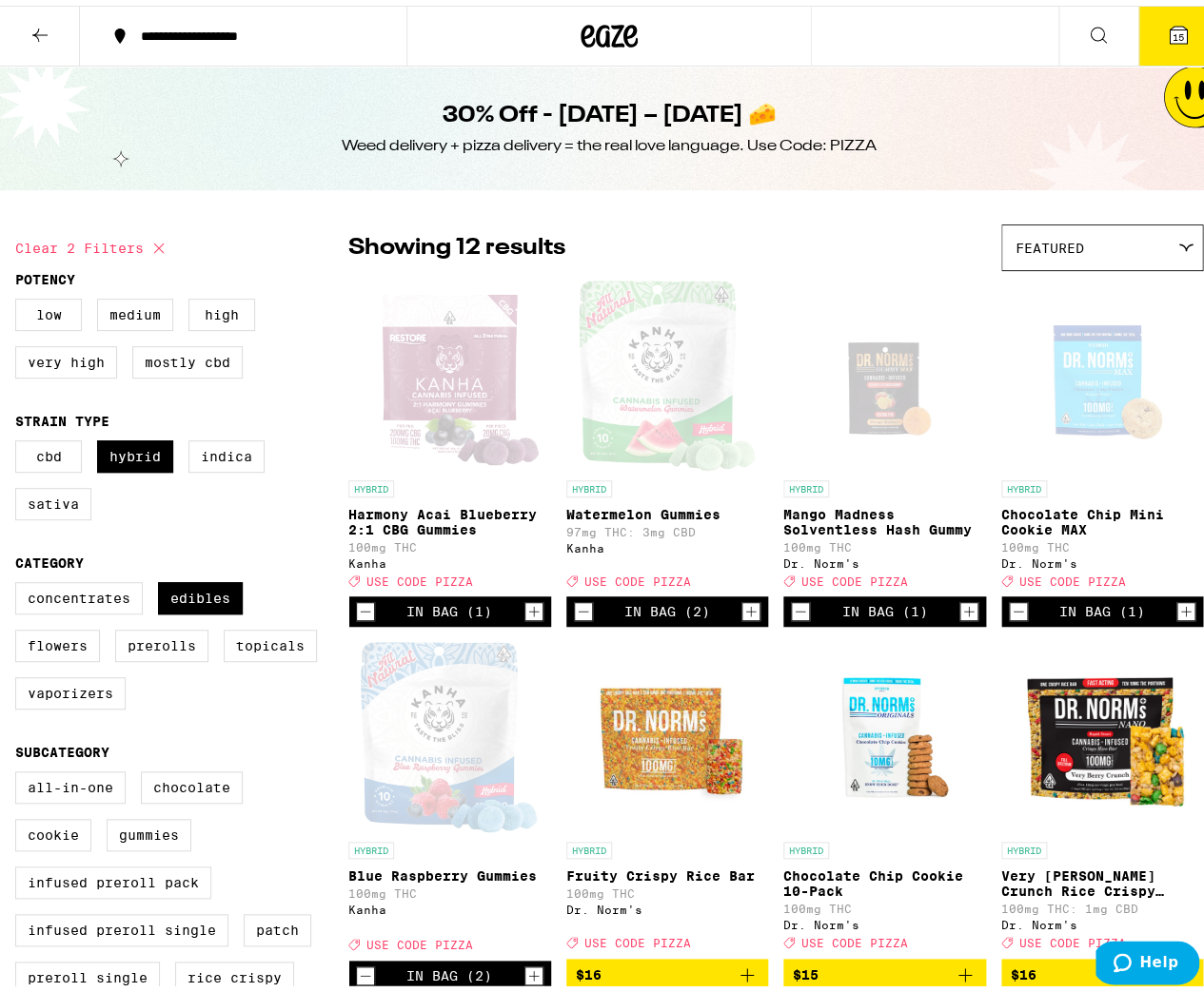
click at [1167, 39] on icon at bounding box center [1177, 29] width 23 height 23
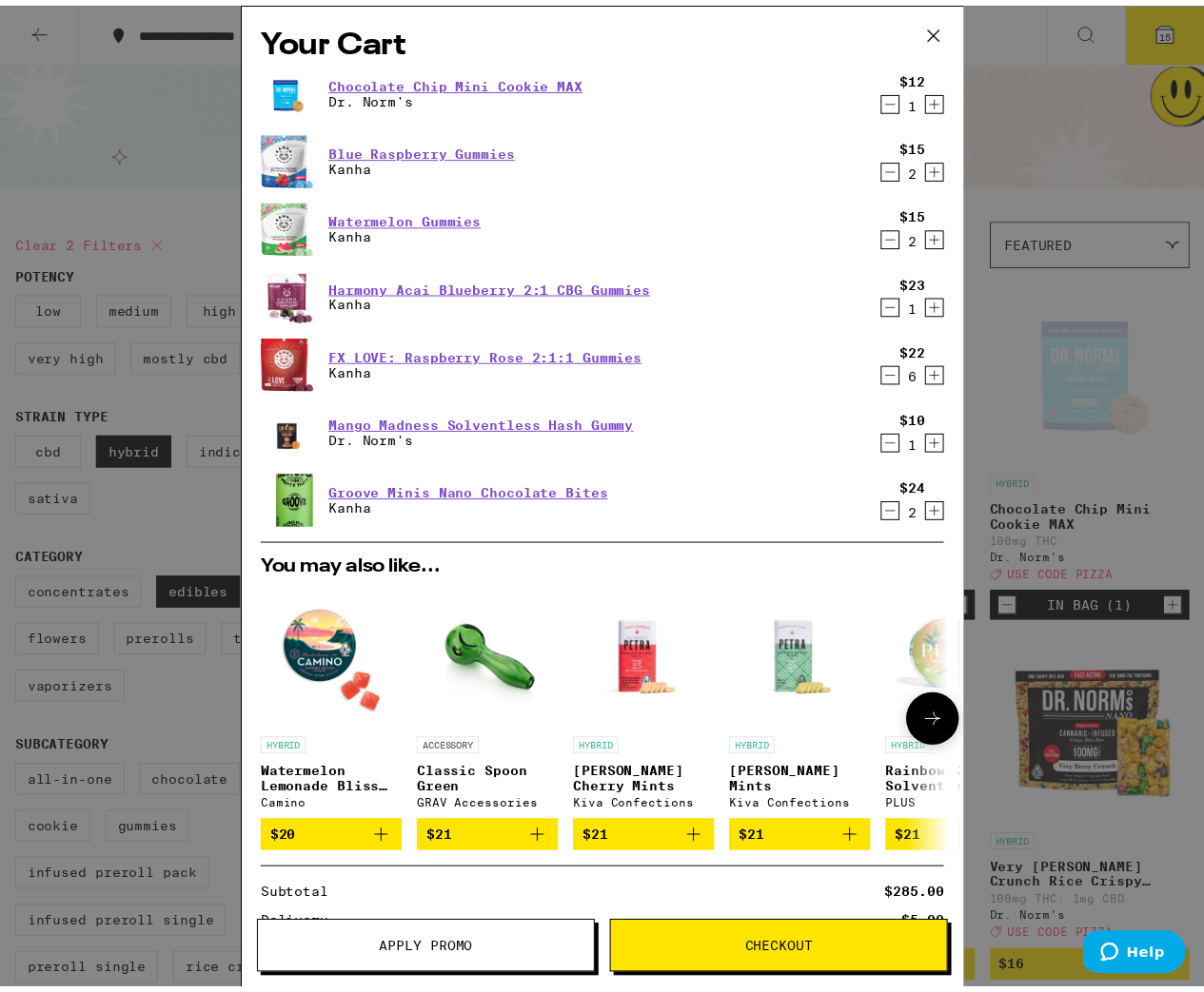
scroll to position [255, 0]
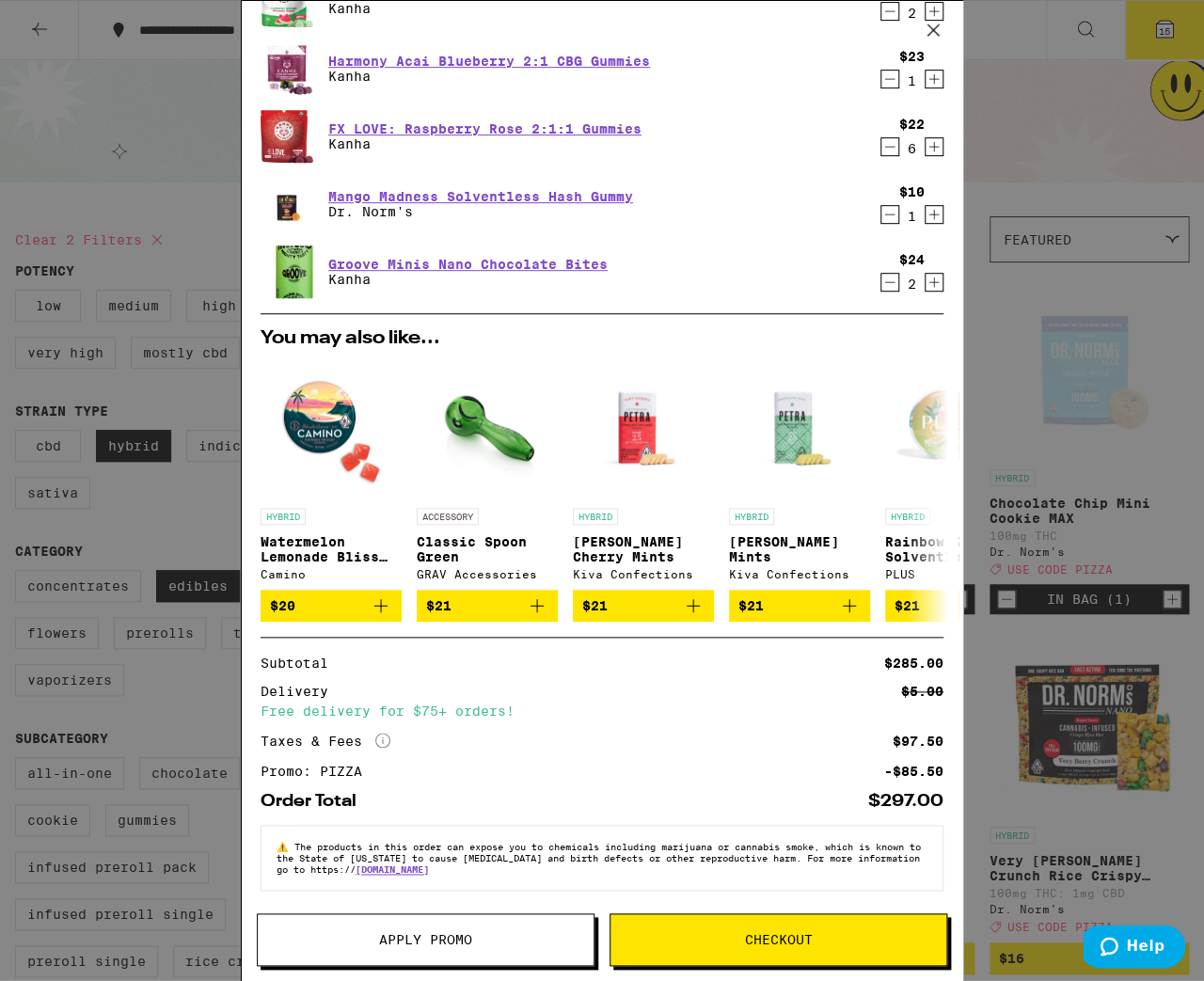
click at [793, 928] on button "Checkout" at bounding box center [778, 940] width 337 height 53
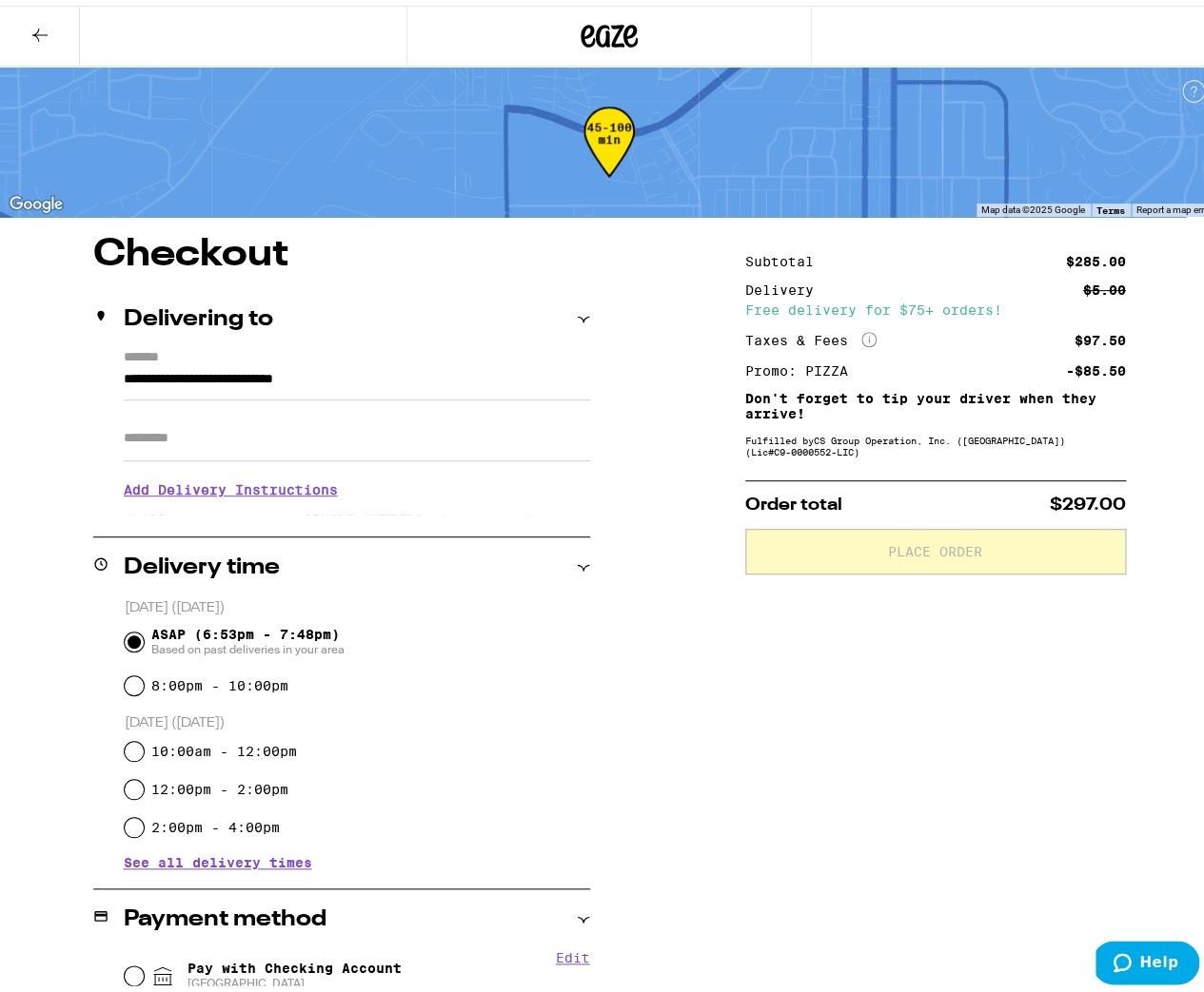
scroll to position [319, 0]
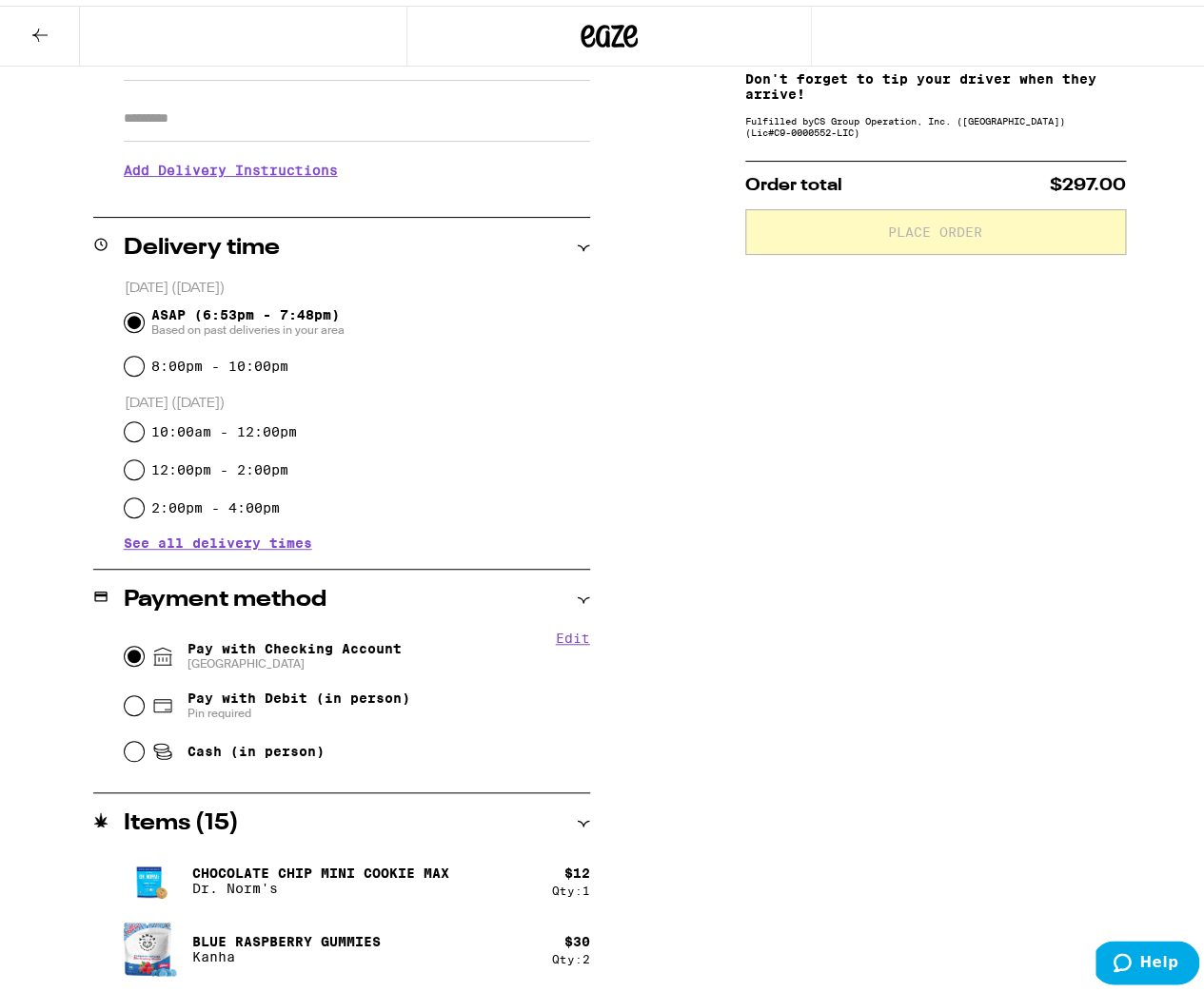
click at [132, 655] on input "Pay with Checking Account CHASE COLLEGE" at bounding box center [133, 650] width 19 height 19
radio input "true"
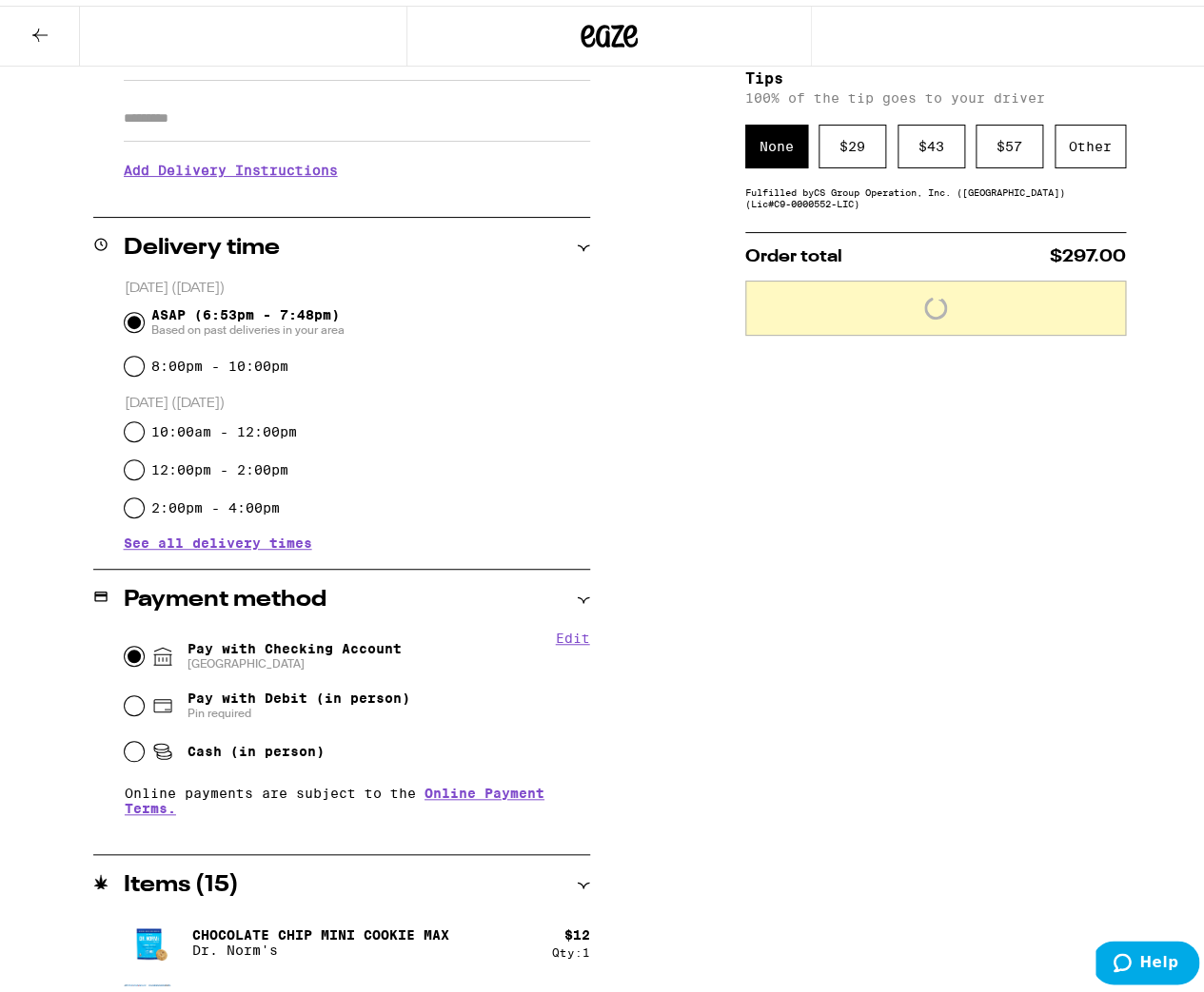
click at [1071, 174] on div "Subtotal $285.00 Delivery $5.00 Free delivery for $75+ orders! Taxes & Fees Mor…" at bounding box center [936, 650] width 381 height 1480
click at [1068, 150] on div "Other" at bounding box center [1090, 141] width 71 height 43
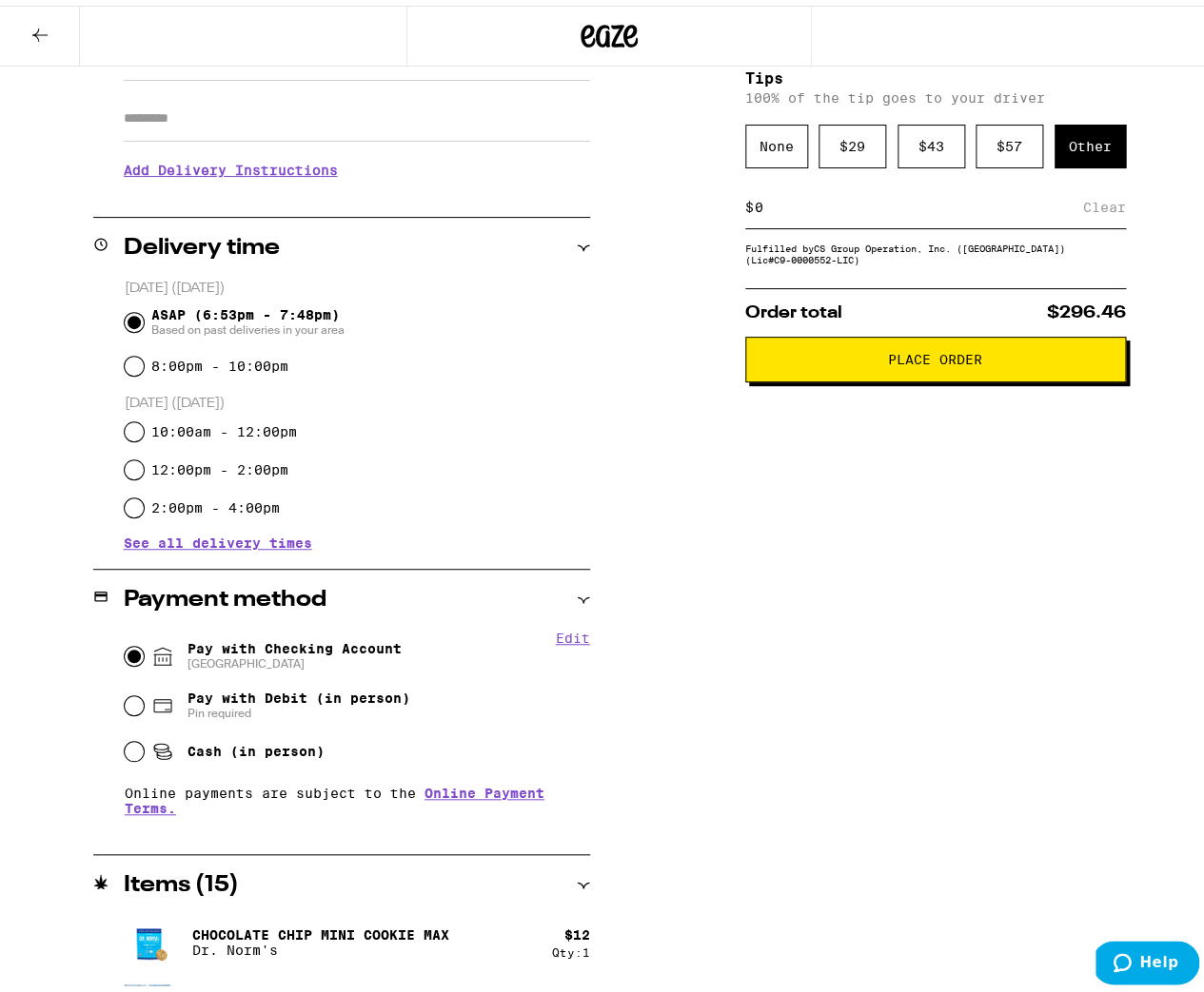
click at [753, 210] on input at bounding box center [918, 201] width 329 height 17
type input "7"
type input "10"
click at [1102, 210] on div "Save" at bounding box center [1108, 201] width 35 height 41
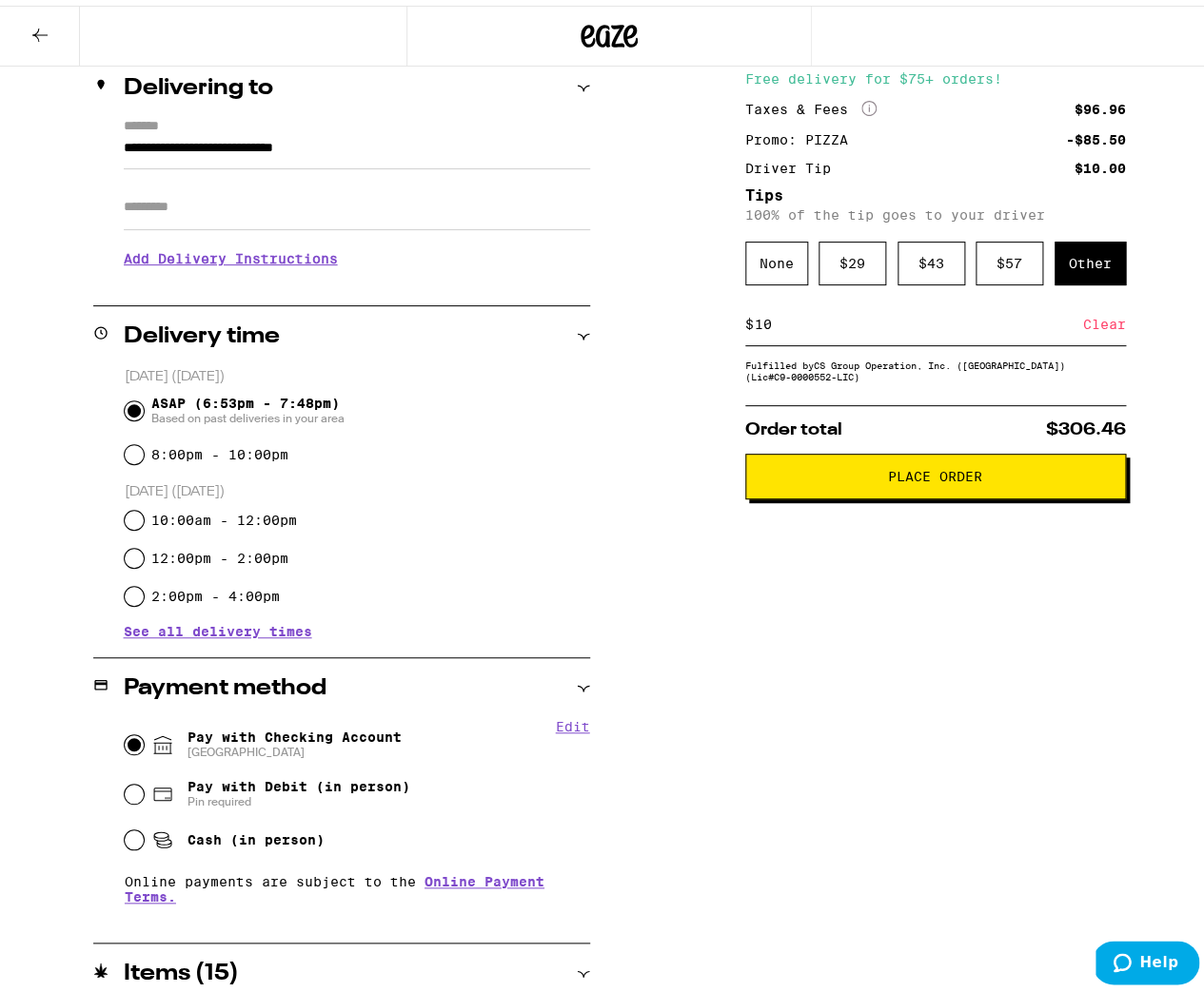
scroll to position [0, 0]
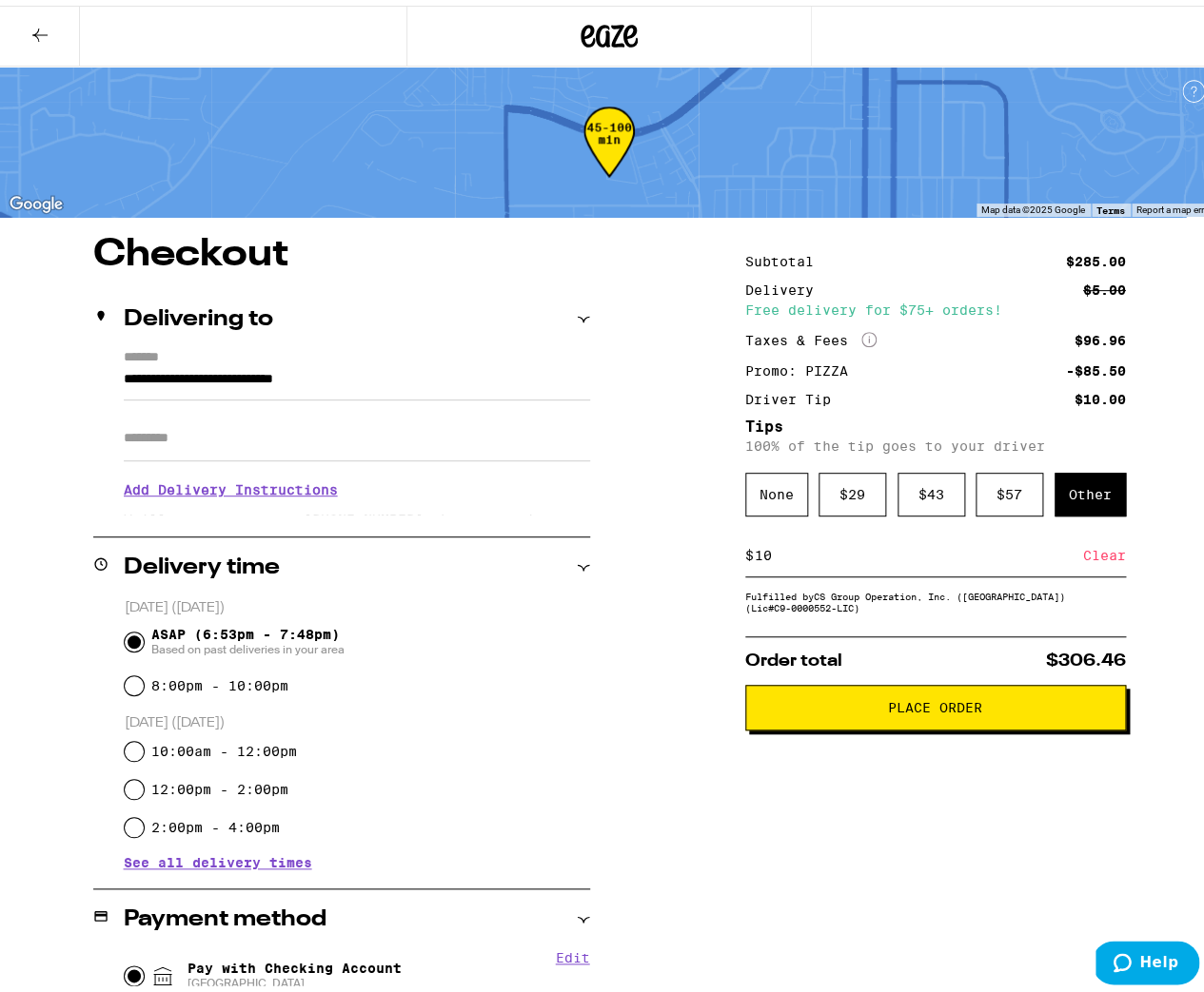
click at [973, 709] on span "Place Order" at bounding box center [935, 702] width 348 height 14
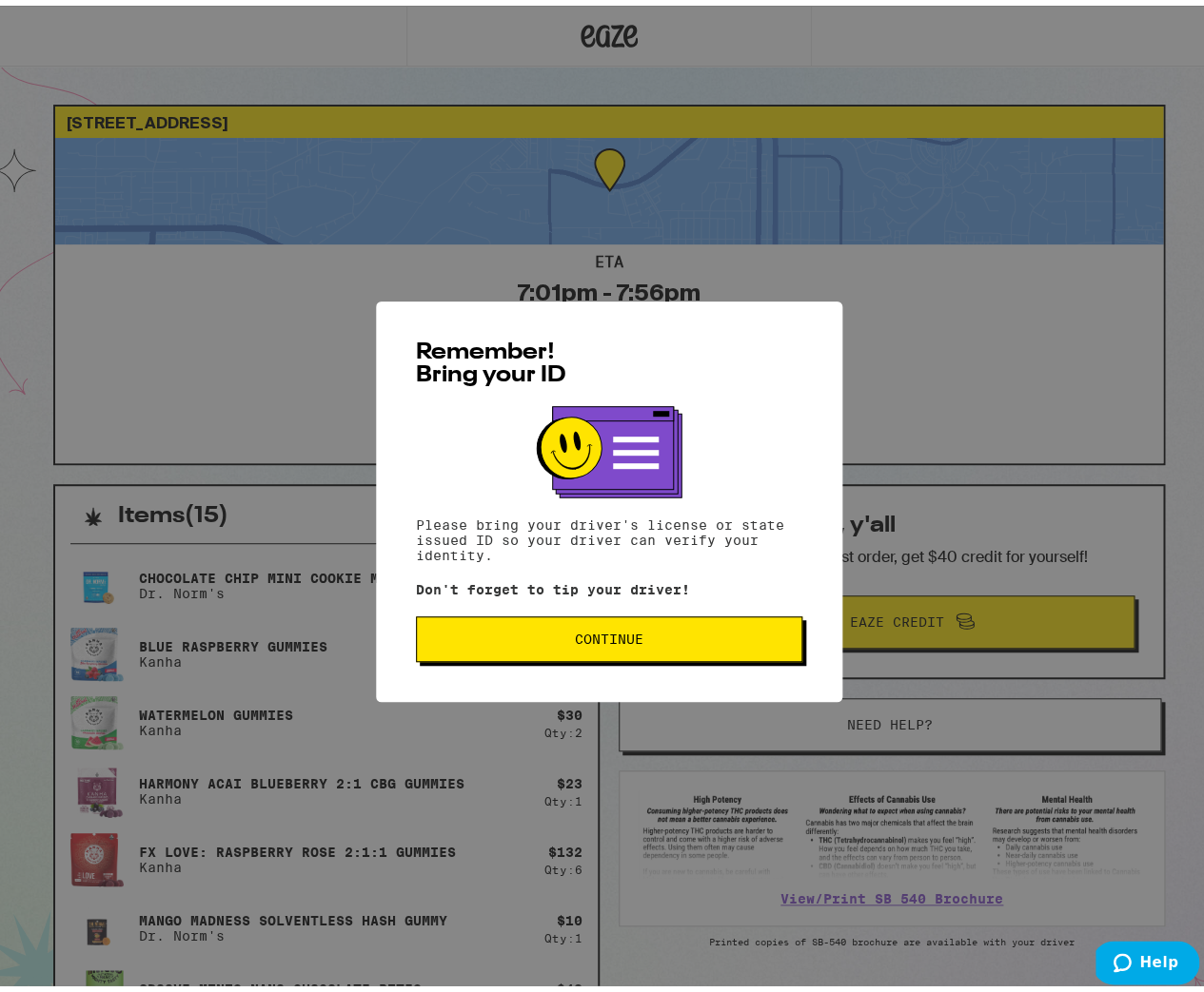
click at [638, 640] on span "Continue" at bounding box center [608, 634] width 354 height 14
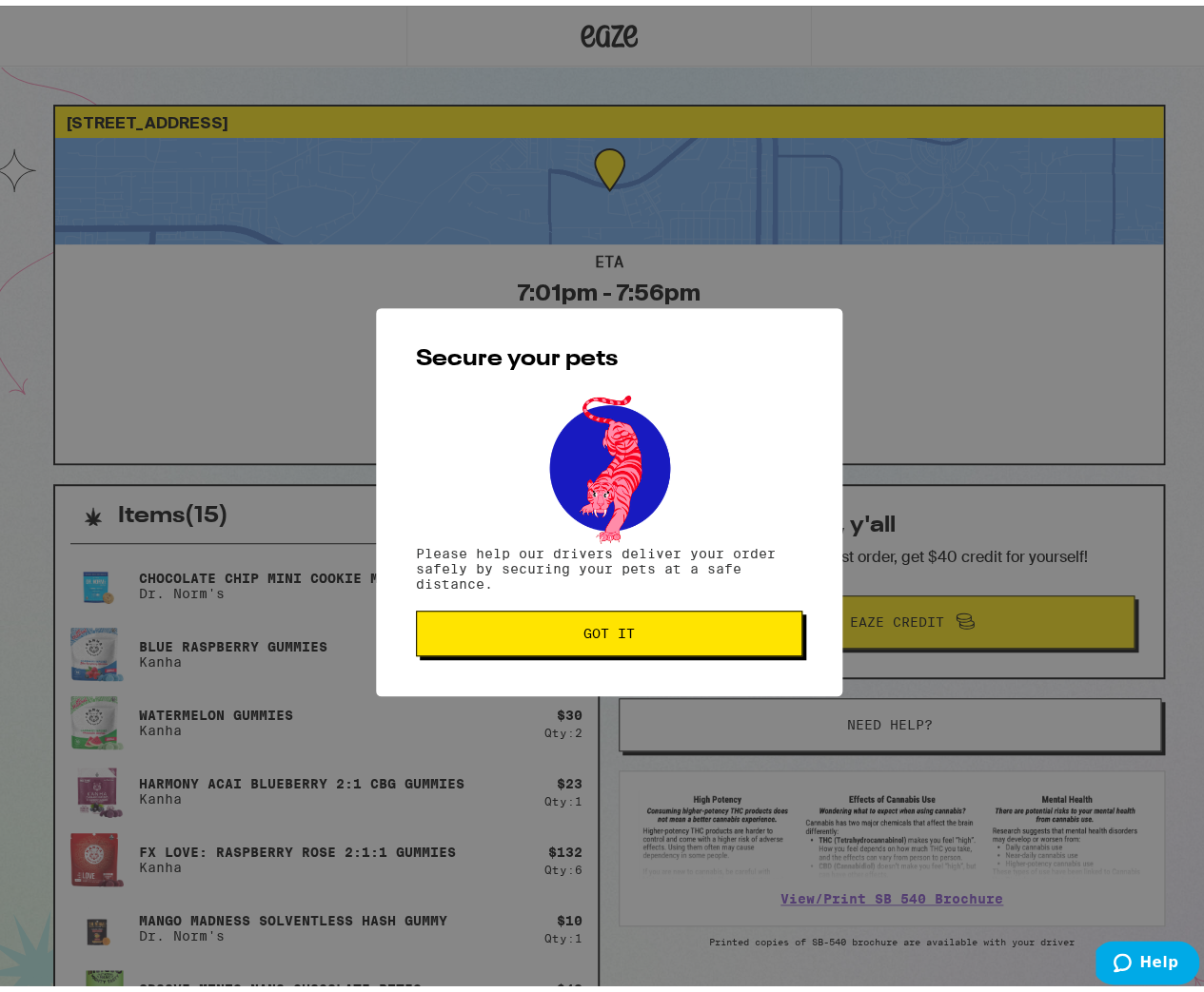
click at [616, 635] on span "Got it" at bounding box center [609, 628] width 51 height 14
